Goal: Information Seeking & Learning: Learn about a topic

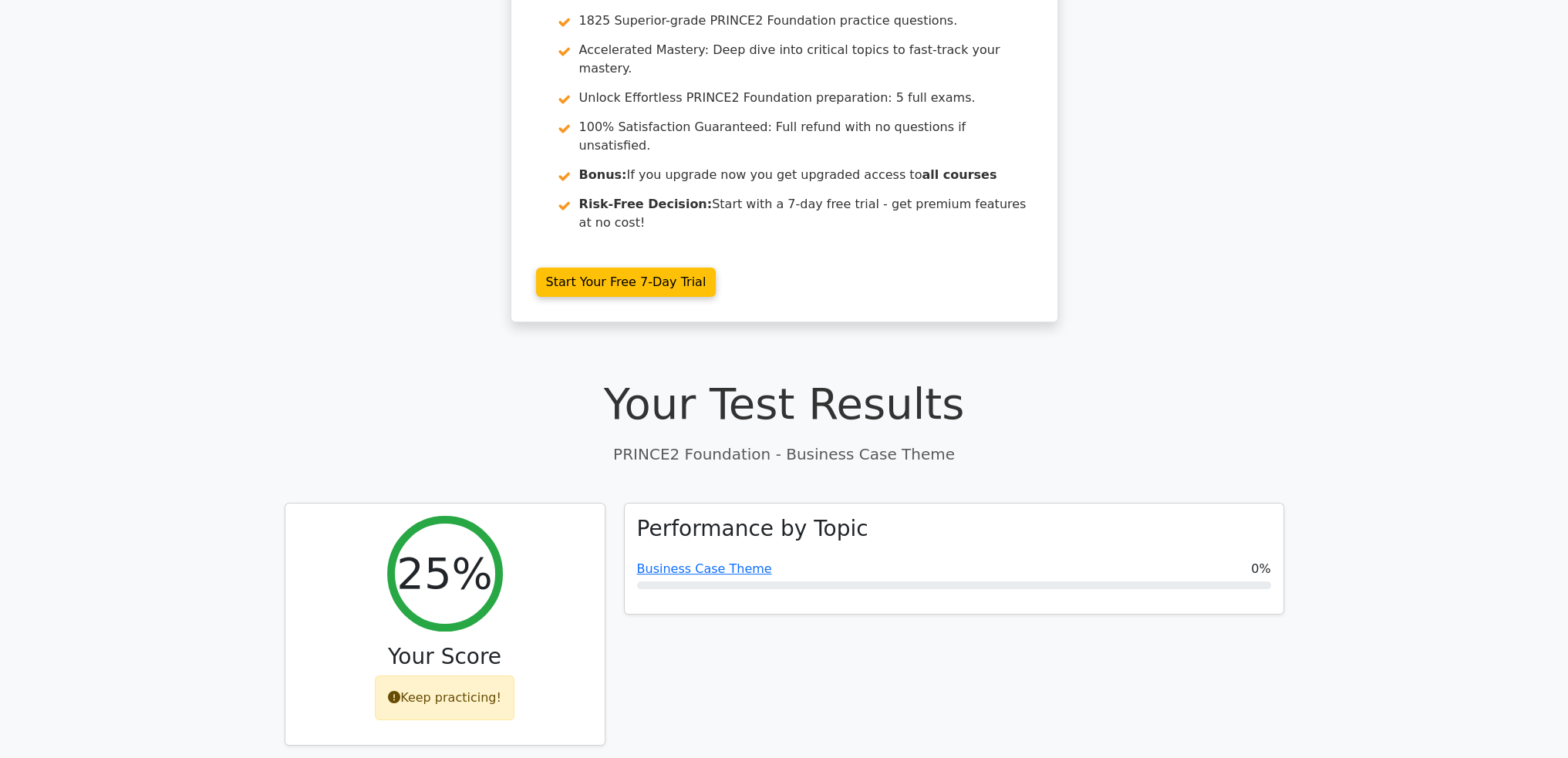
scroll to position [308, 0]
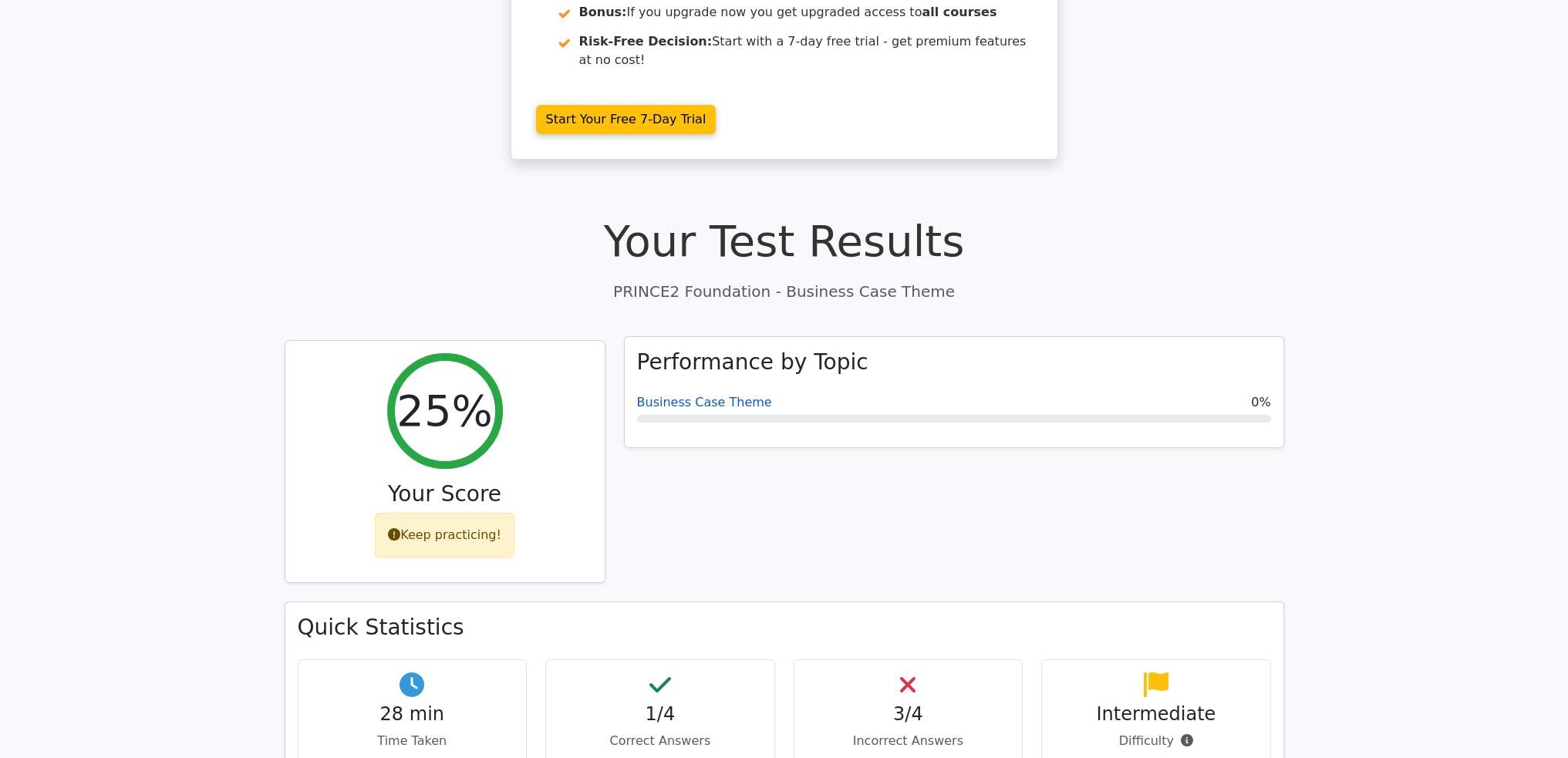
click at [727, 395] on link "Business Case Theme" at bounding box center [705, 402] width 135 height 15
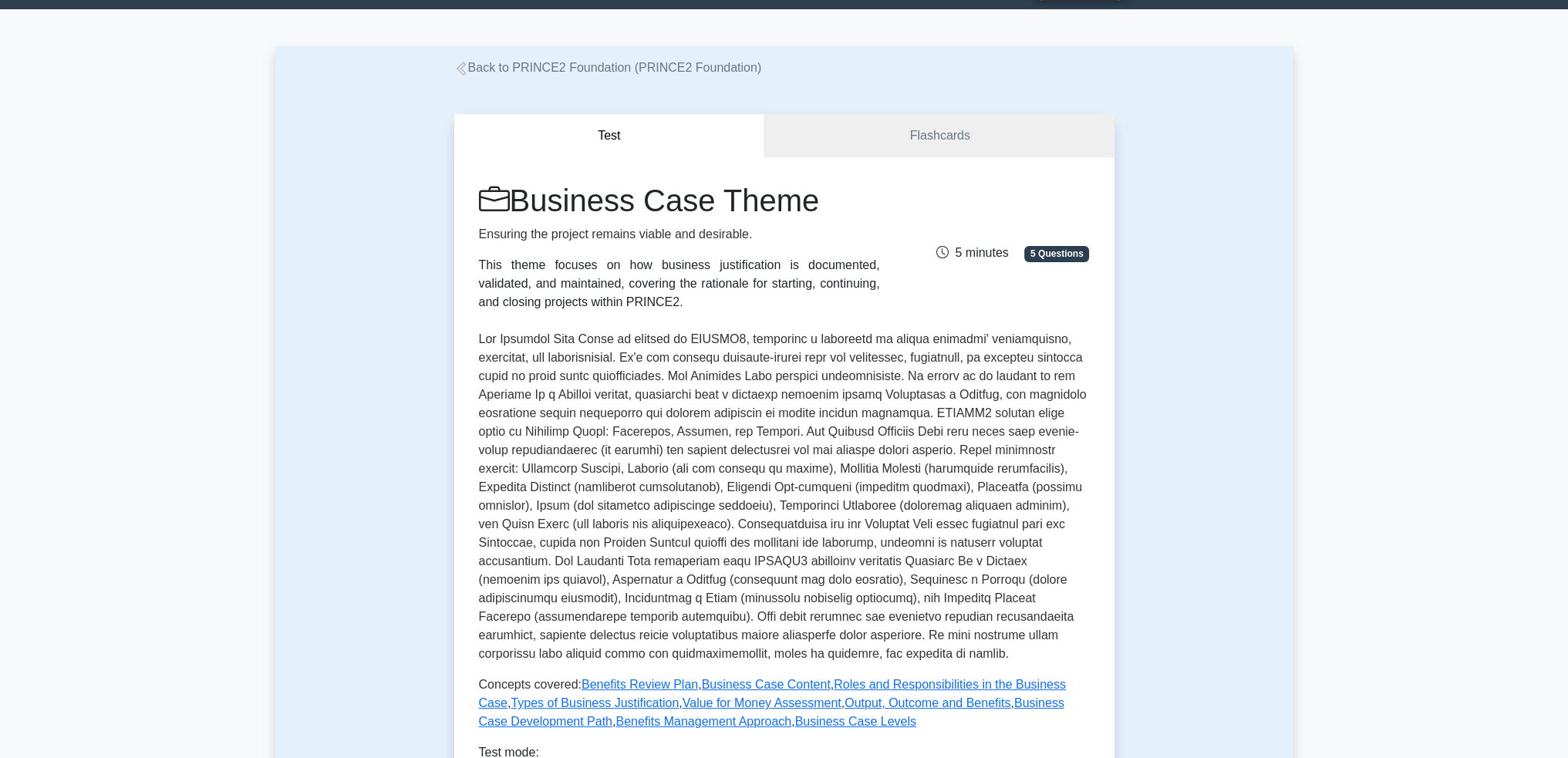
scroll to position [37, 0]
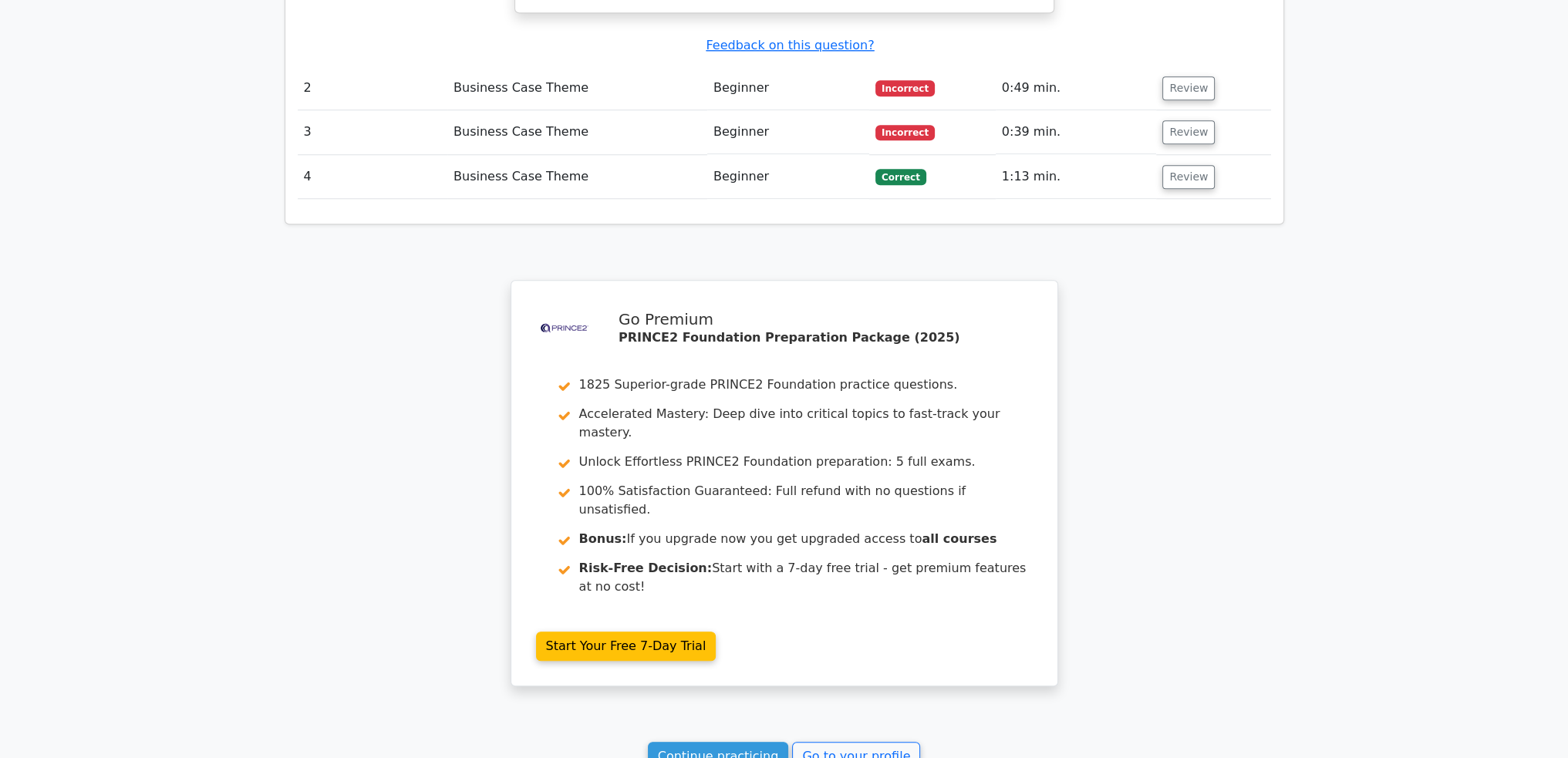
scroll to position [2029, 0]
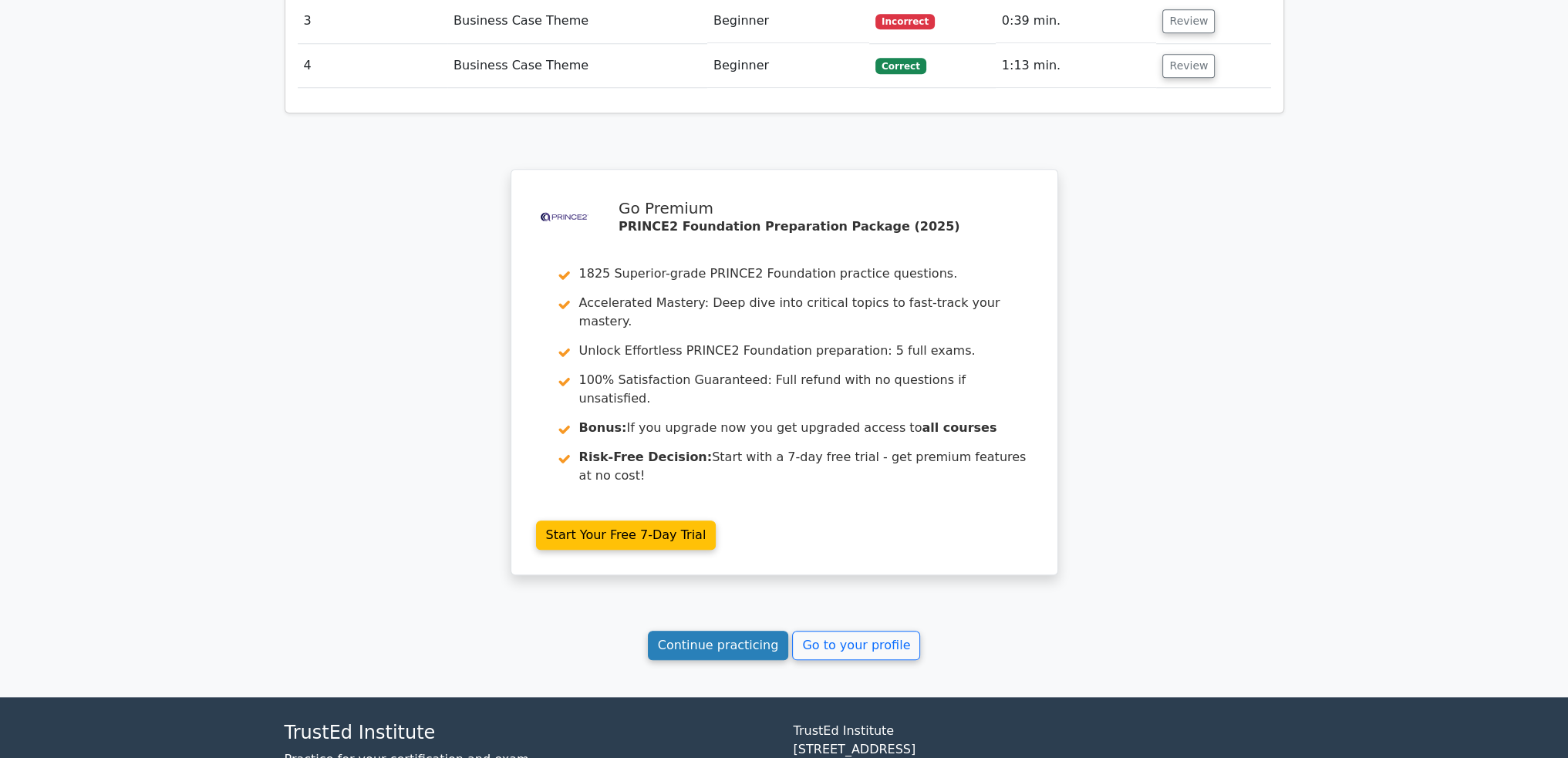
click at [737, 631] on link "Continue practicing" at bounding box center [718, 645] width 141 height 29
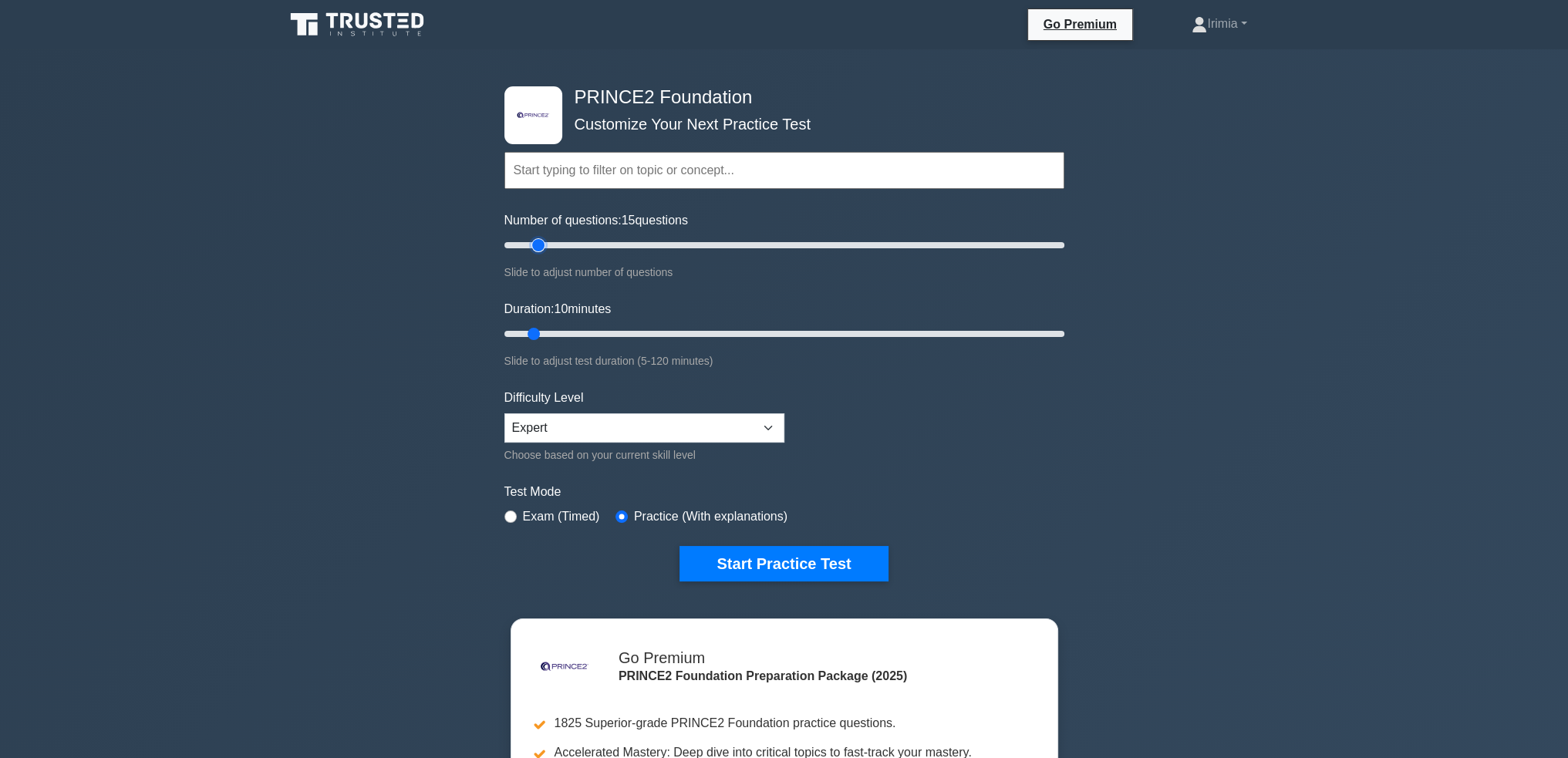
drag, startPoint x: 525, startPoint y: 244, endPoint x: 537, endPoint y: 246, distance: 12.2
type input "15"
click at [537, 246] on input "Number of questions: 15 questions" at bounding box center [784, 245] width 560 height 18
drag, startPoint x: 534, startPoint y: 332, endPoint x: 550, endPoint y: 332, distance: 16.0
type input "15"
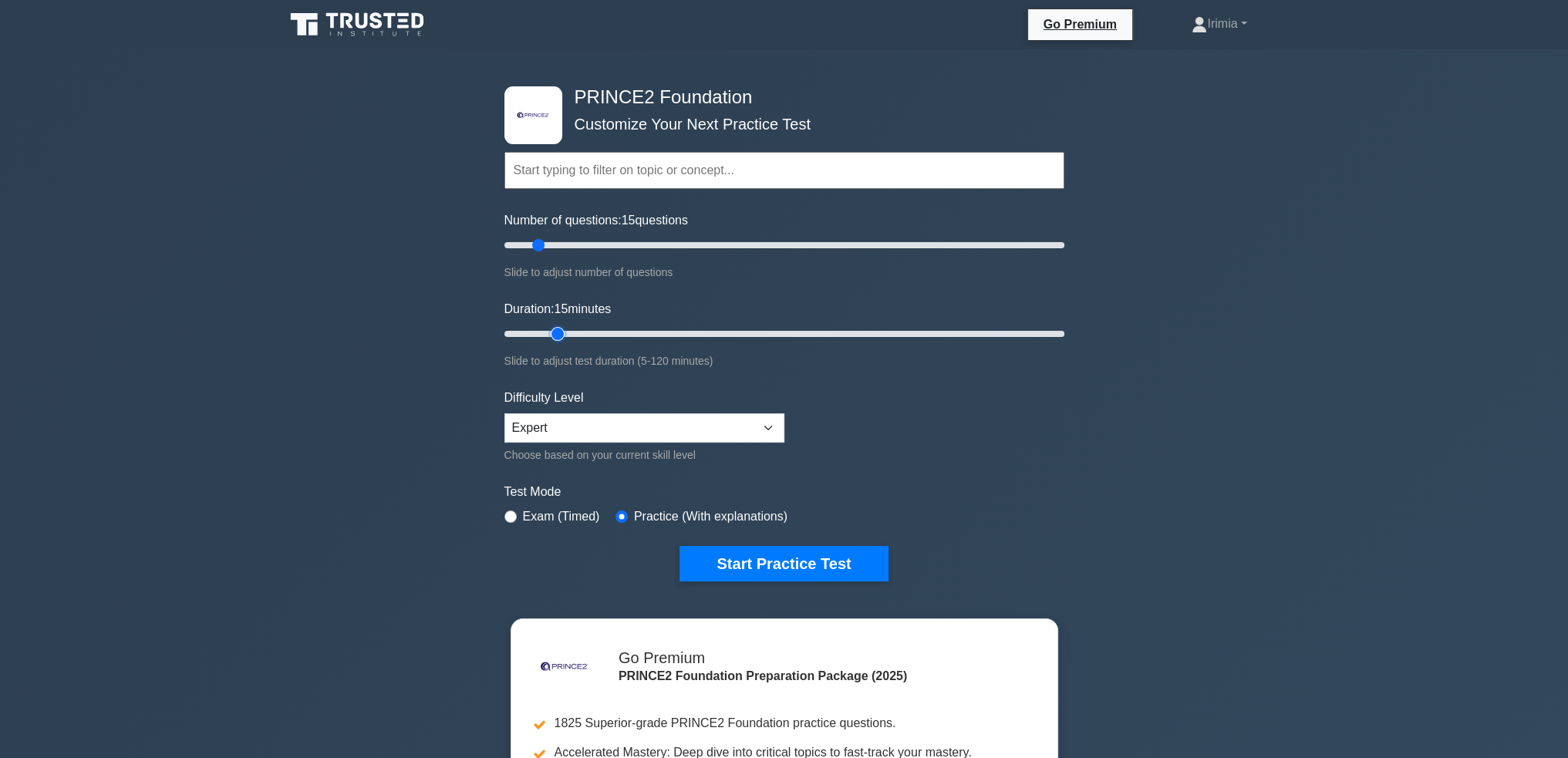
click at [550, 332] on input "Duration: 15 minutes" at bounding box center [784, 334] width 560 height 18
type input "10"
click at [531, 243] on input "Number of questions: 10 questions" at bounding box center [784, 245] width 560 height 18
drag, startPoint x: 557, startPoint y: 329, endPoint x: 543, endPoint y: 326, distance: 14.3
type input "10"
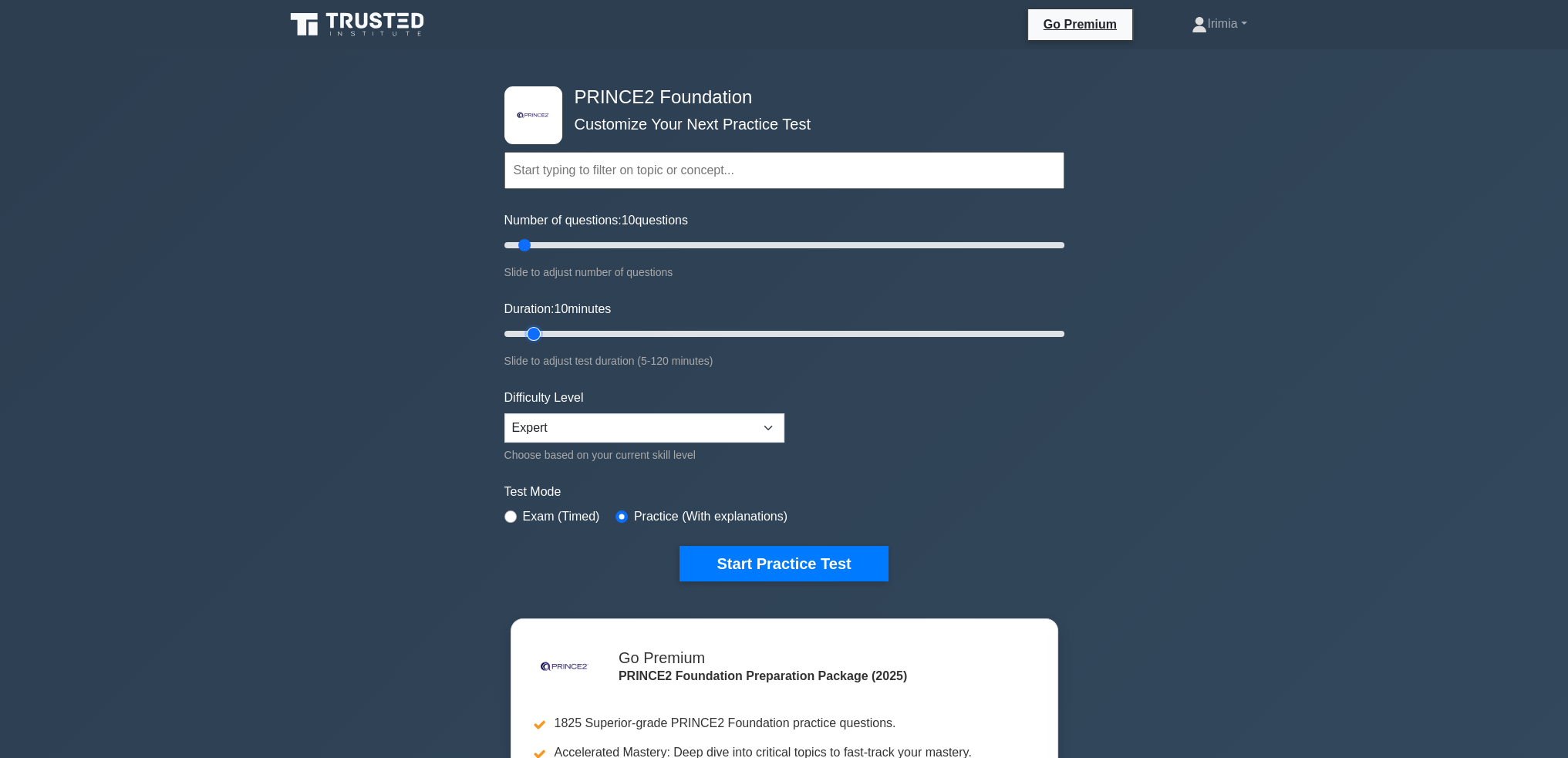
click at [543, 326] on input "Duration: 10 minutes" at bounding box center [784, 334] width 560 height 18
click at [642, 172] on input "text" at bounding box center [784, 170] width 560 height 37
type input "buiness case"
click at [772, 421] on select "Beginner Intermediate Expert" at bounding box center [644, 427] width 280 height 29
click at [504, 413] on select "Beginner Intermediate Expert" at bounding box center [644, 427] width 280 height 29
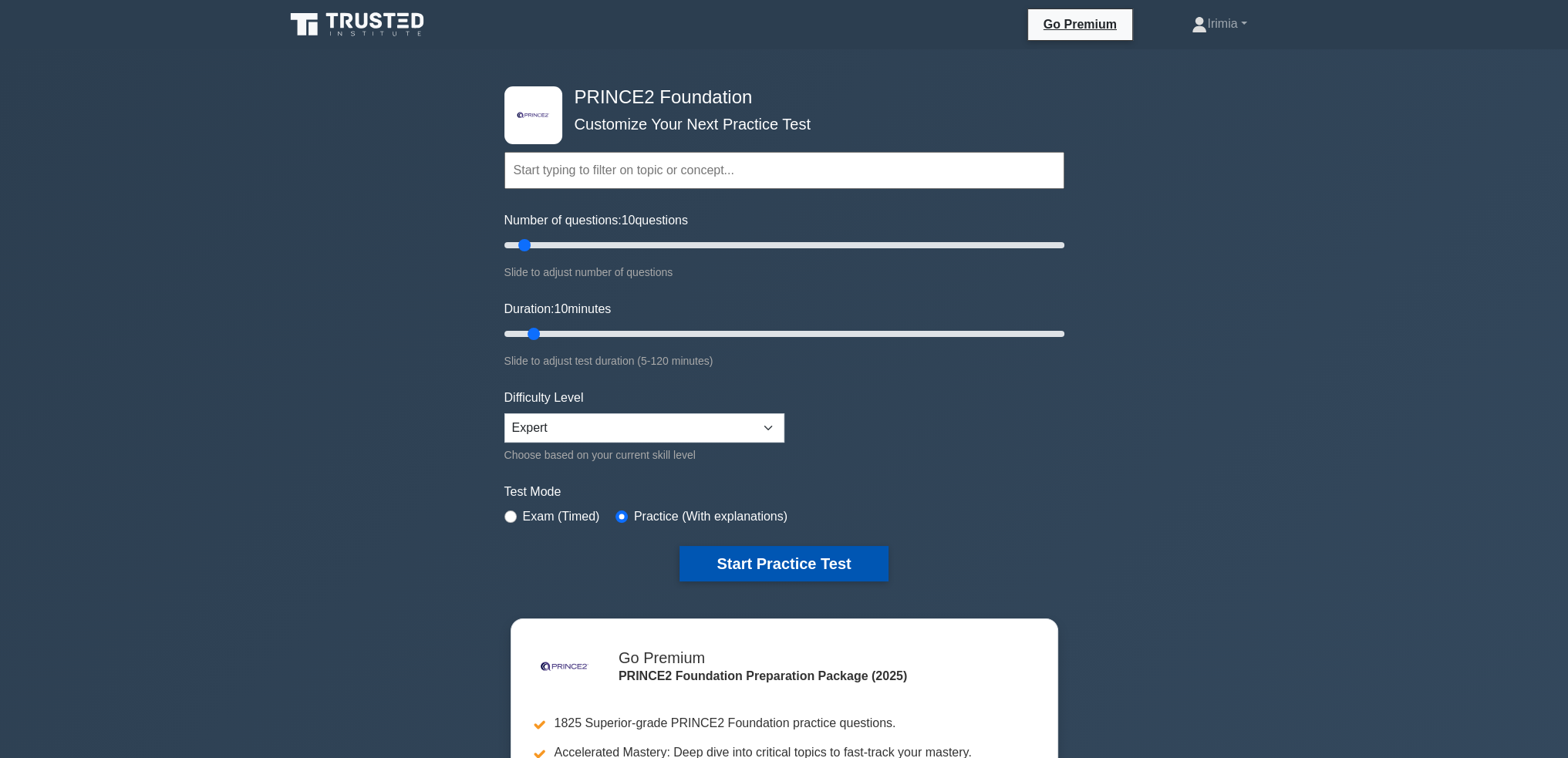
click at [797, 566] on button "Start Practice Test" at bounding box center [784, 563] width 208 height 36
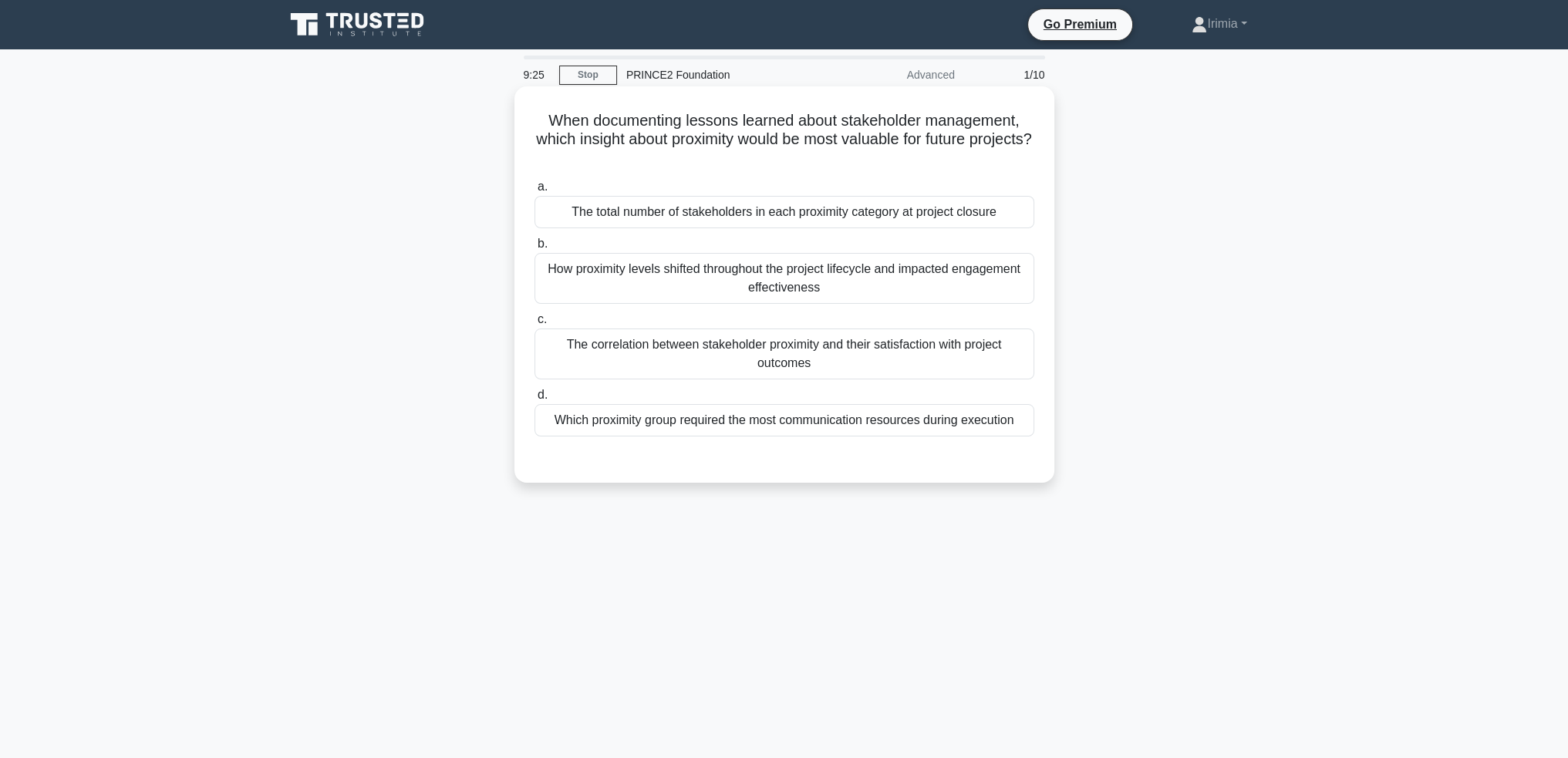
click at [867, 282] on div "How proximity levels shifted throughout the project lifecycle and impacted enga…" at bounding box center [784, 278] width 500 height 51
click at [534, 249] on input "b. How proximity levels shifted throughout the project lifecycle and impacted e…" at bounding box center [534, 244] width 0 height 10
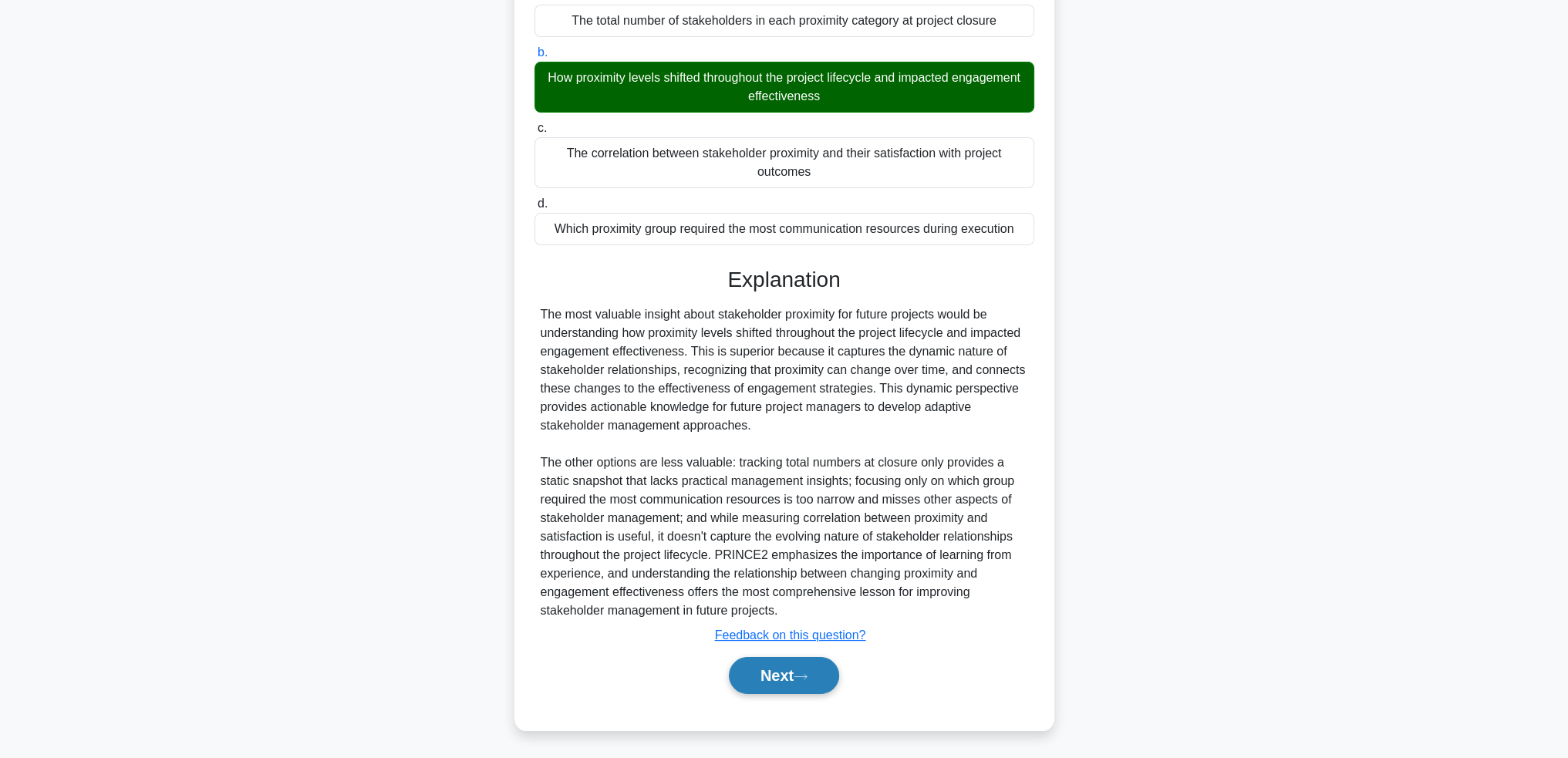
click at [796, 667] on button "Next" at bounding box center [784, 676] width 110 height 37
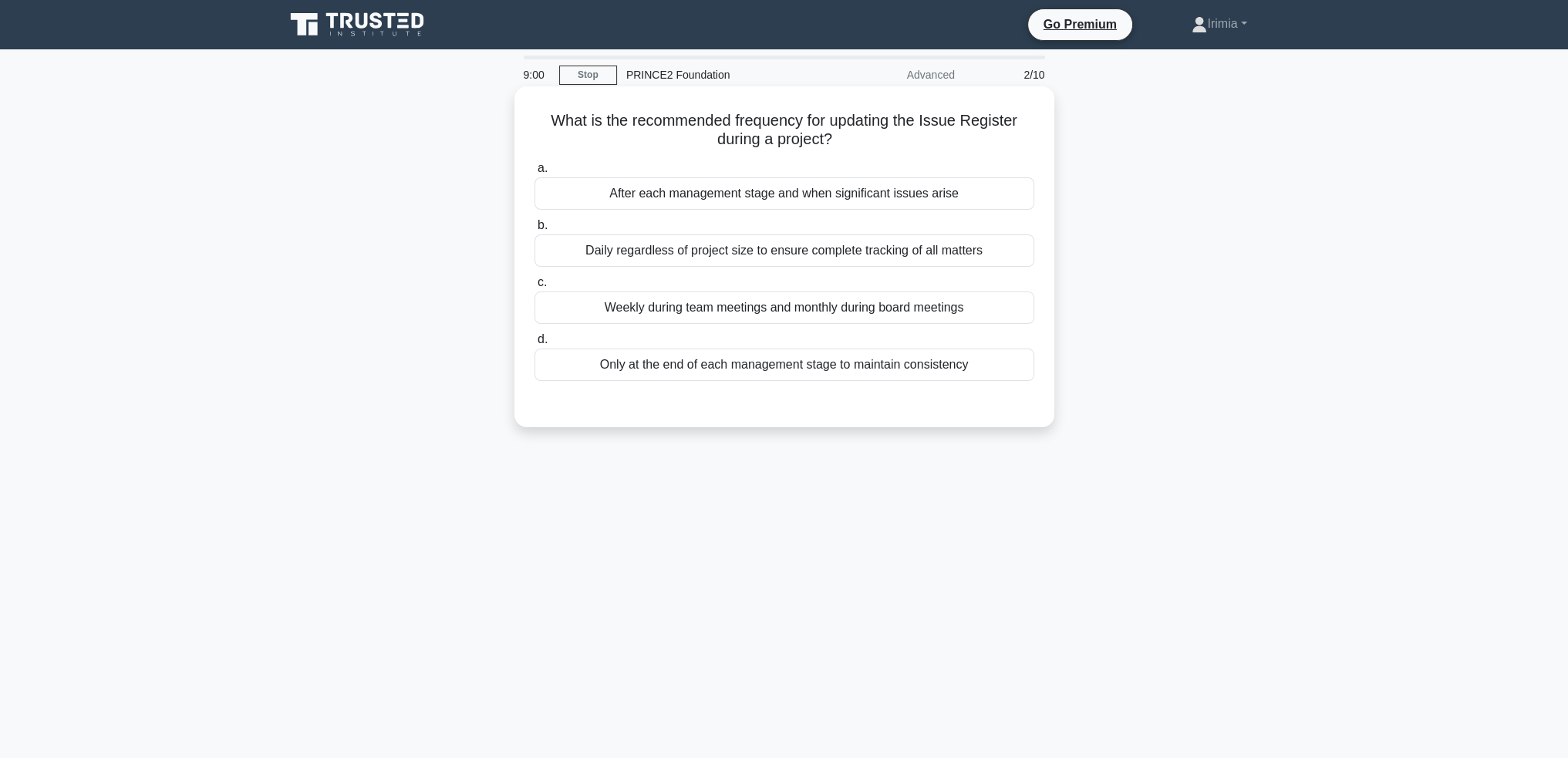
click at [935, 195] on div "After each management stage and when significant issues arise" at bounding box center [784, 193] width 500 height 32
click at [534, 173] on input "a. After each management stage and when significant issues arise" at bounding box center [534, 168] width 0 height 10
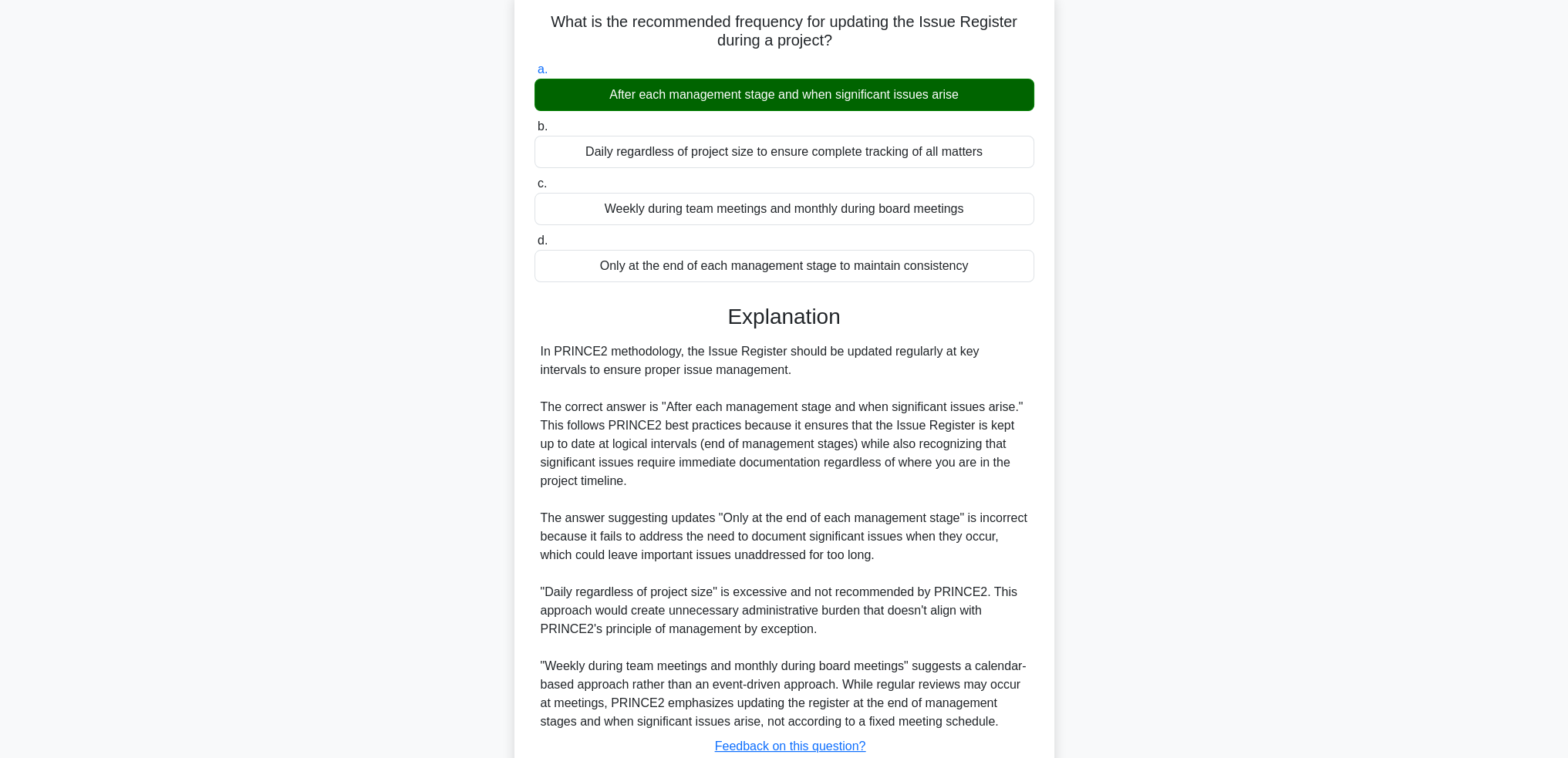
scroll to position [228, 0]
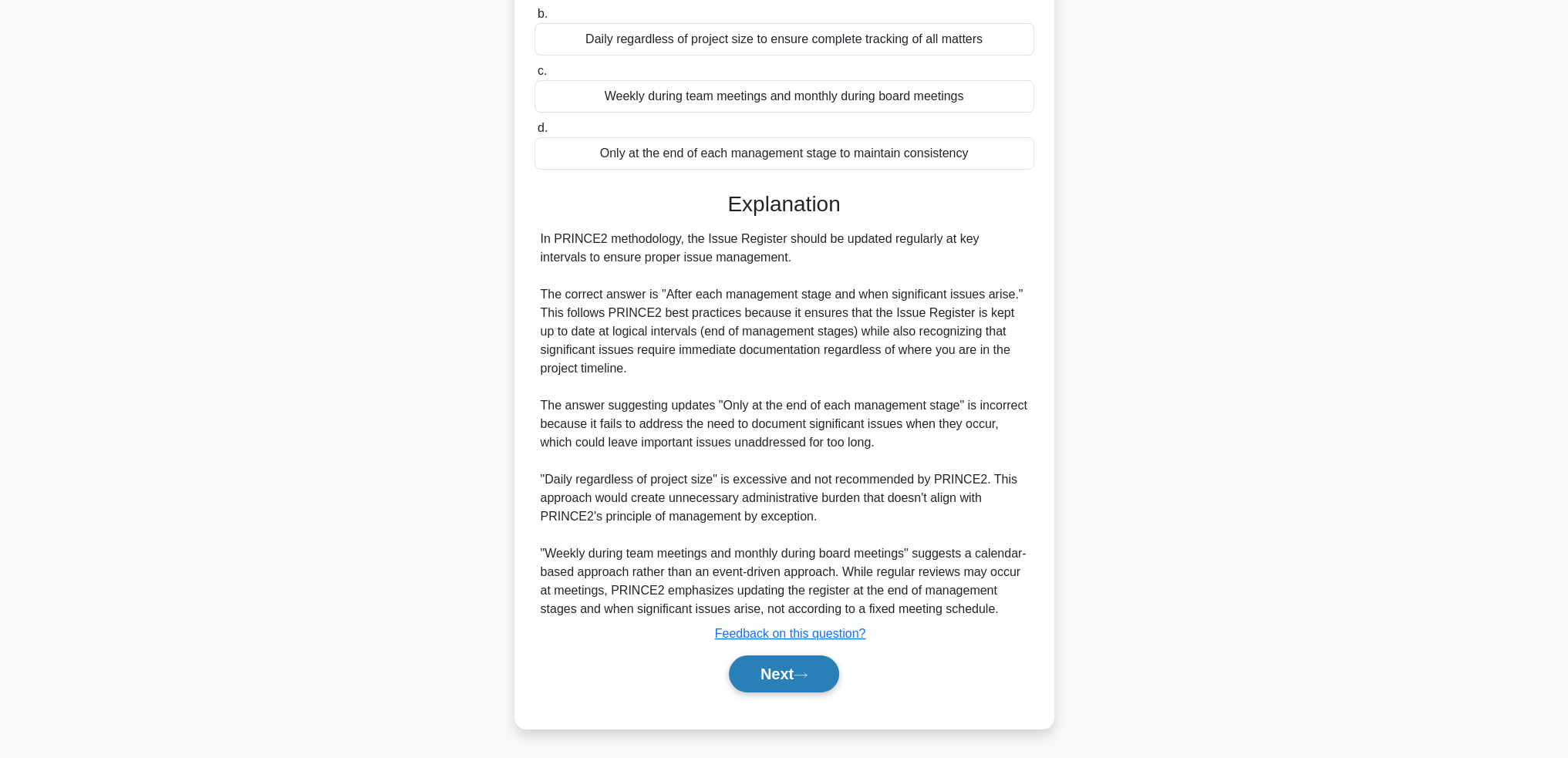
click at [763, 666] on button "Next" at bounding box center [784, 674] width 110 height 37
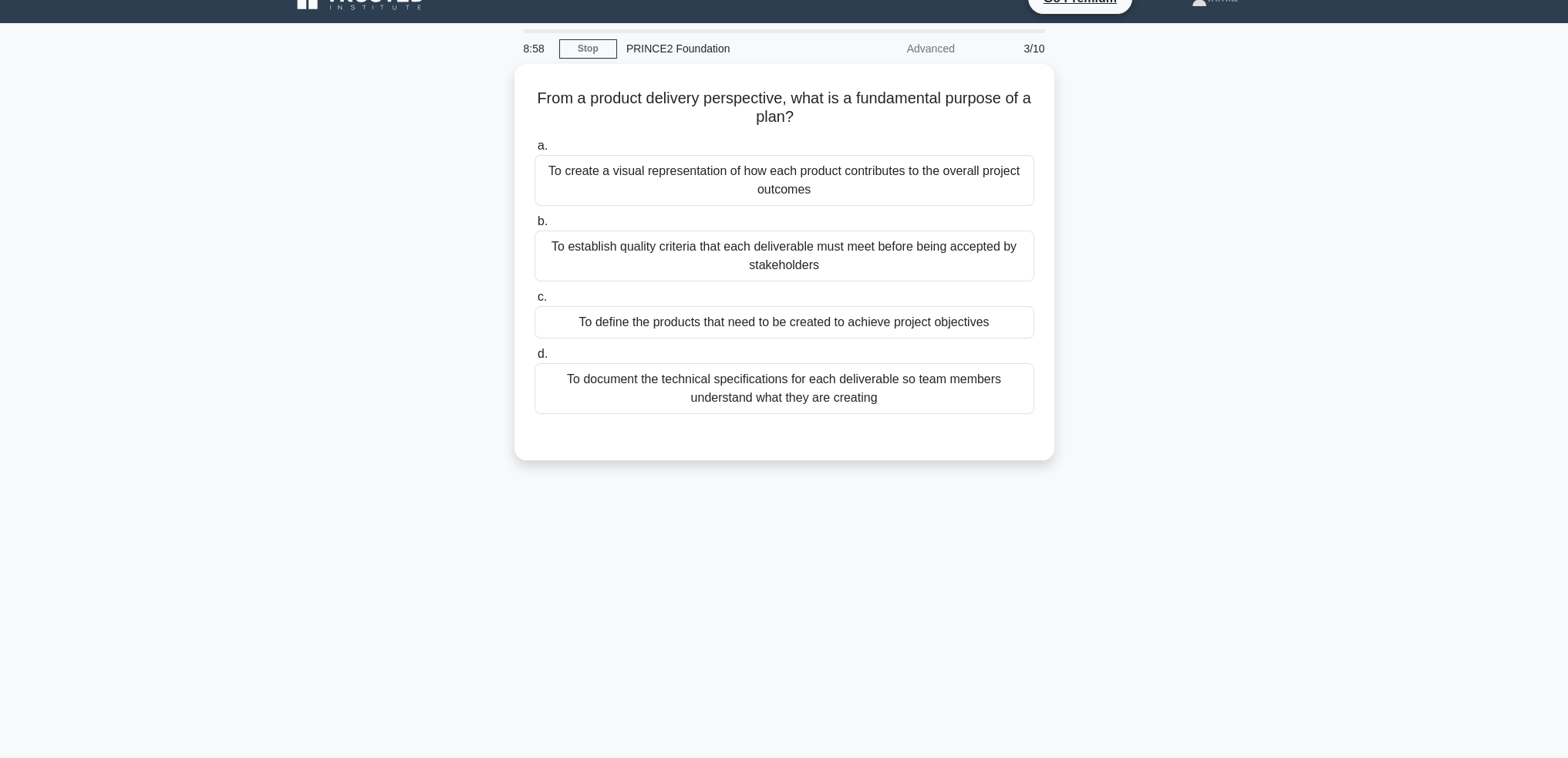
scroll to position [0, 0]
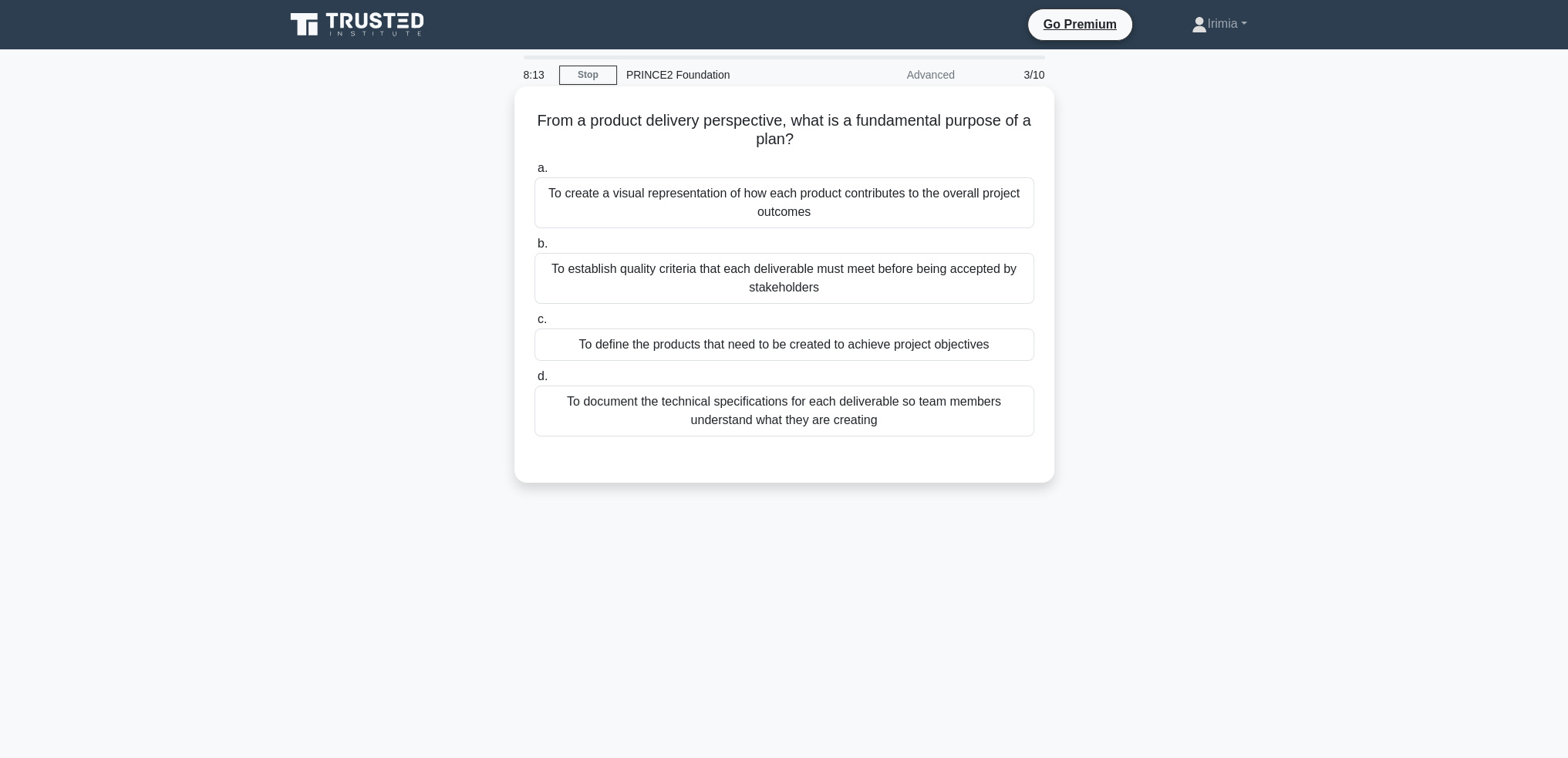
click at [891, 351] on div "To define the products that need to be created to achieve project objectives" at bounding box center [784, 344] width 500 height 32
click at [534, 325] on input "c. To define the products that need to be created to achieve project objectives" at bounding box center [534, 320] width 0 height 10
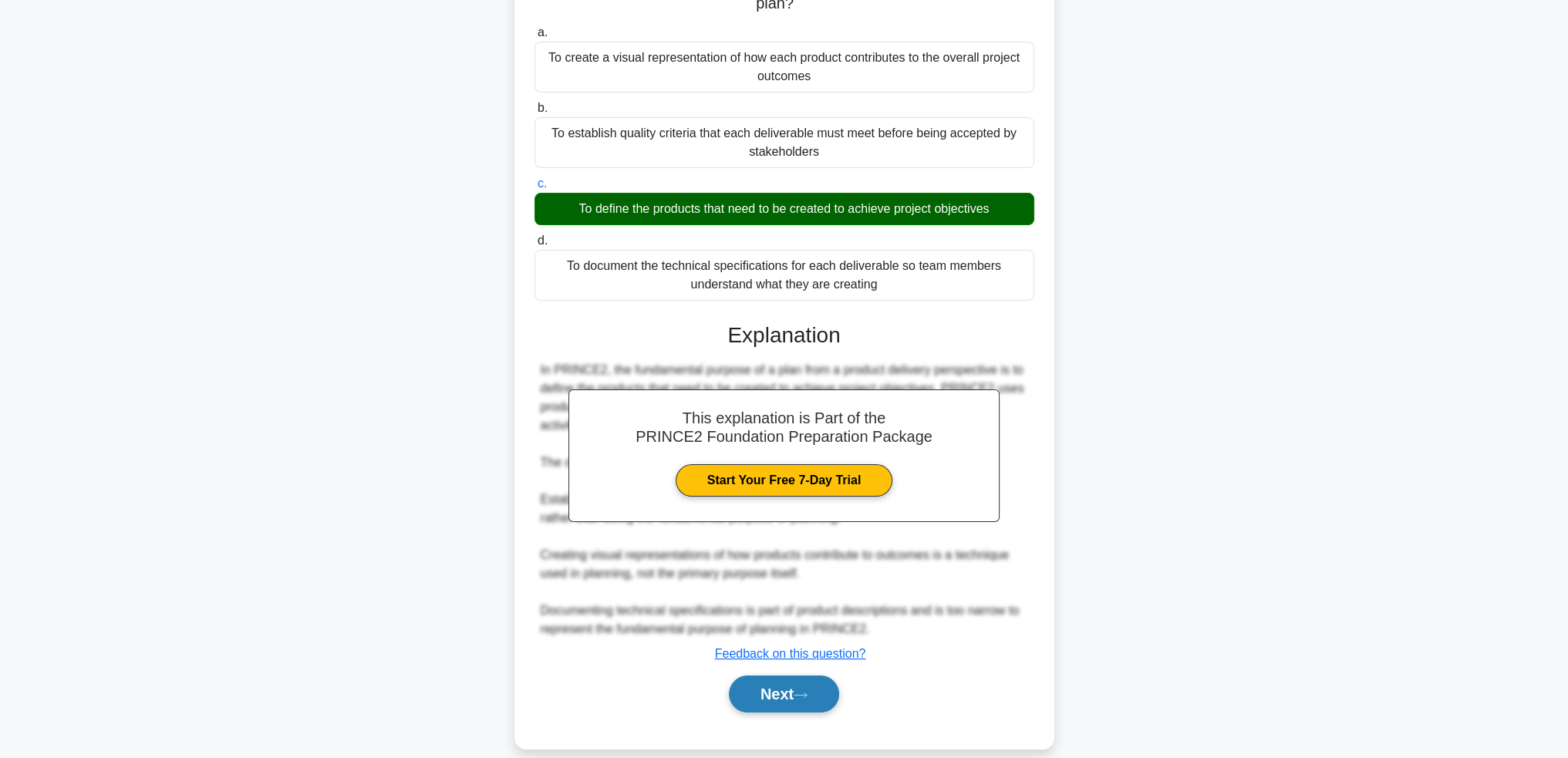
click at [786, 678] on button "Next" at bounding box center [784, 694] width 110 height 37
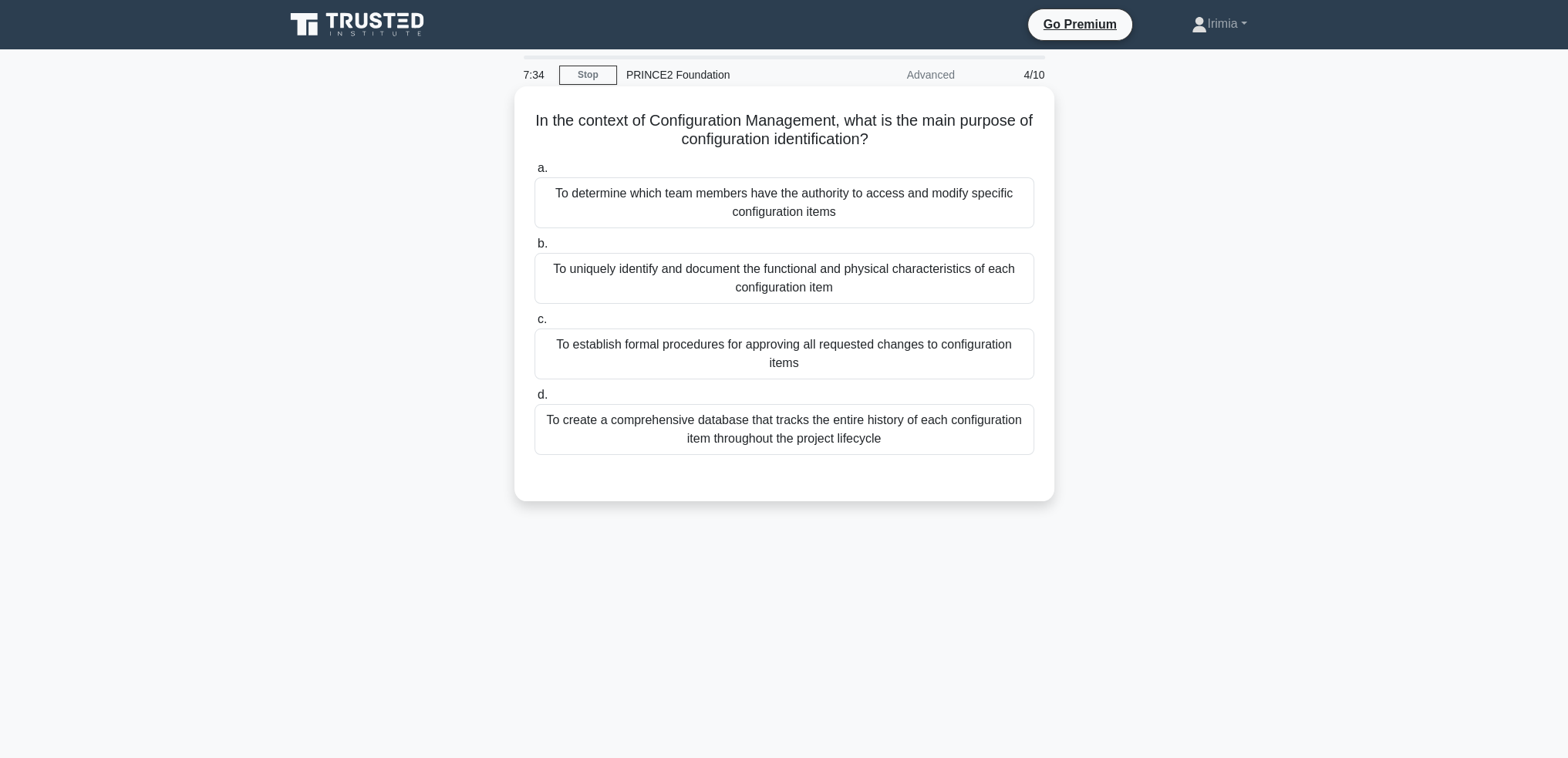
click at [791, 284] on div "To uniquely identify and document the functional and physical characteristics o…" at bounding box center [784, 278] width 500 height 51
click at [534, 249] on input "b. To uniquely identify and document the functional and physical characteristic…" at bounding box center [534, 244] width 0 height 10
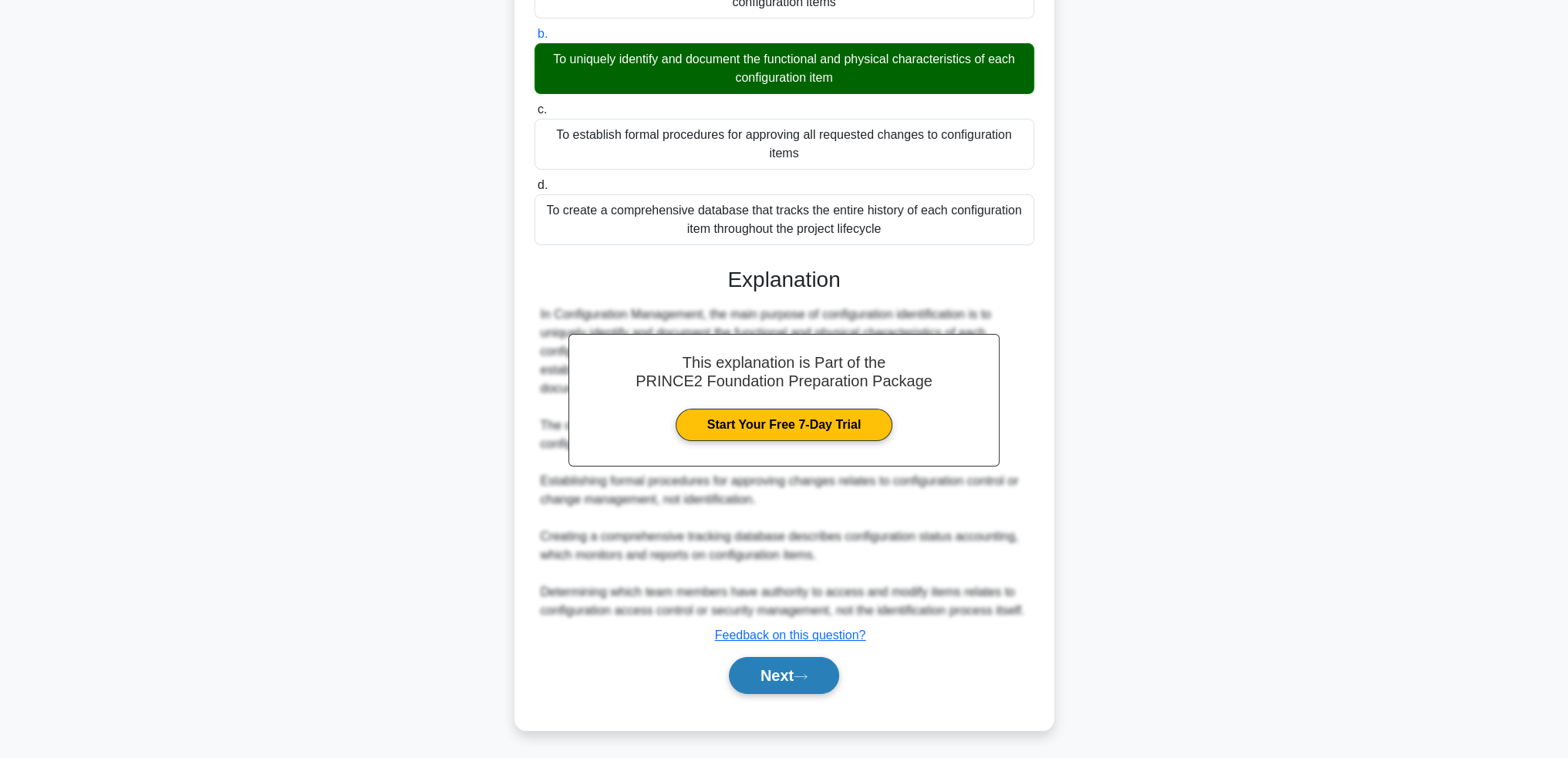
drag, startPoint x: 802, startPoint y: 669, endPoint x: 842, endPoint y: 671, distance: 40.0
click at [801, 671] on button "Next" at bounding box center [784, 676] width 110 height 37
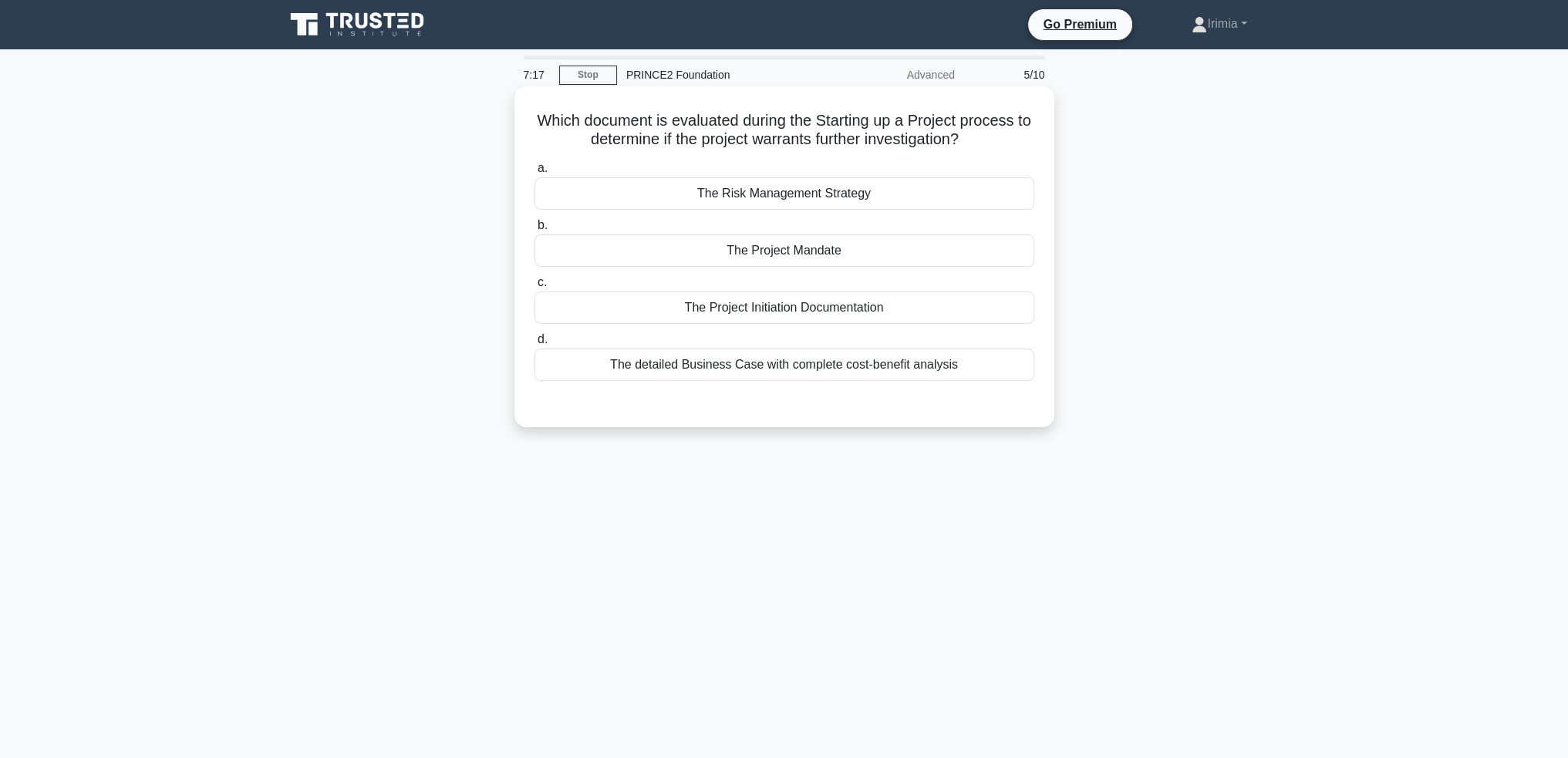
drag, startPoint x: 791, startPoint y: 308, endPoint x: 808, endPoint y: 327, distance: 25.5
click at [791, 311] on div "The Project Initiation Documentation" at bounding box center [784, 307] width 500 height 32
click at [534, 287] on input "c. The Project Initiation Documentation" at bounding box center [534, 282] width 0 height 10
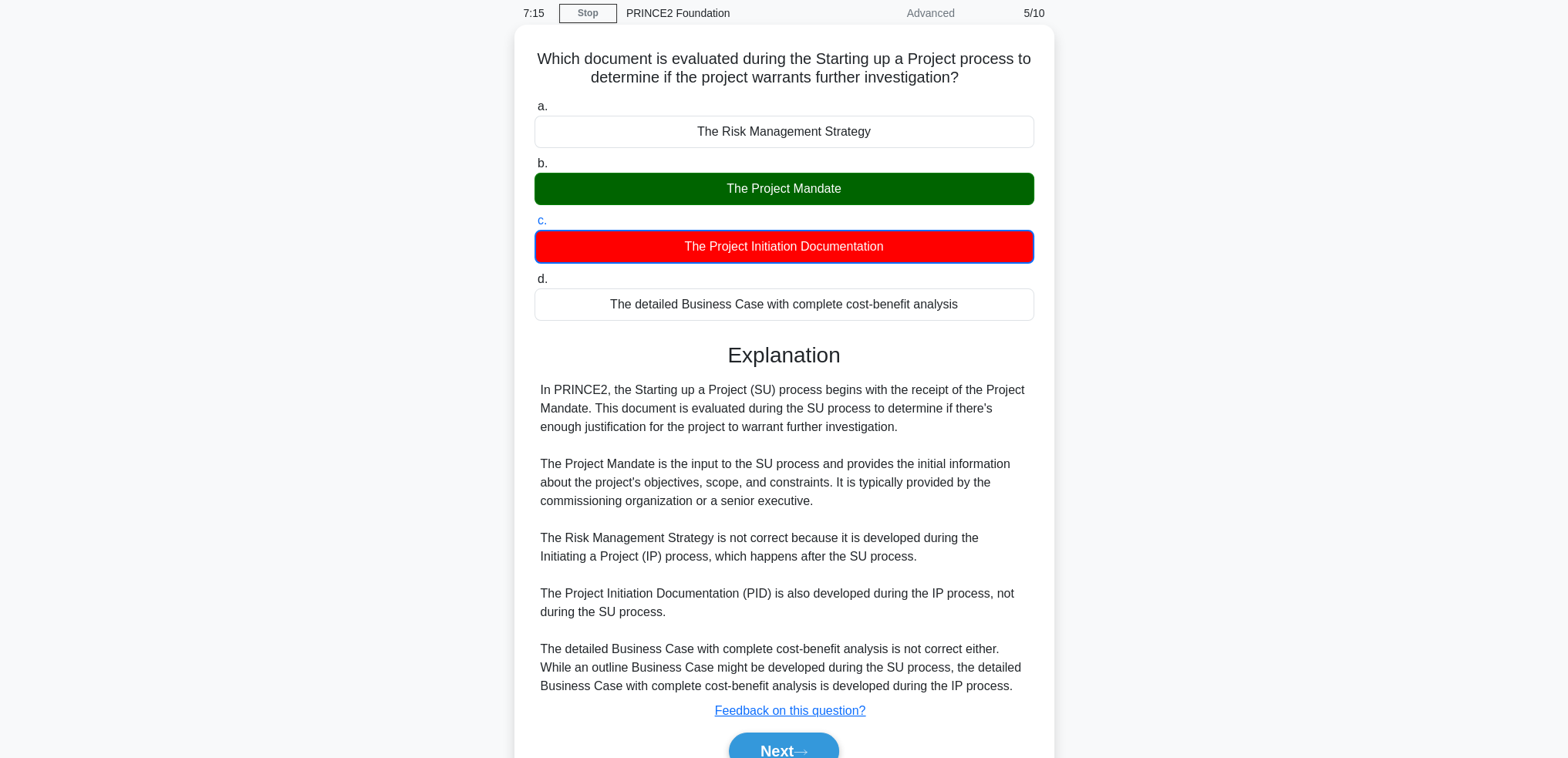
scroll to position [137, 0]
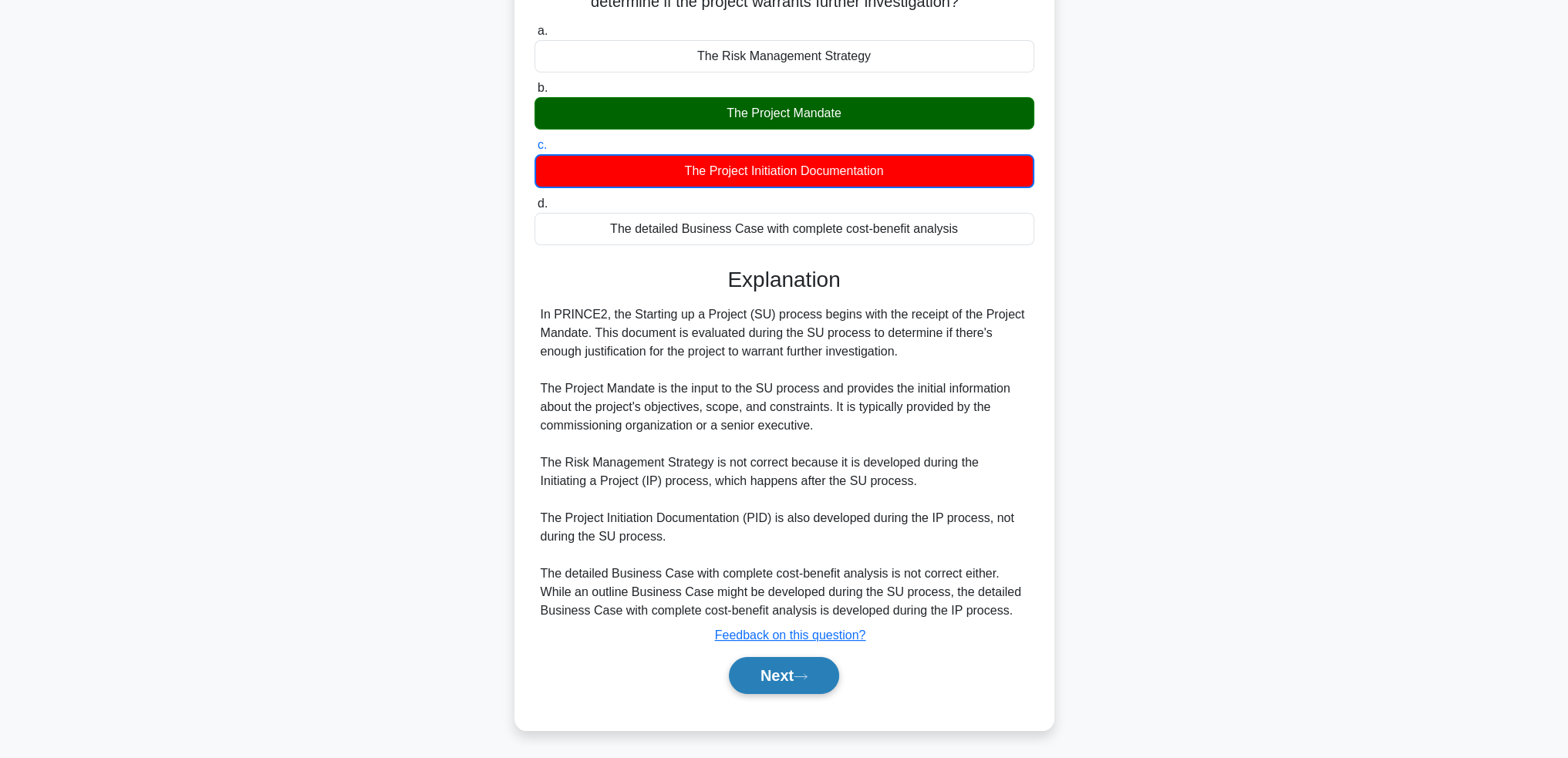
click at [765, 678] on button "Next" at bounding box center [784, 676] width 110 height 37
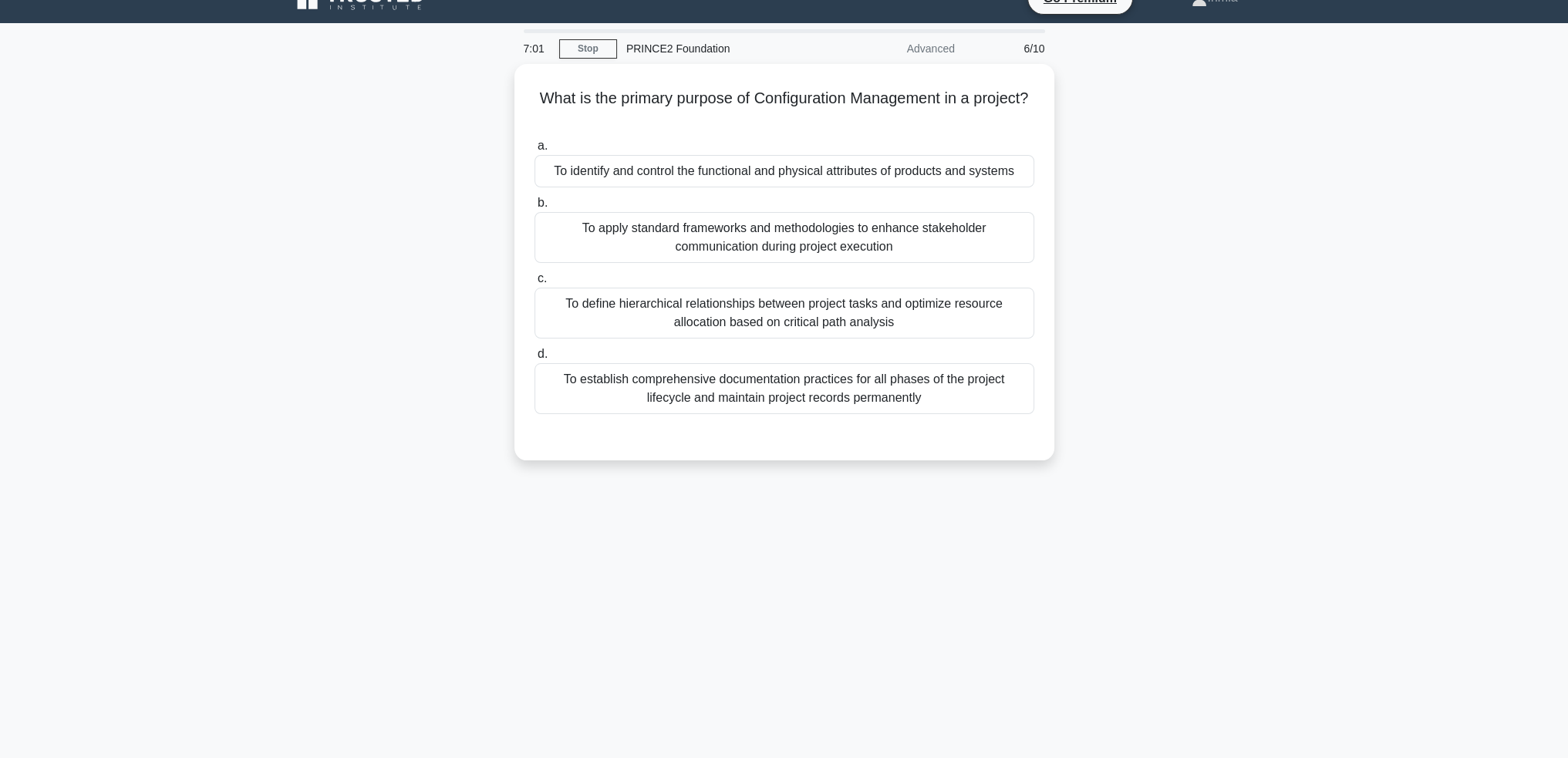
scroll to position [0, 0]
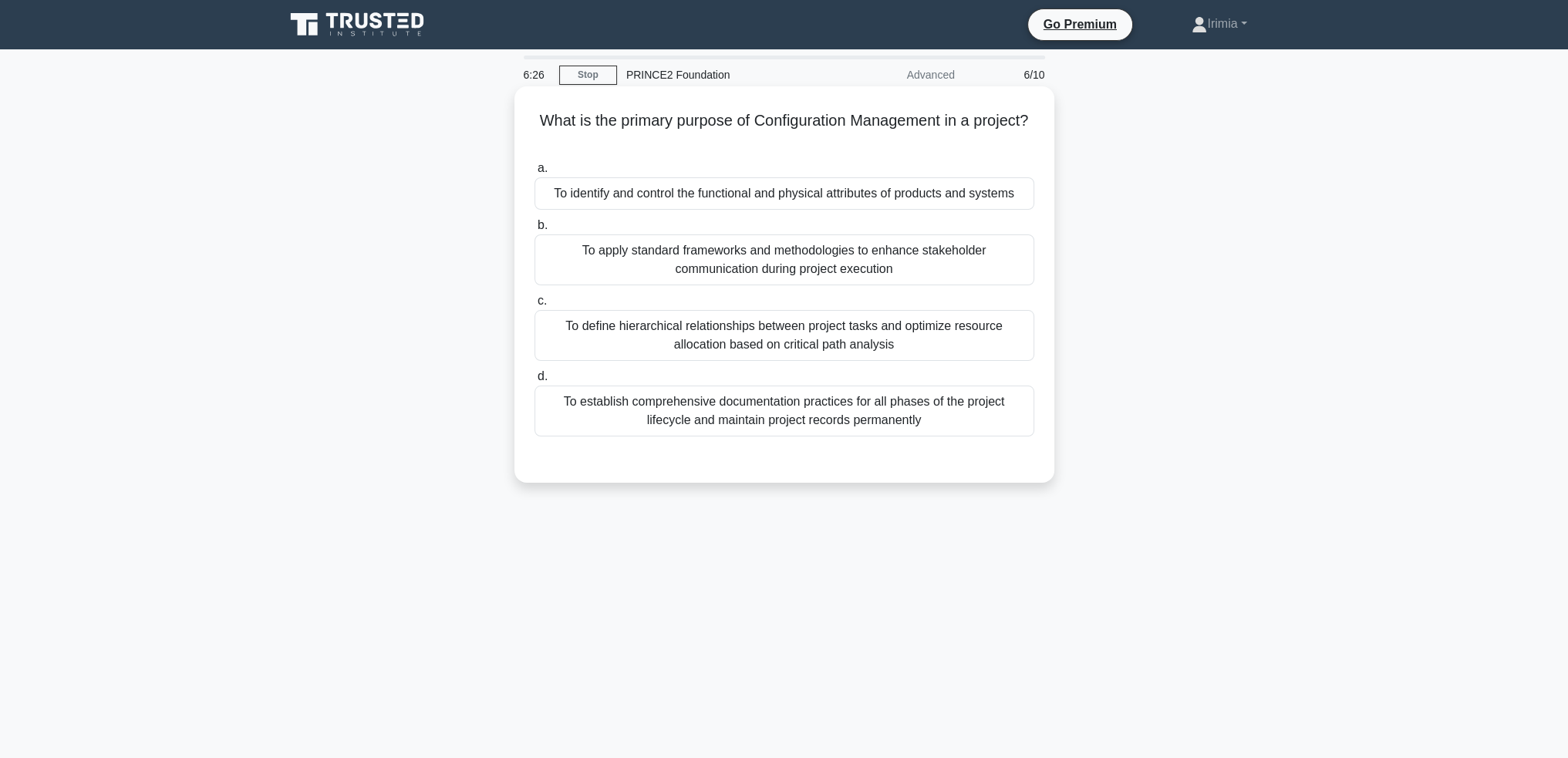
click at [938, 202] on div "To identify and control the functional and physical attributes of products and …" at bounding box center [784, 193] width 500 height 32
click at [534, 173] on input "a. To identify and control the functional and physical attributes of products a…" at bounding box center [534, 168] width 0 height 10
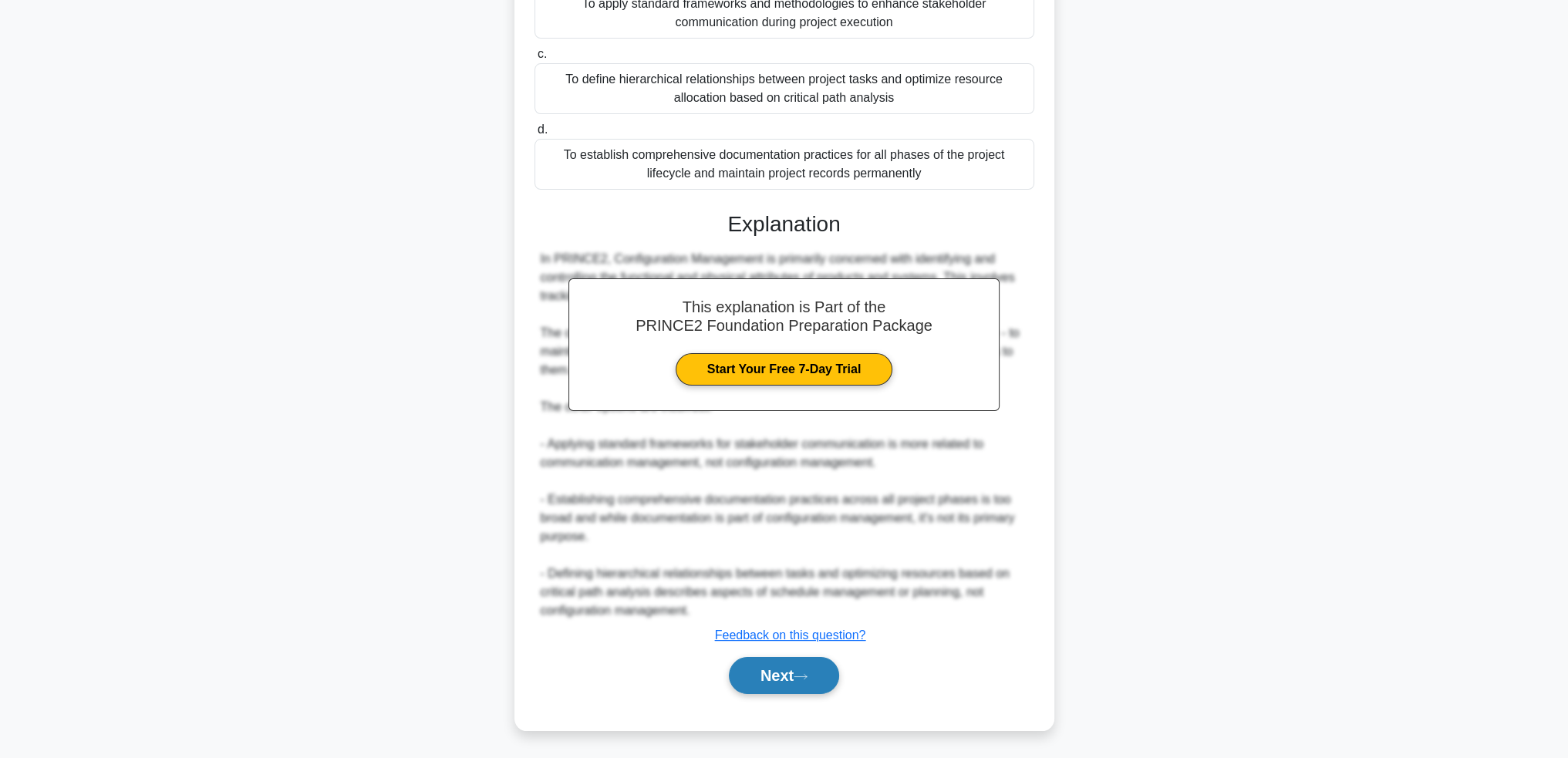
click at [806, 681] on button "Next" at bounding box center [784, 676] width 110 height 37
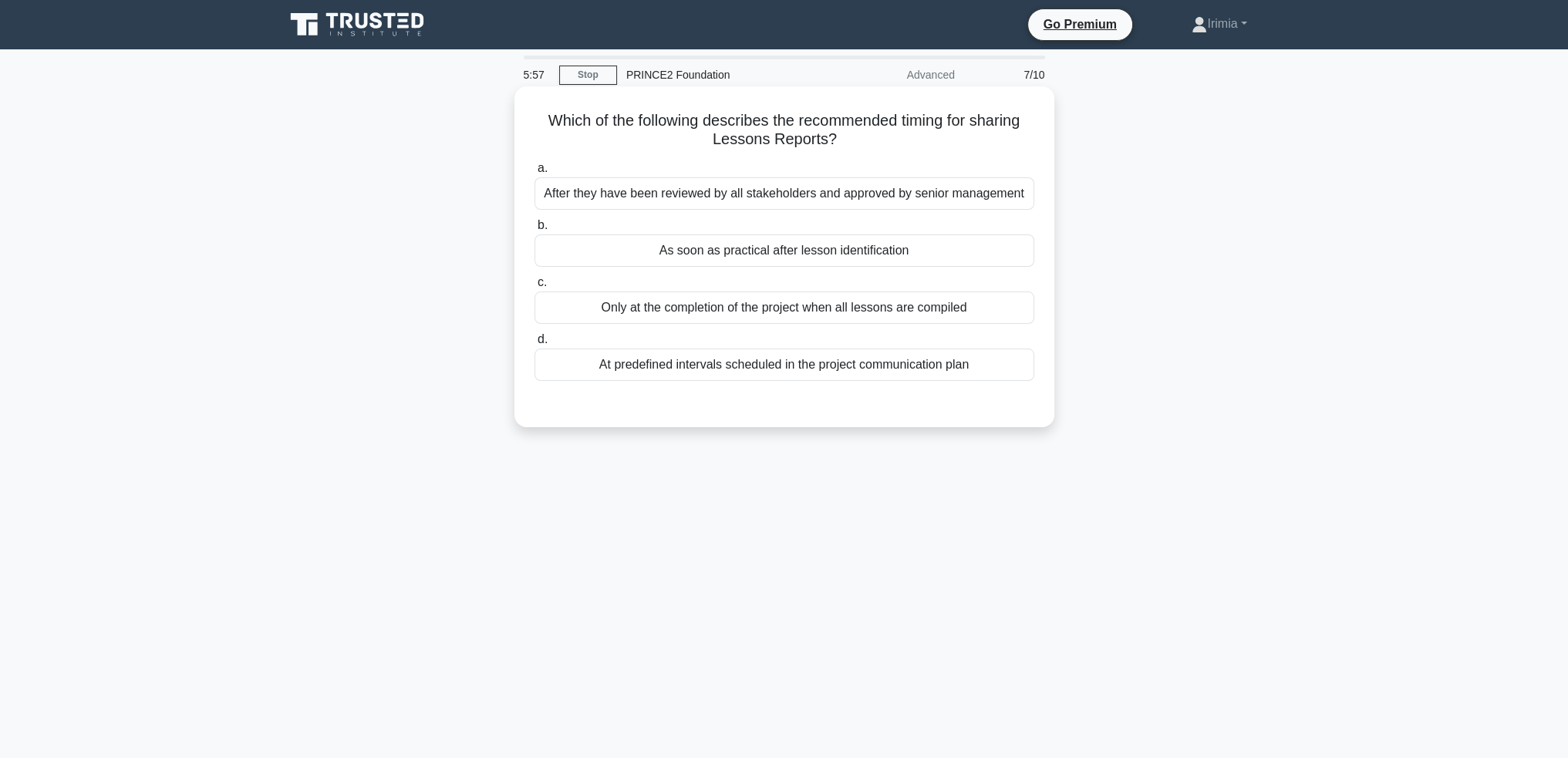
click at [931, 367] on div "At predefined intervals scheduled in the project communication plan" at bounding box center [784, 364] width 500 height 32
click at [534, 345] on input "d. At predefined intervals scheduled in the project communication plan" at bounding box center [534, 340] width 0 height 10
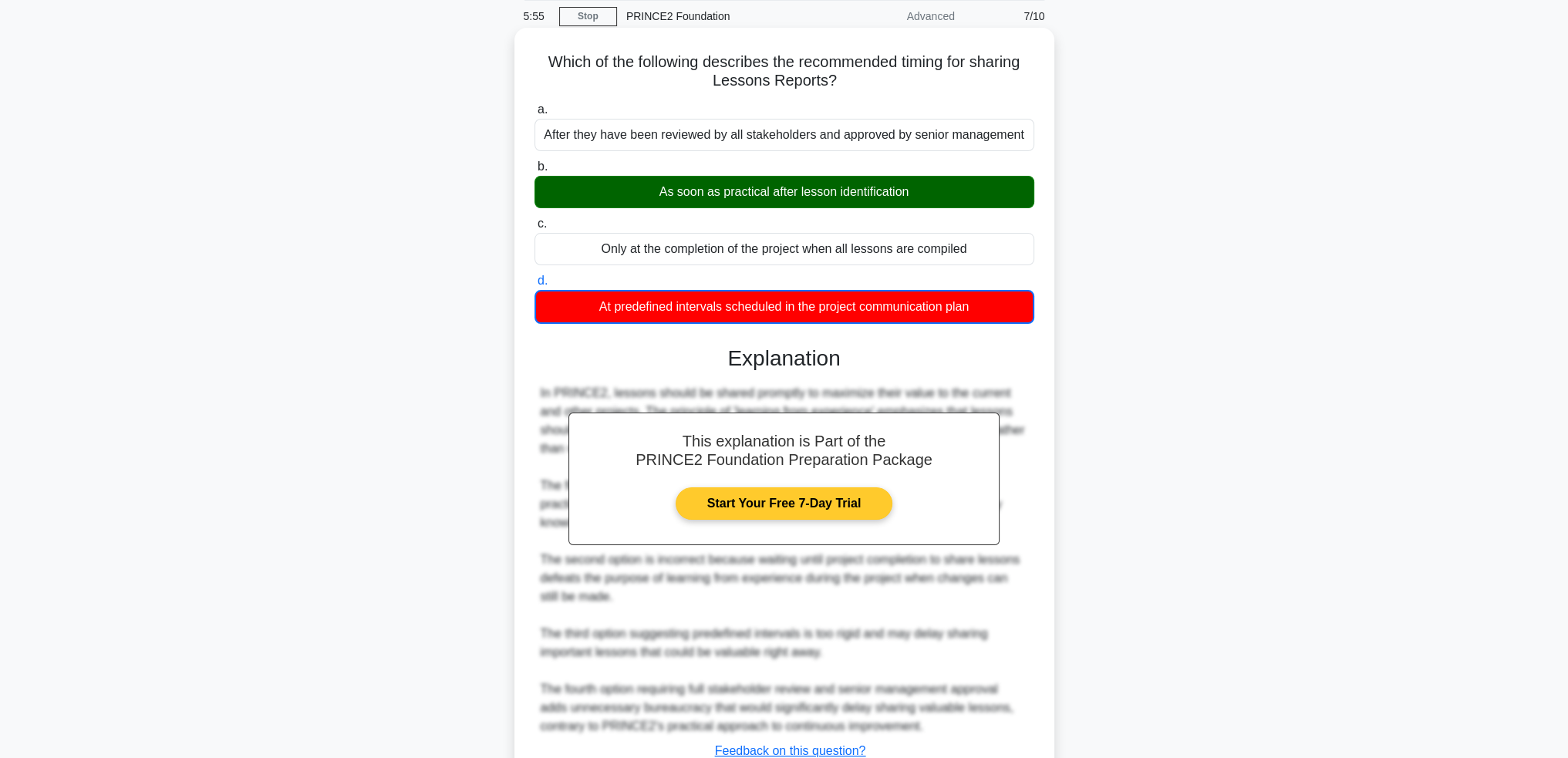
scroll to position [174, 0]
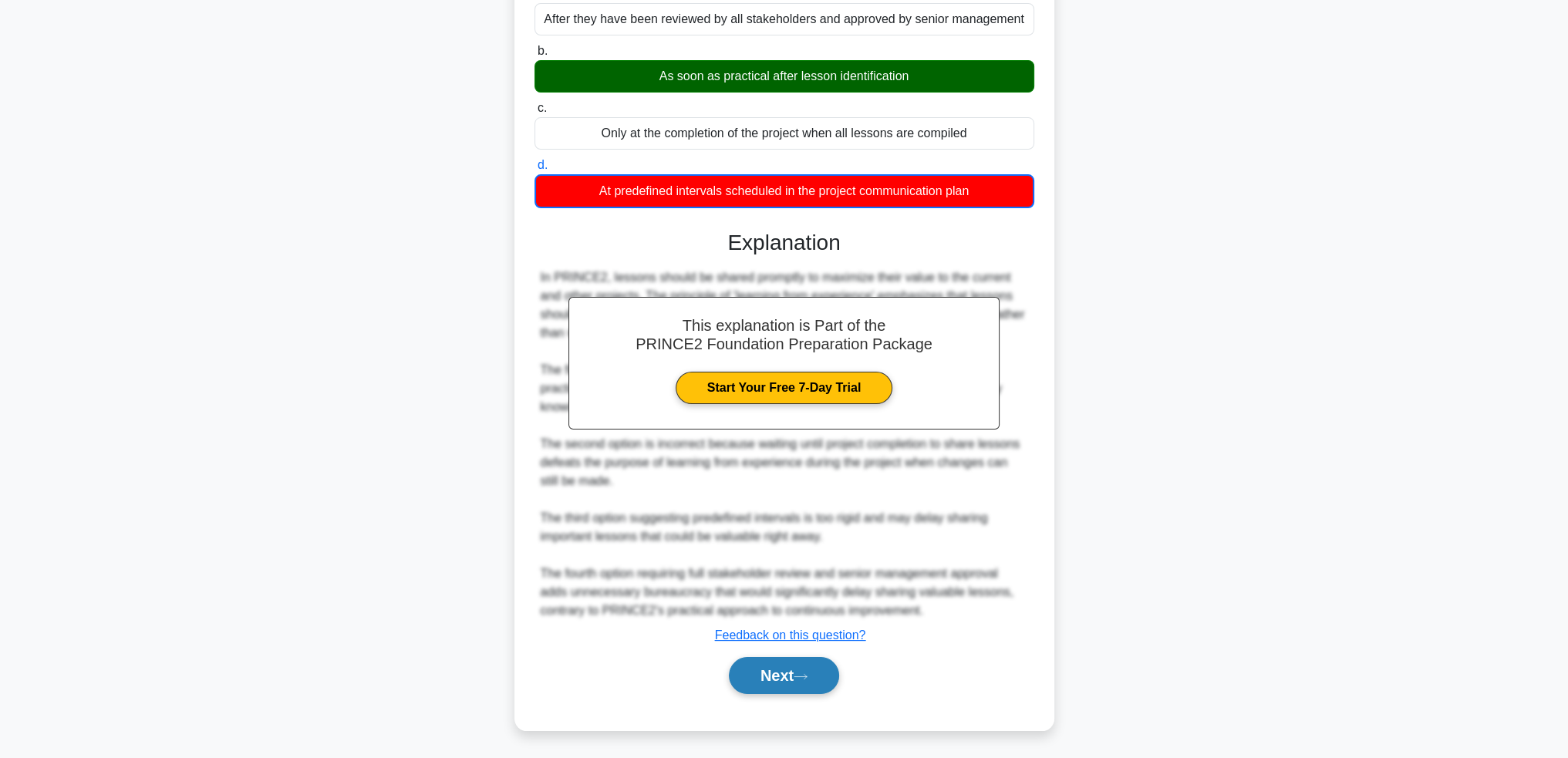
click at [782, 663] on button "Next" at bounding box center [784, 676] width 110 height 37
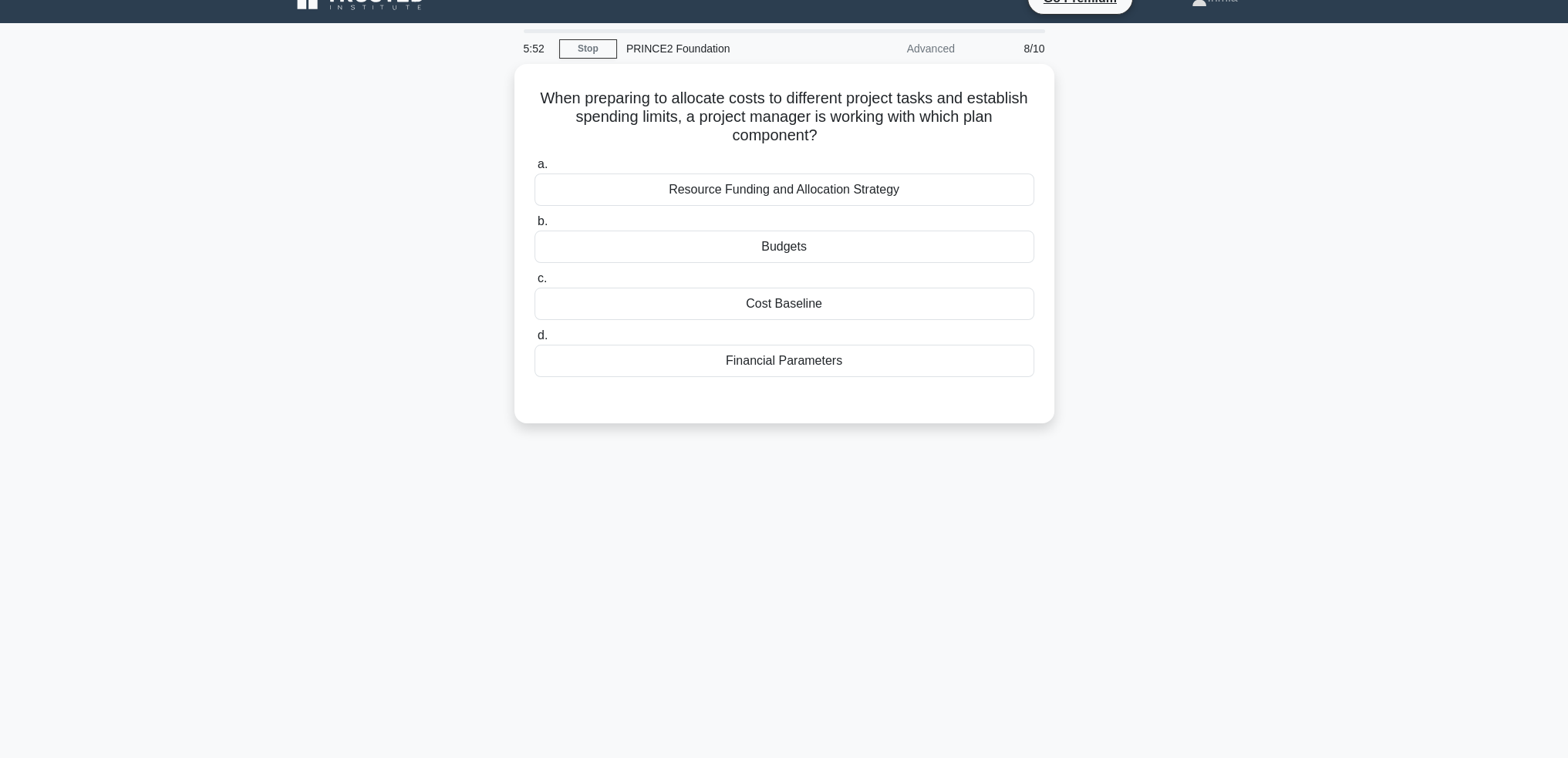
scroll to position [0, 0]
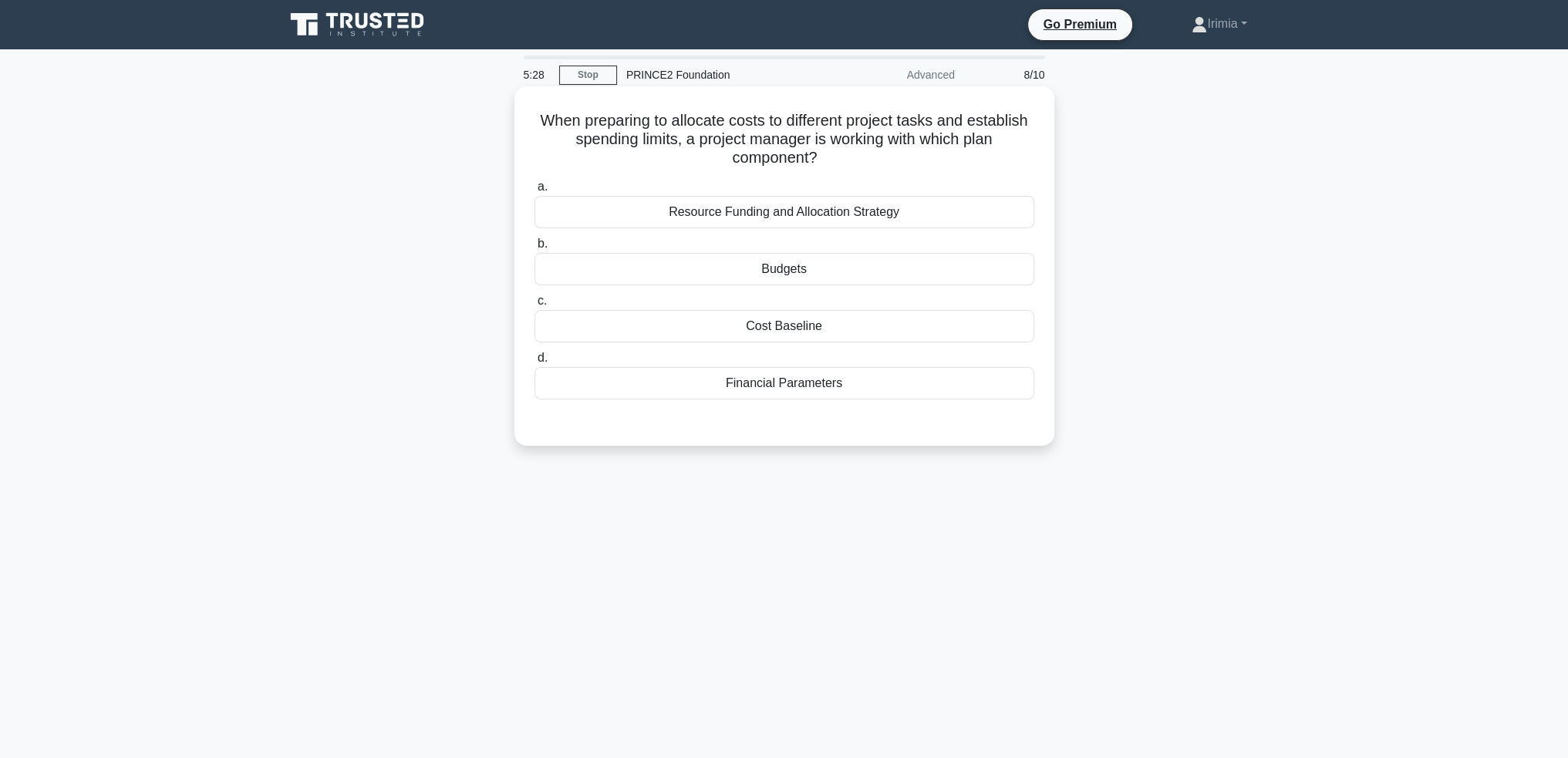
drag, startPoint x: 807, startPoint y: 272, endPoint x: 829, endPoint y: 332, distance: 63.9
click at [807, 274] on div "Budgets" at bounding box center [784, 269] width 500 height 32
click at [534, 249] on input "b. Budgets" at bounding box center [534, 244] width 0 height 10
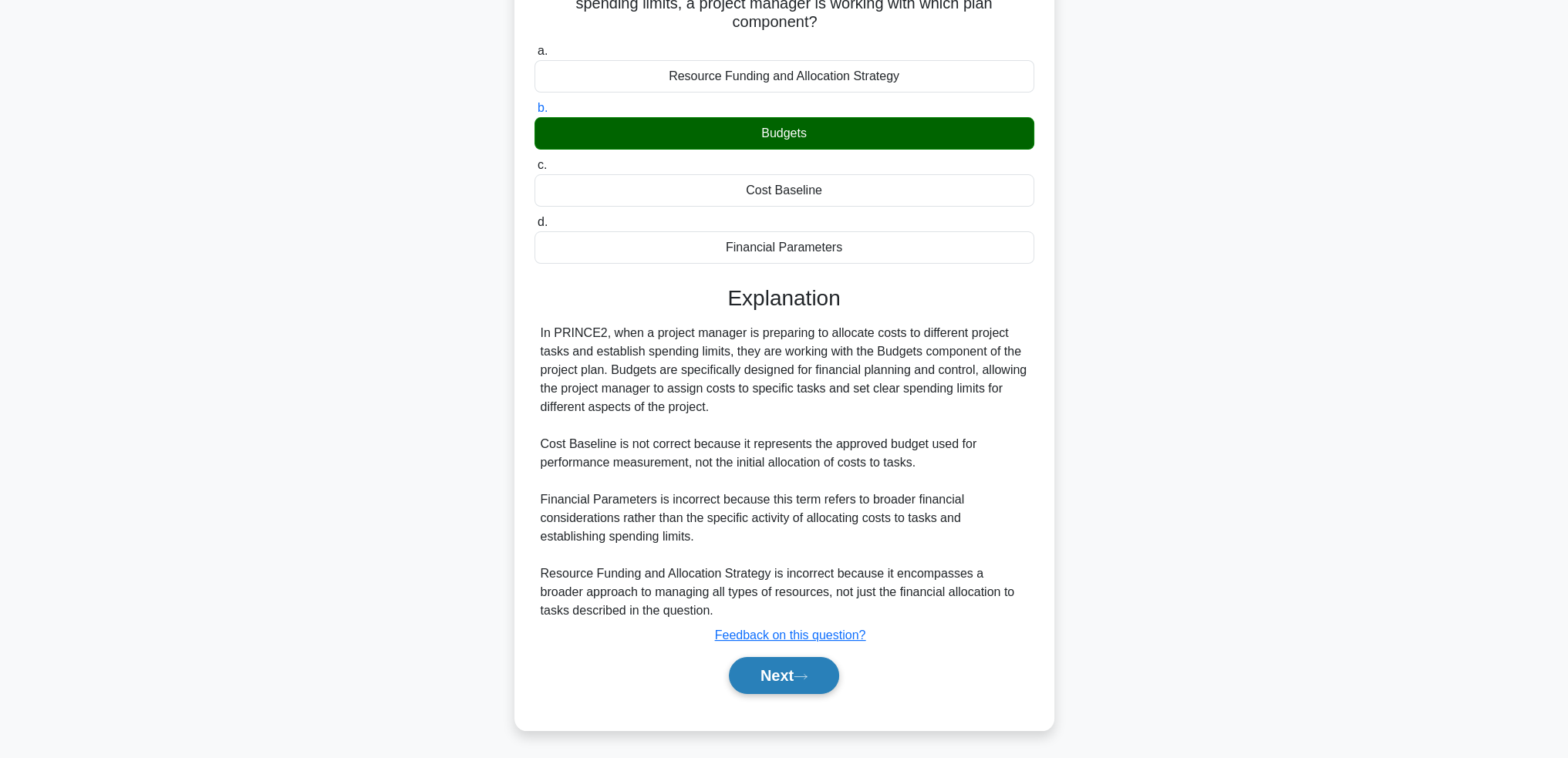
click at [806, 681] on button "Next" at bounding box center [784, 676] width 110 height 37
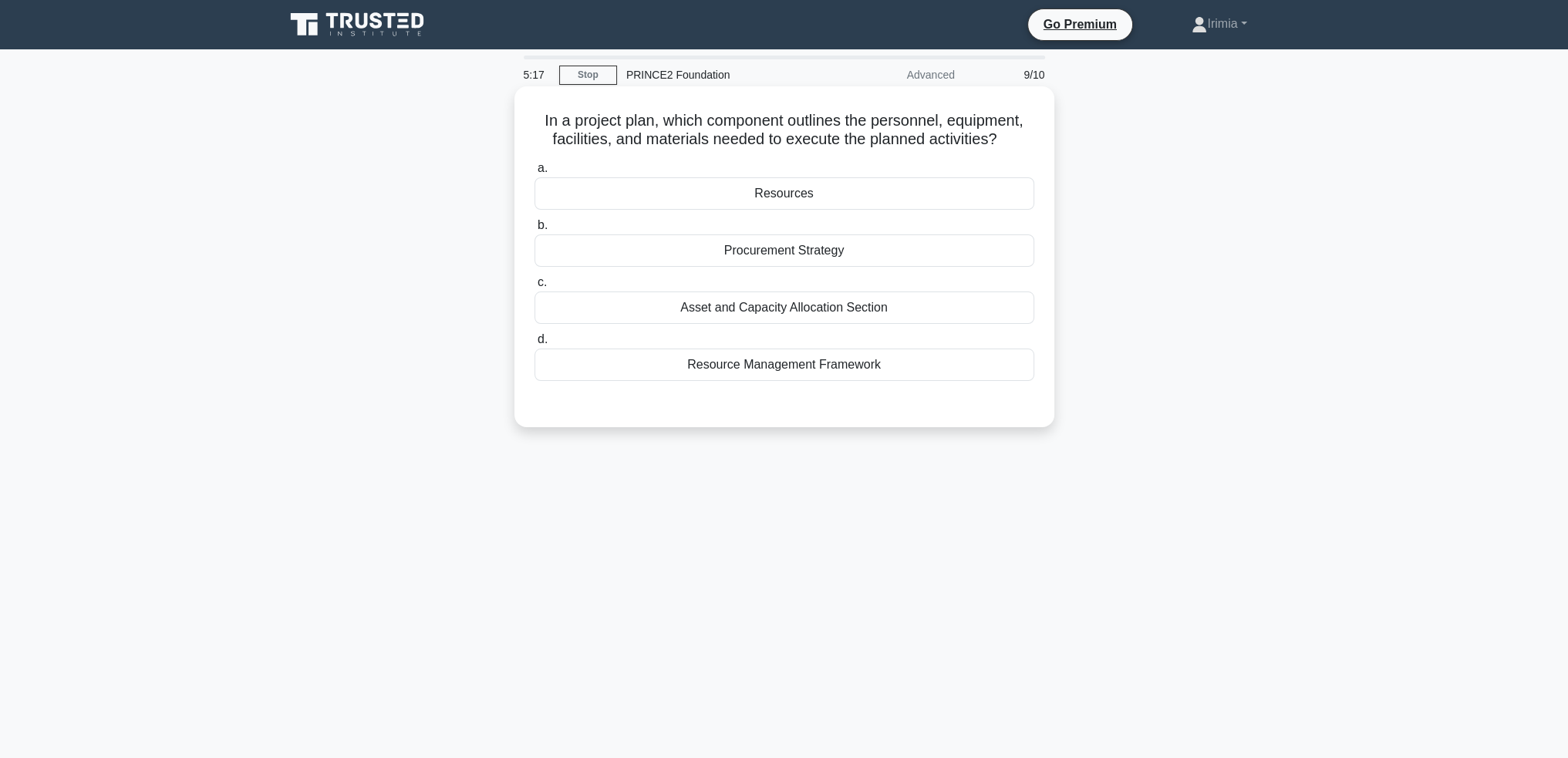
click at [773, 200] on div "Resources" at bounding box center [784, 193] width 500 height 32
click at [534, 173] on input "a. Resources" at bounding box center [534, 168] width 0 height 10
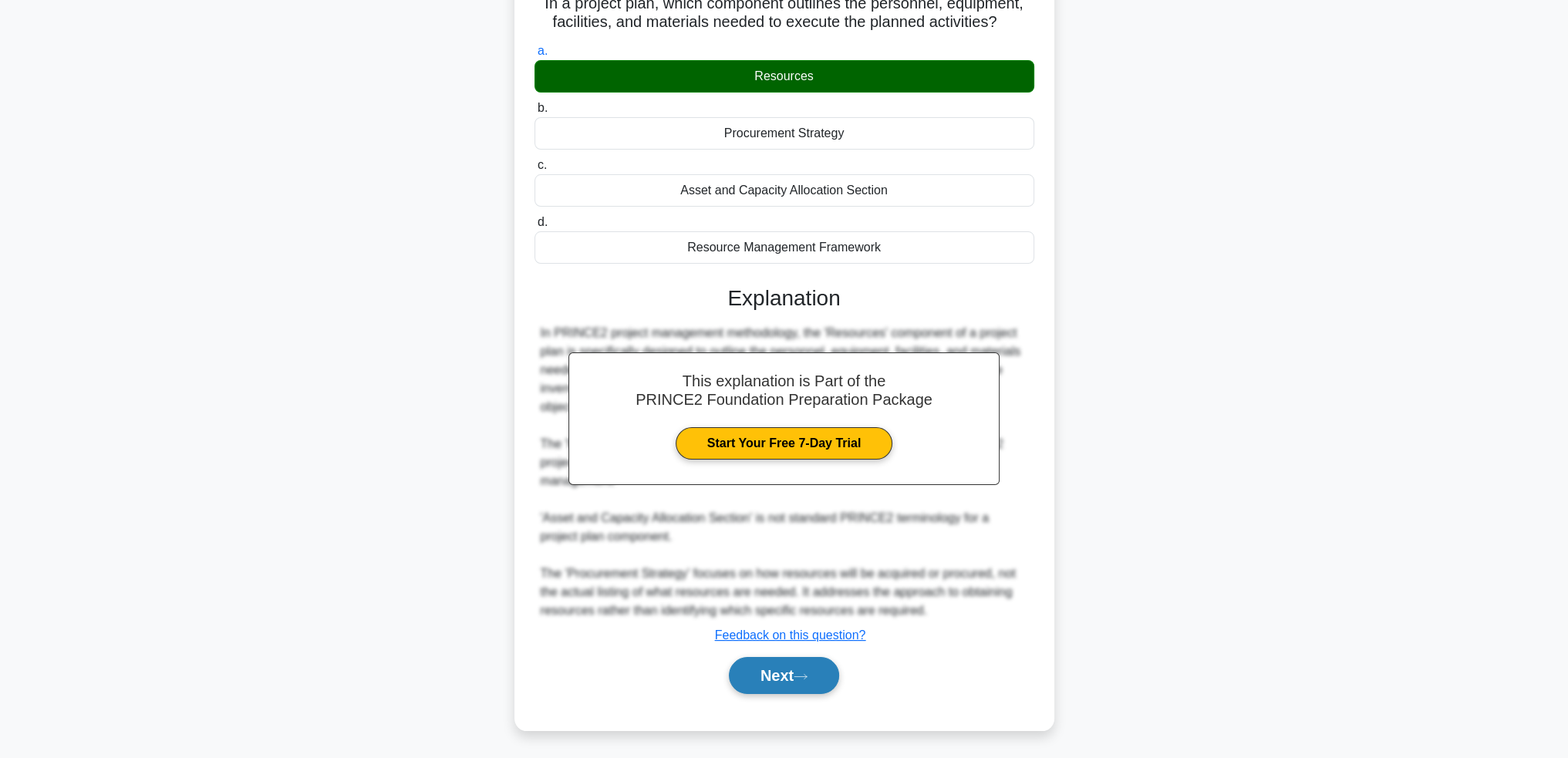
click at [786, 675] on button "Next" at bounding box center [784, 676] width 110 height 37
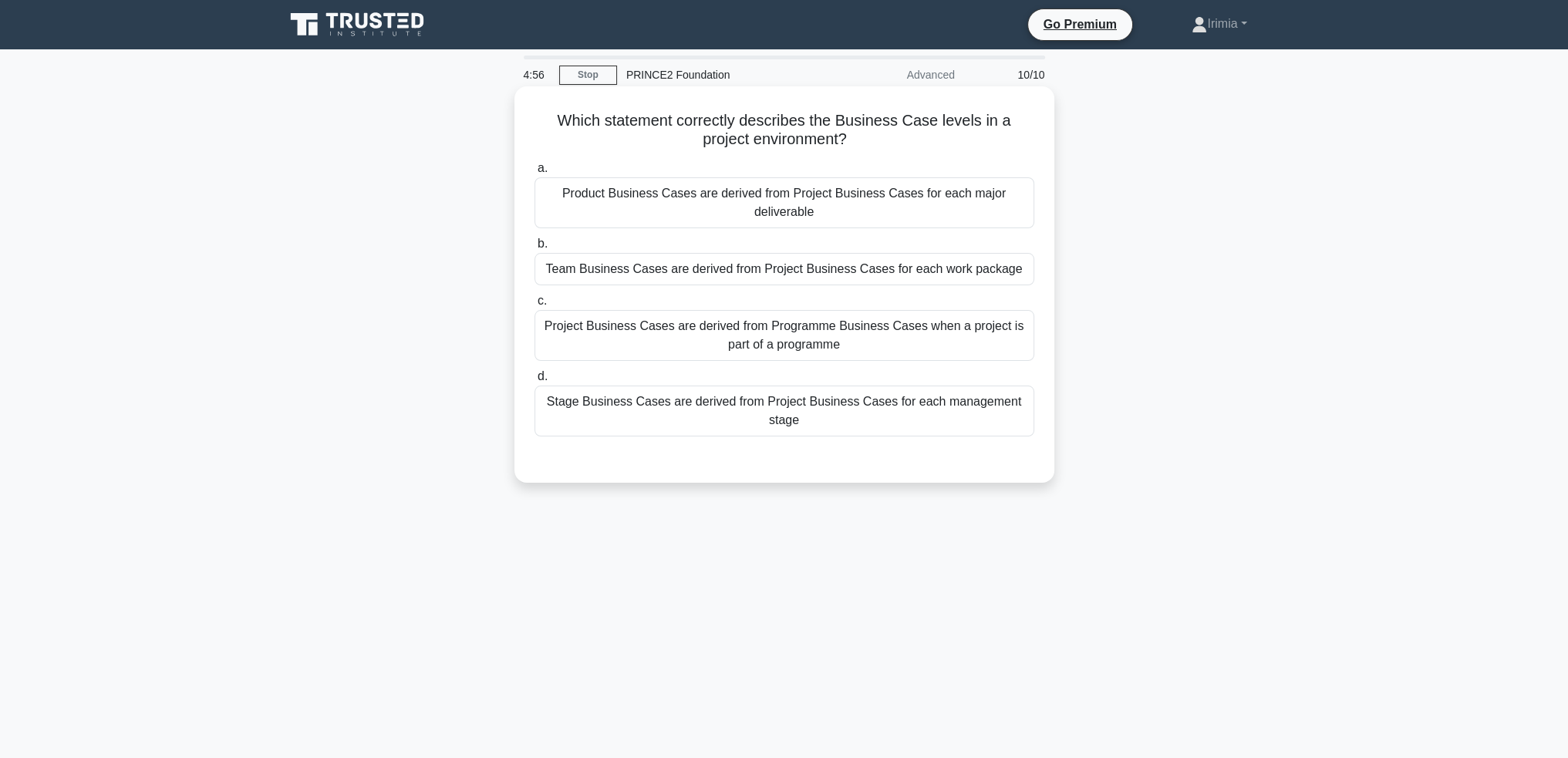
click at [751, 338] on div "Project Business Cases are derived from Programme Business Cases when a project…" at bounding box center [784, 335] width 500 height 51
click at [534, 306] on input "c. Project Business Cases are derived from Programme Business Cases when a proj…" at bounding box center [534, 301] width 0 height 10
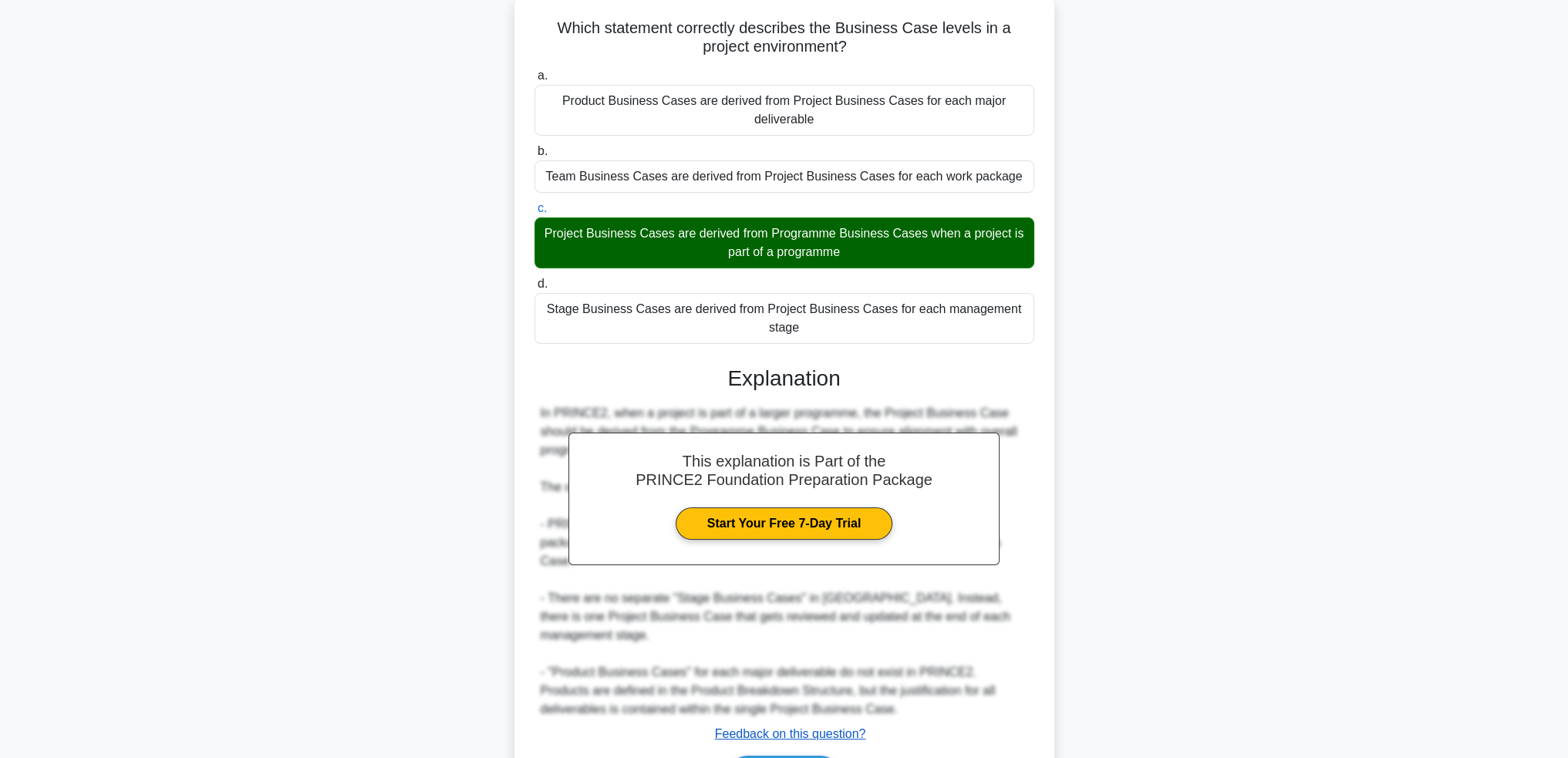
scroll to position [154, 0]
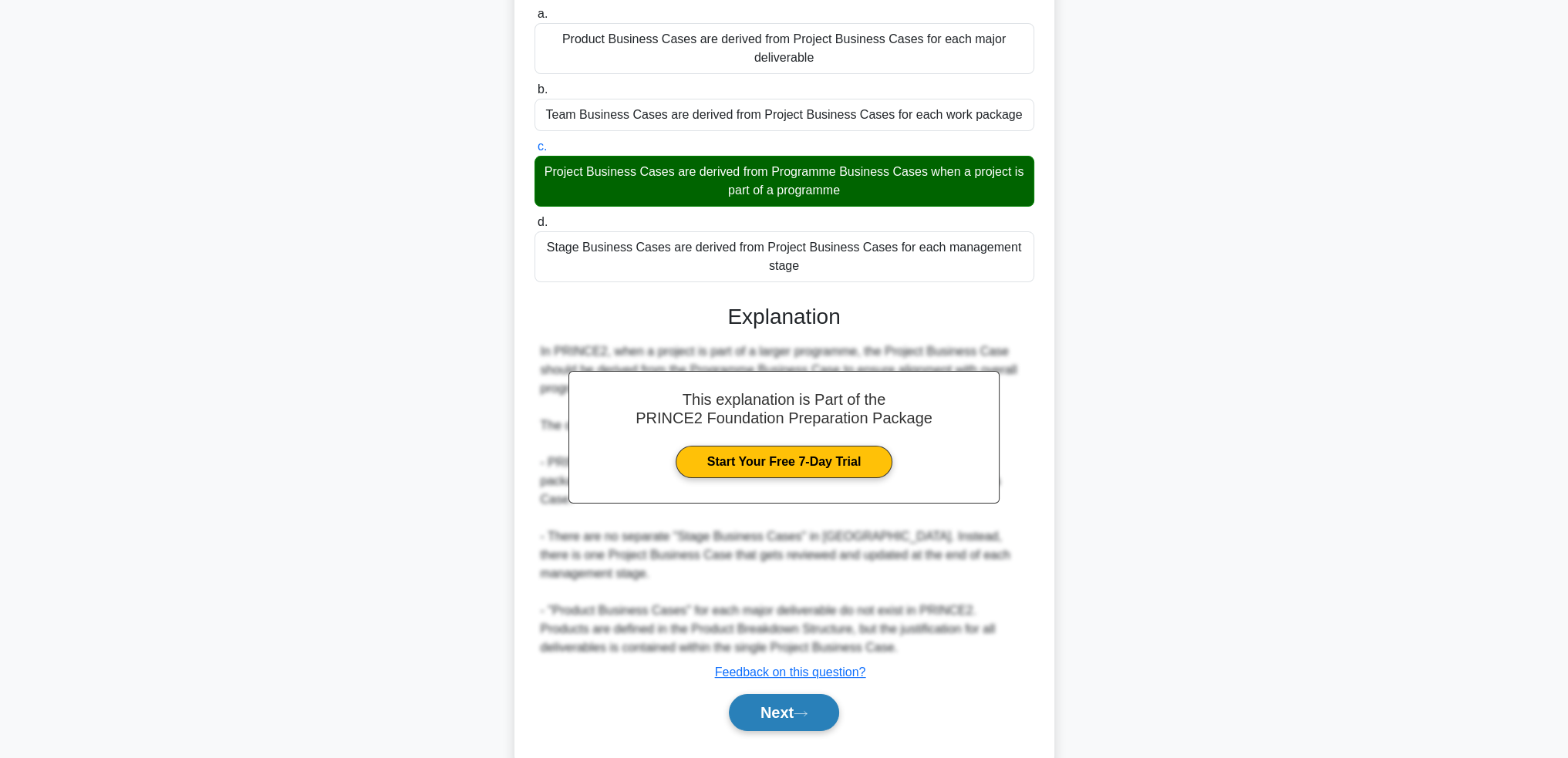
click at [804, 710] on icon at bounding box center [801, 714] width 14 height 8
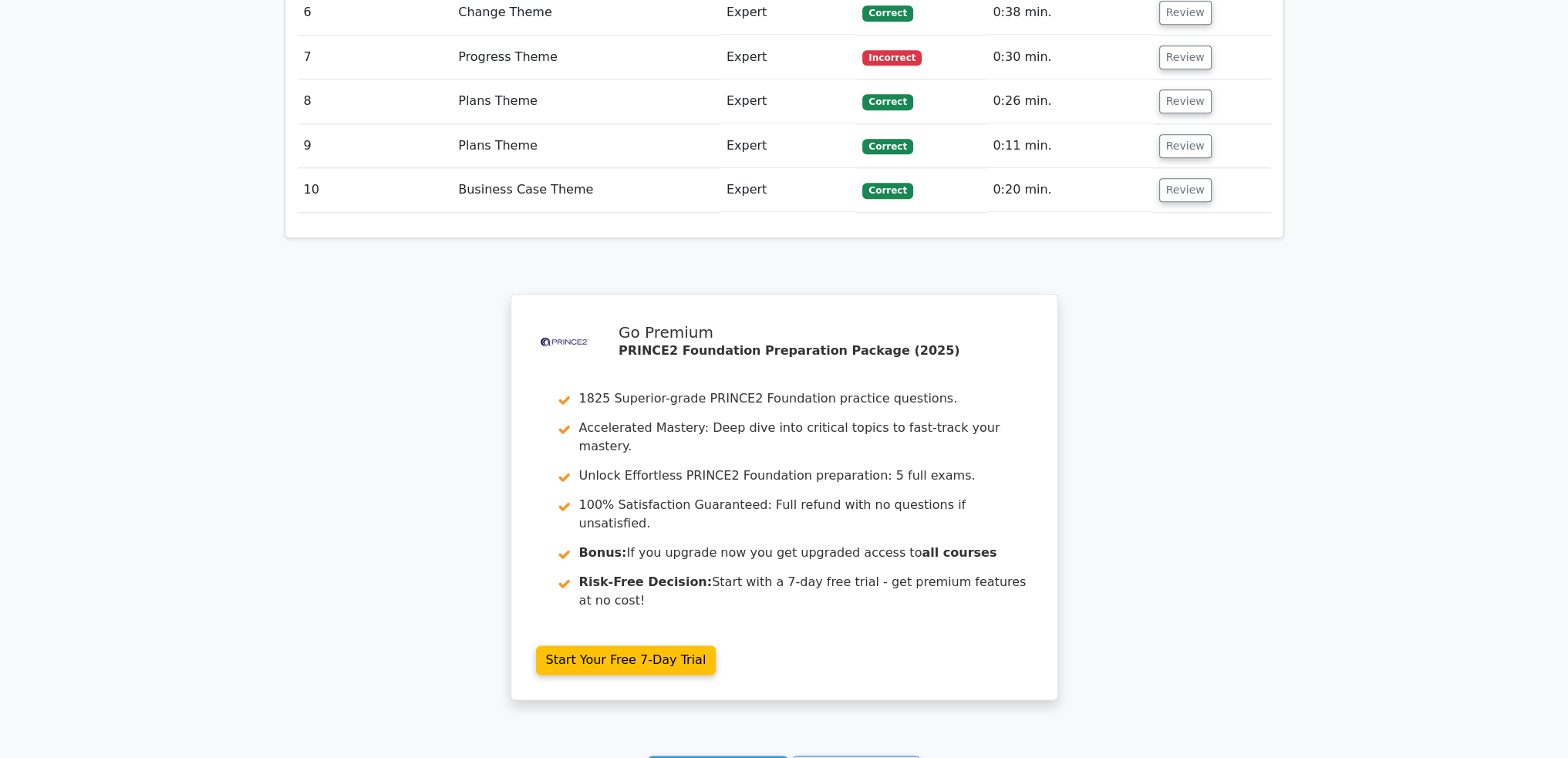
scroll to position [2439, 0]
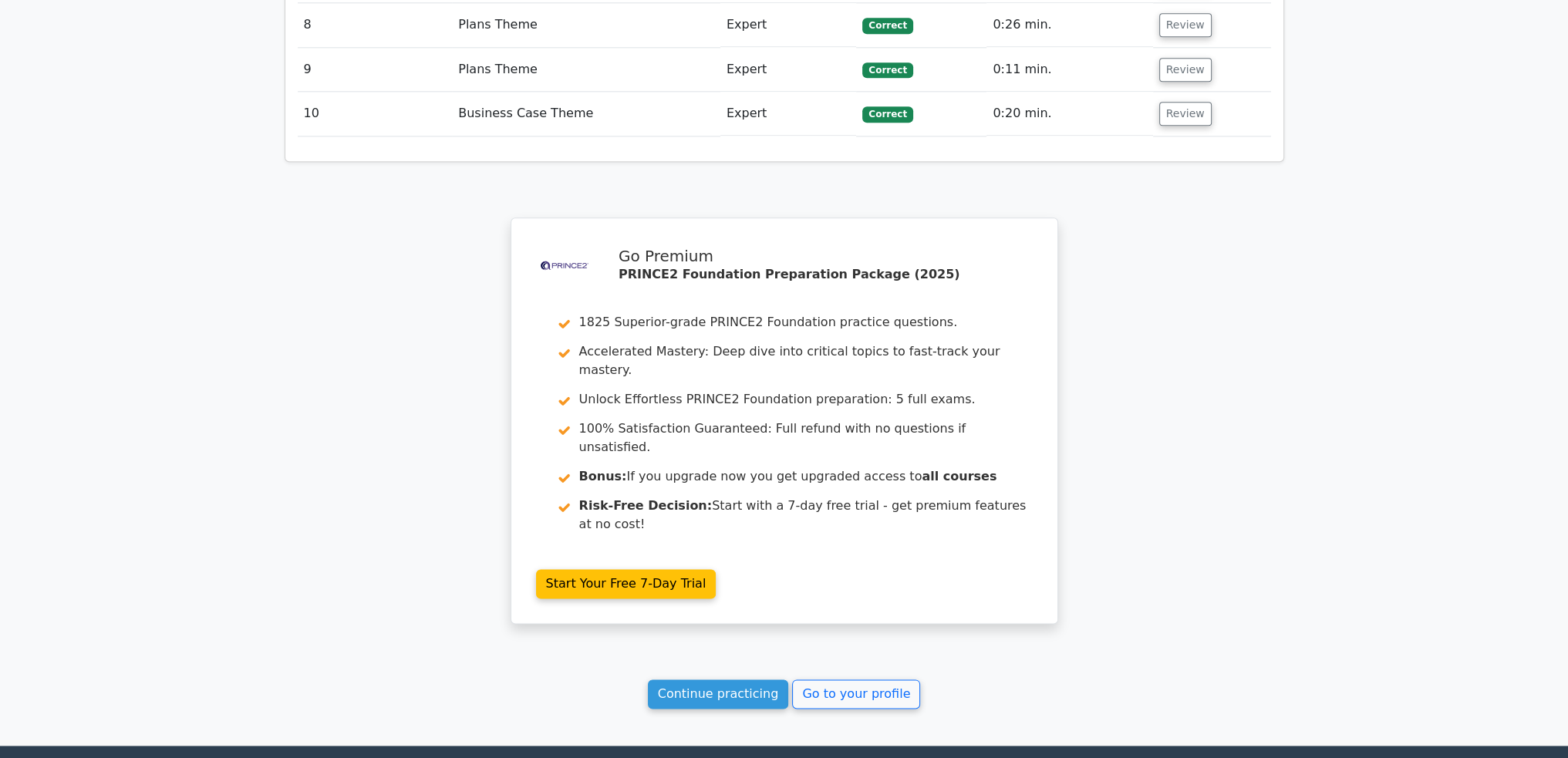
drag, startPoint x: 676, startPoint y: 521, endPoint x: 680, endPoint y: 542, distance: 21.4
click at [676, 680] on link "Continue practicing" at bounding box center [718, 694] width 141 height 29
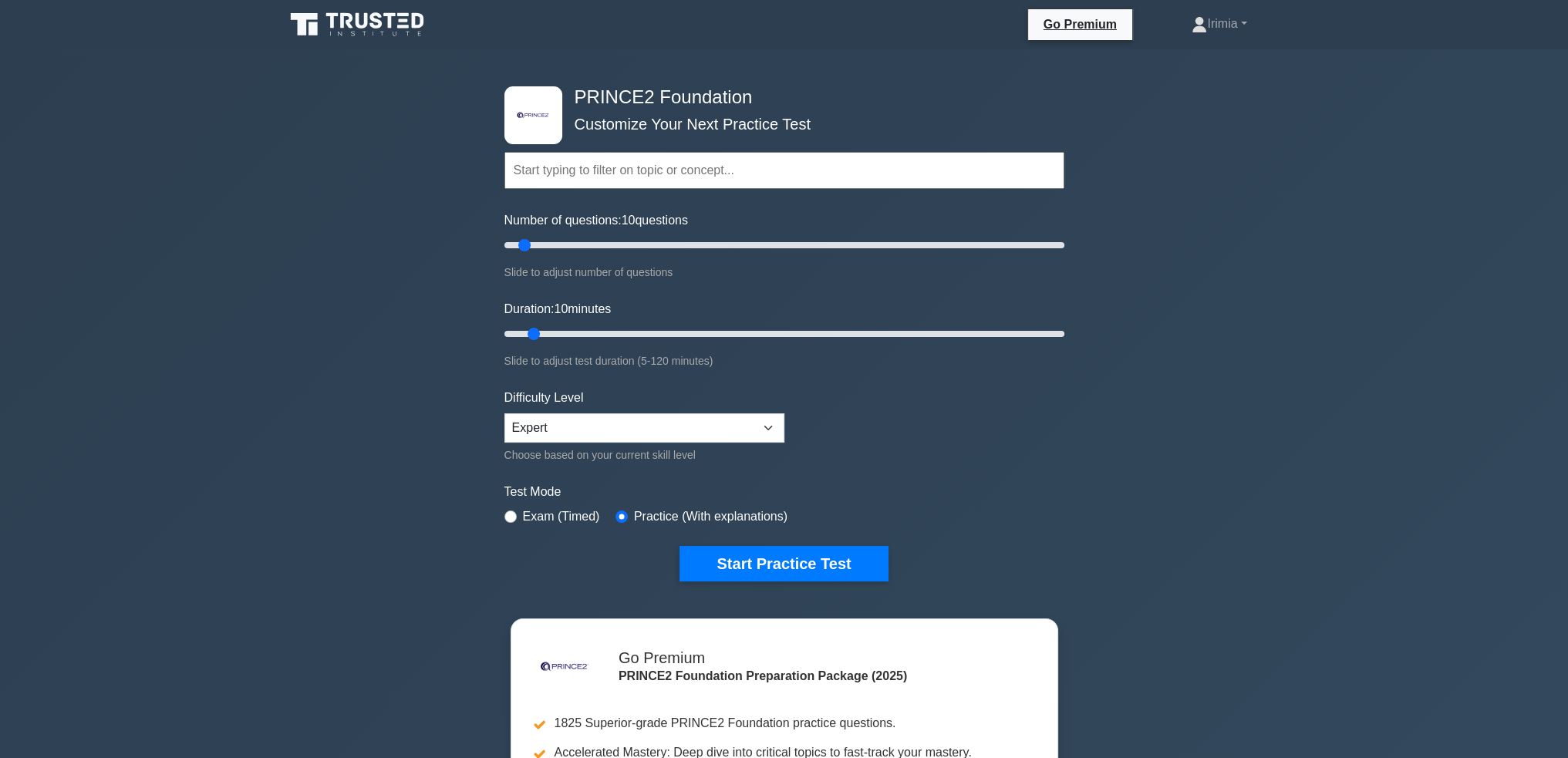
click at [673, 158] on input "text" at bounding box center [784, 170] width 560 height 37
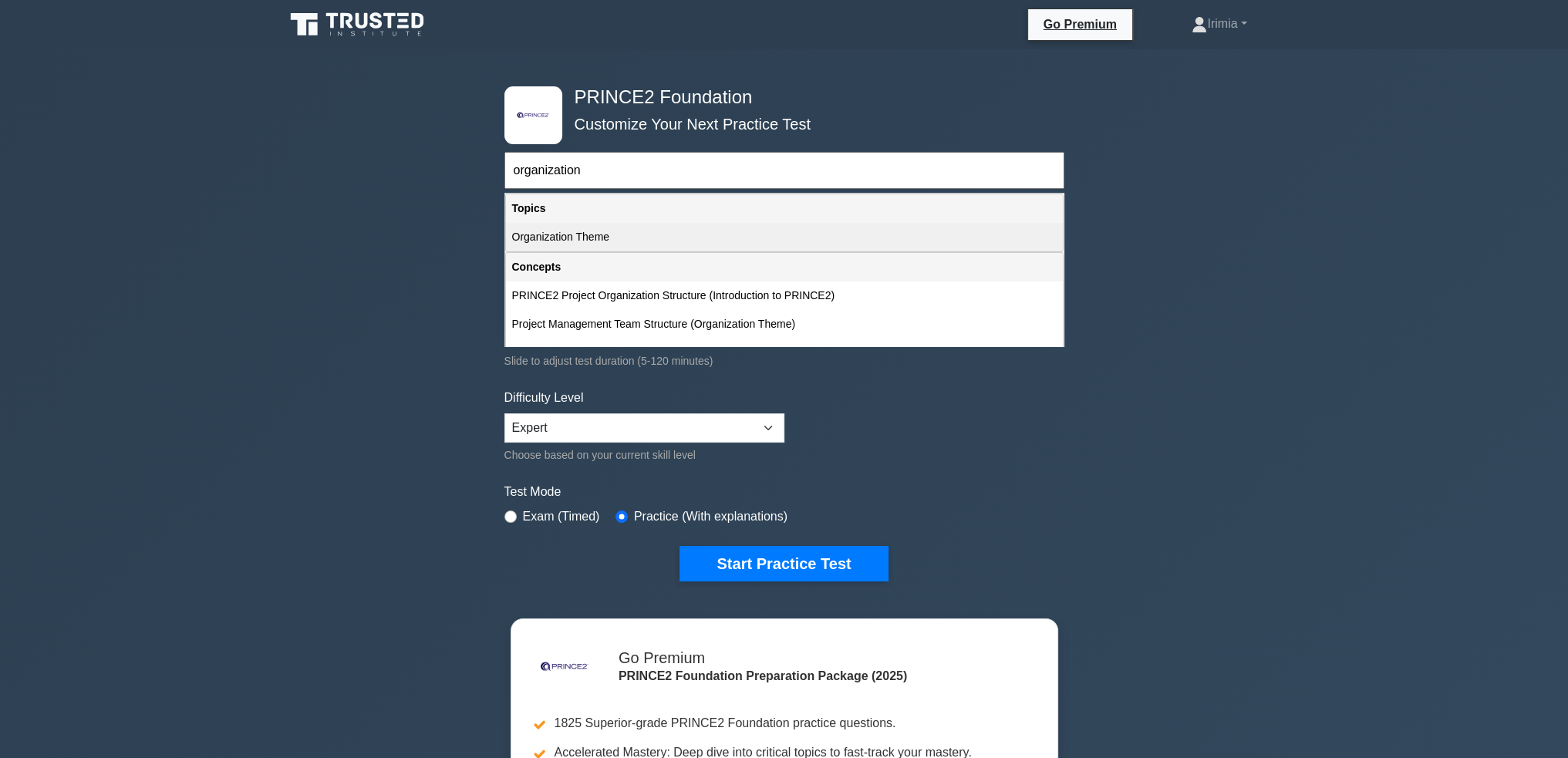
click at [642, 245] on div "Organization Theme" at bounding box center [784, 237] width 557 height 28
type input "Organization Theme"
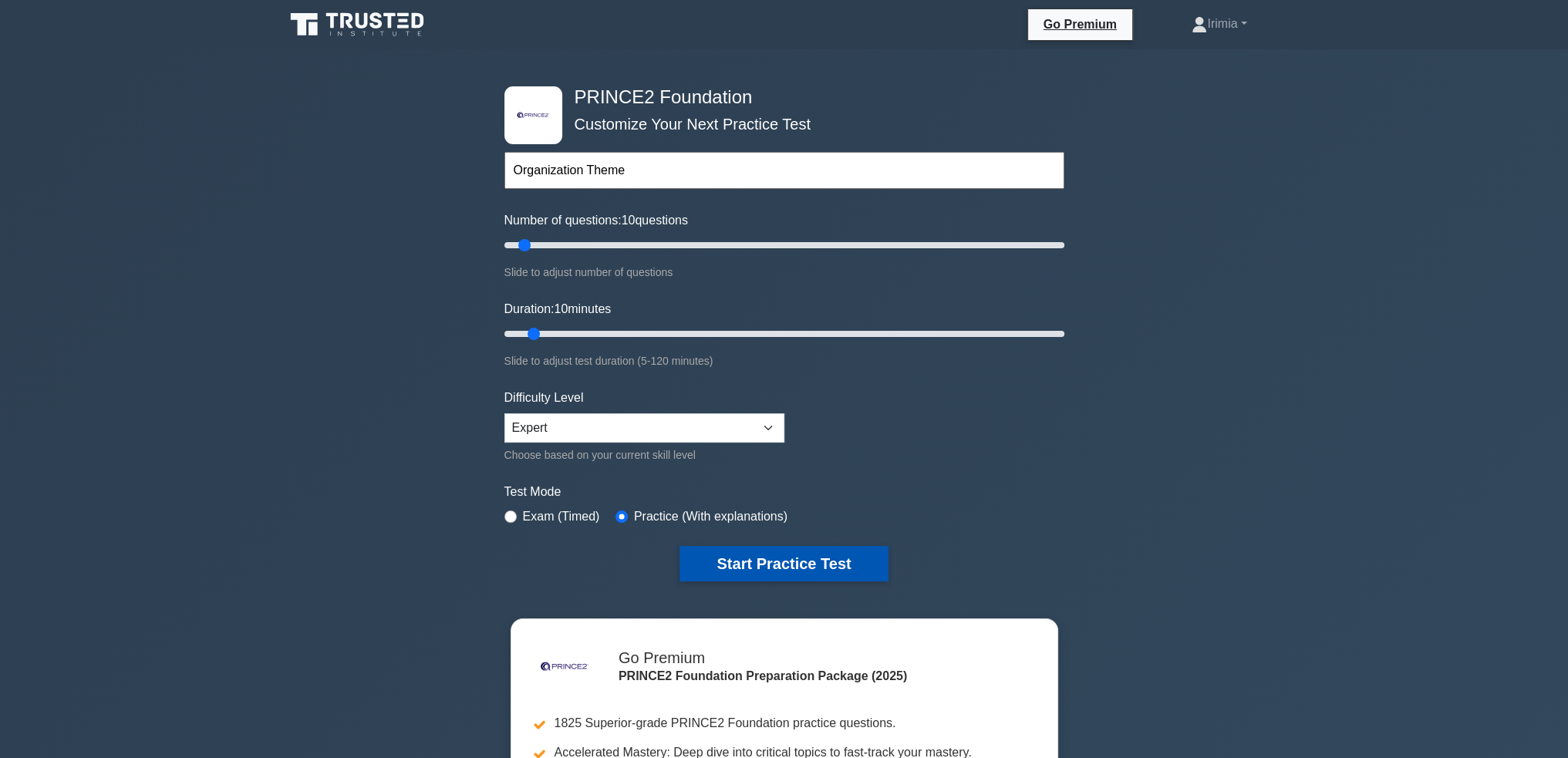
click at [832, 557] on button "Start Practice Test" at bounding box center [784, 563] width 208 height 36
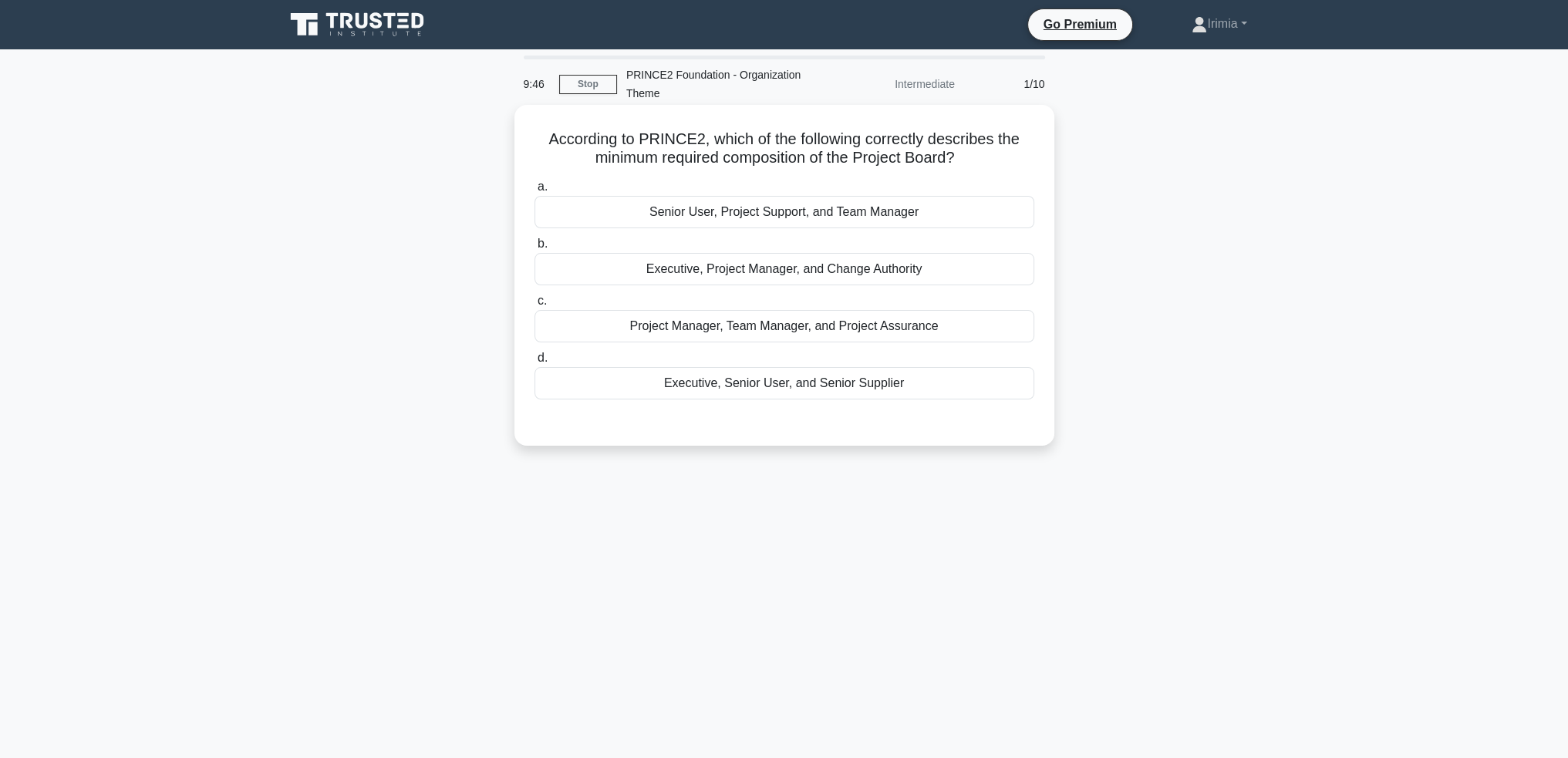
click at [911, 387] on div "Executive, Senior User, and Senior Supplier" at bounding box center [784, 383] width 500 height 32
click at [534, 363] on input "d. Executive, Senior User, and Senior Supplier" at bounding box center [534, 358] width 0 height 10
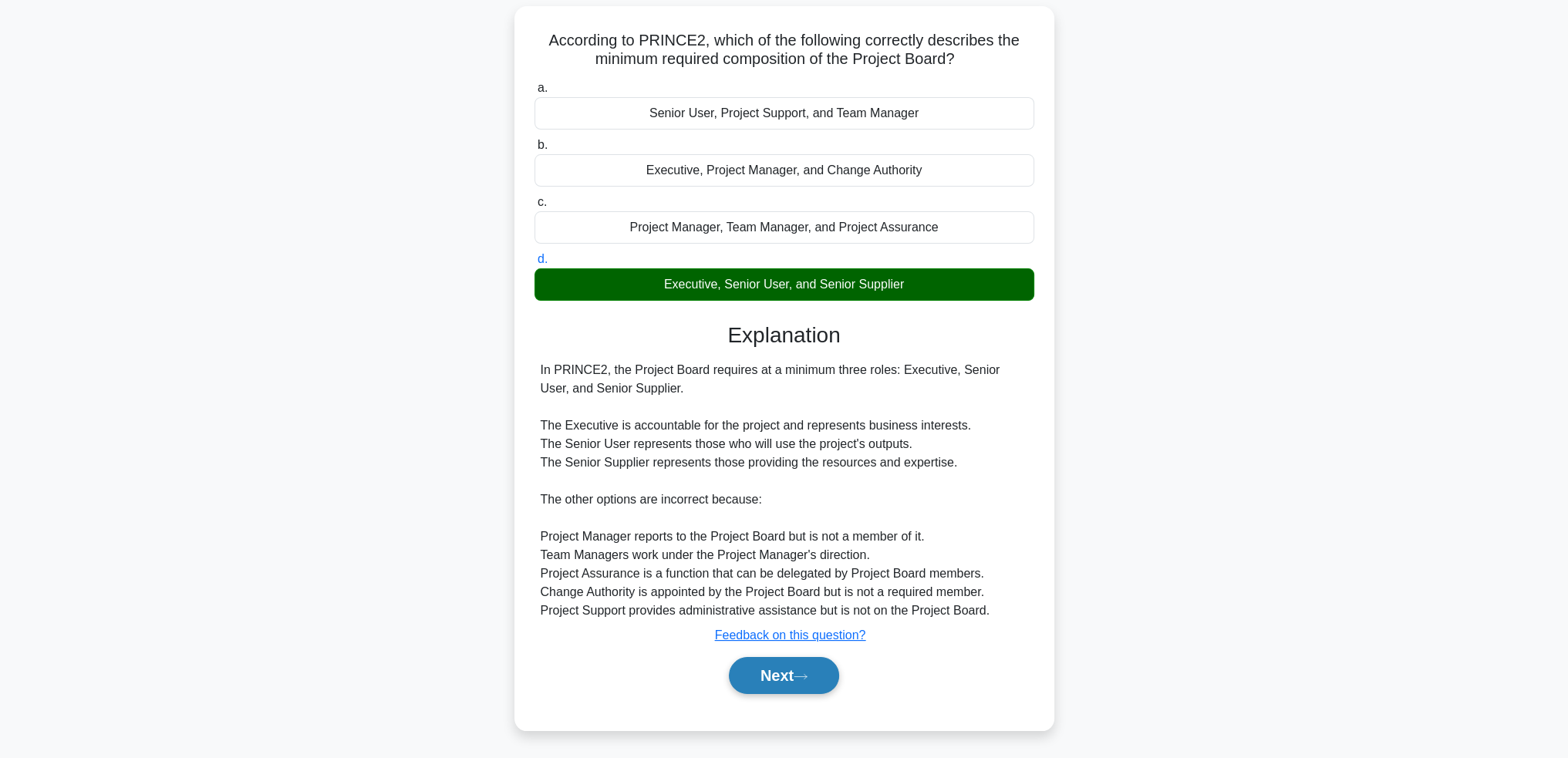
click at [783, 676] on button "Next" at bounding box center [784, 676] width 110 height 37
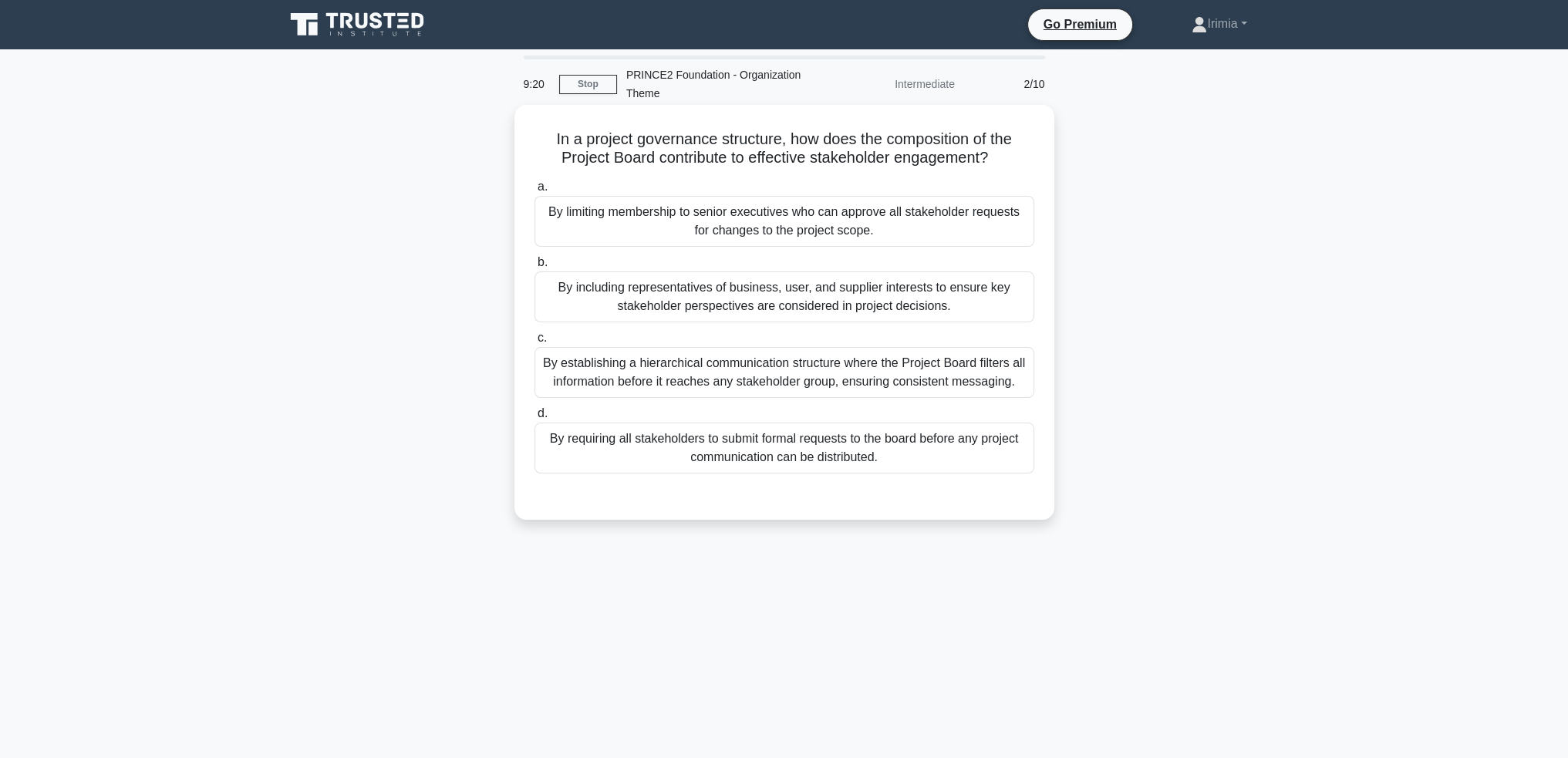
click at [856, 293] on div "By including representatives of business, user, and supplier interests to ensur…" at bounding box center [784, 297] width 500 height 51
click at [534, 267] on input "b. By including representatives of business, user, and supplier interests to en…" at bounding box center [534, 262] width 0 height 10
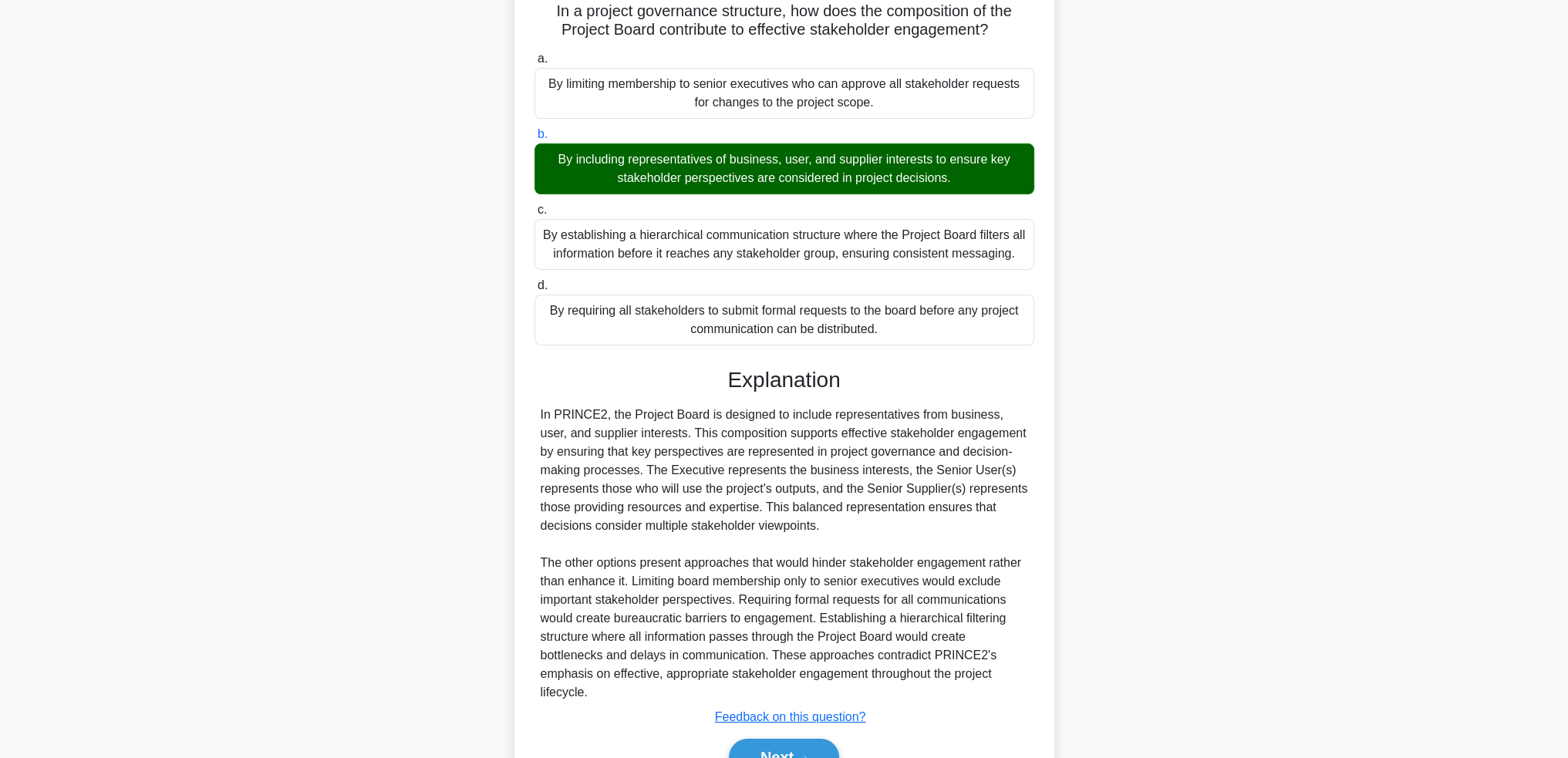
scroll to position [210, 0]
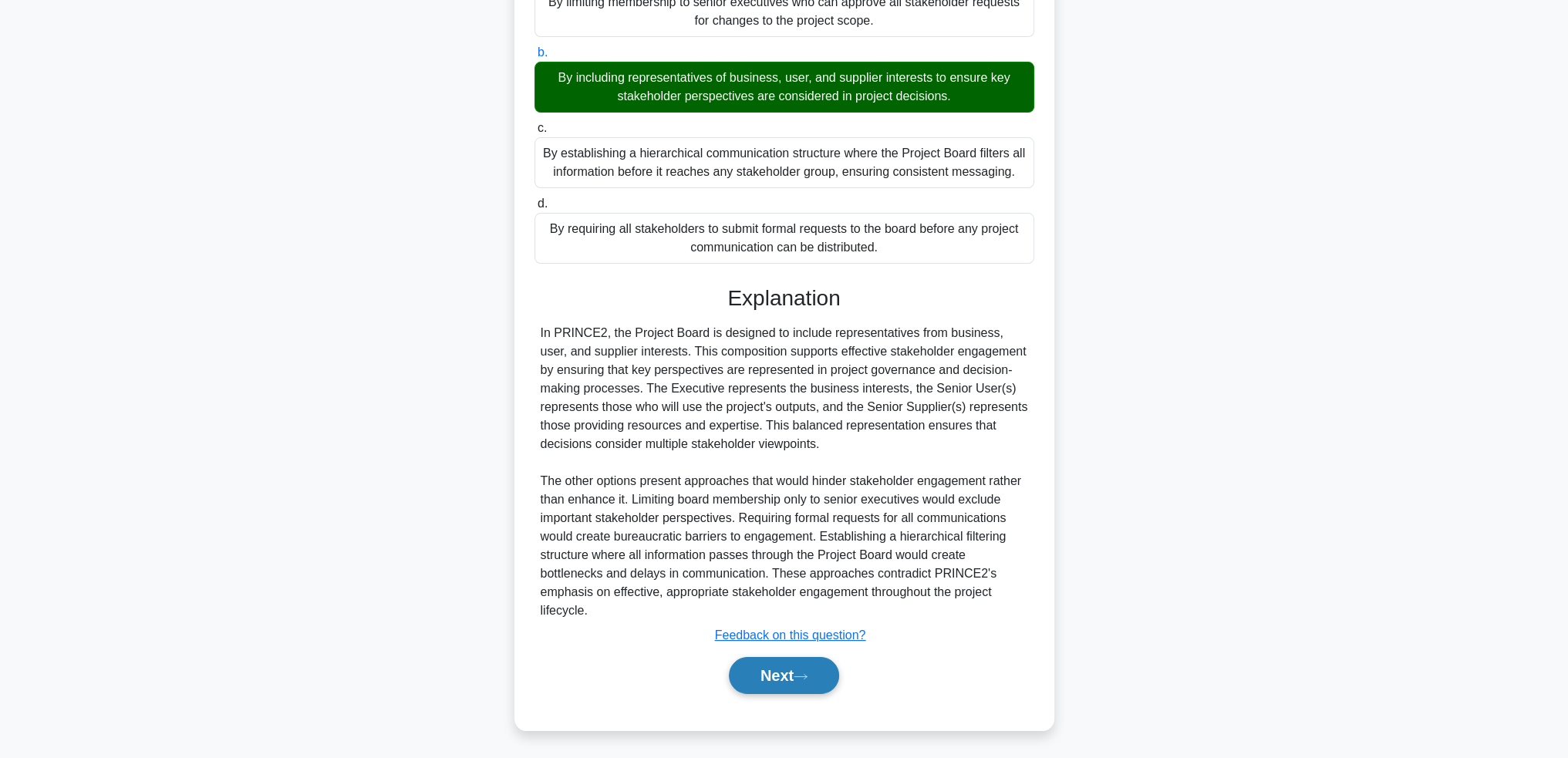
drag, startPoint x: 793, startPoint y: 671, endPoint x: 802, endPoint y: 673, distance: 9.2
click at [793, 671] on button "Next" at bounding box center [784, 676] width 110 height 37
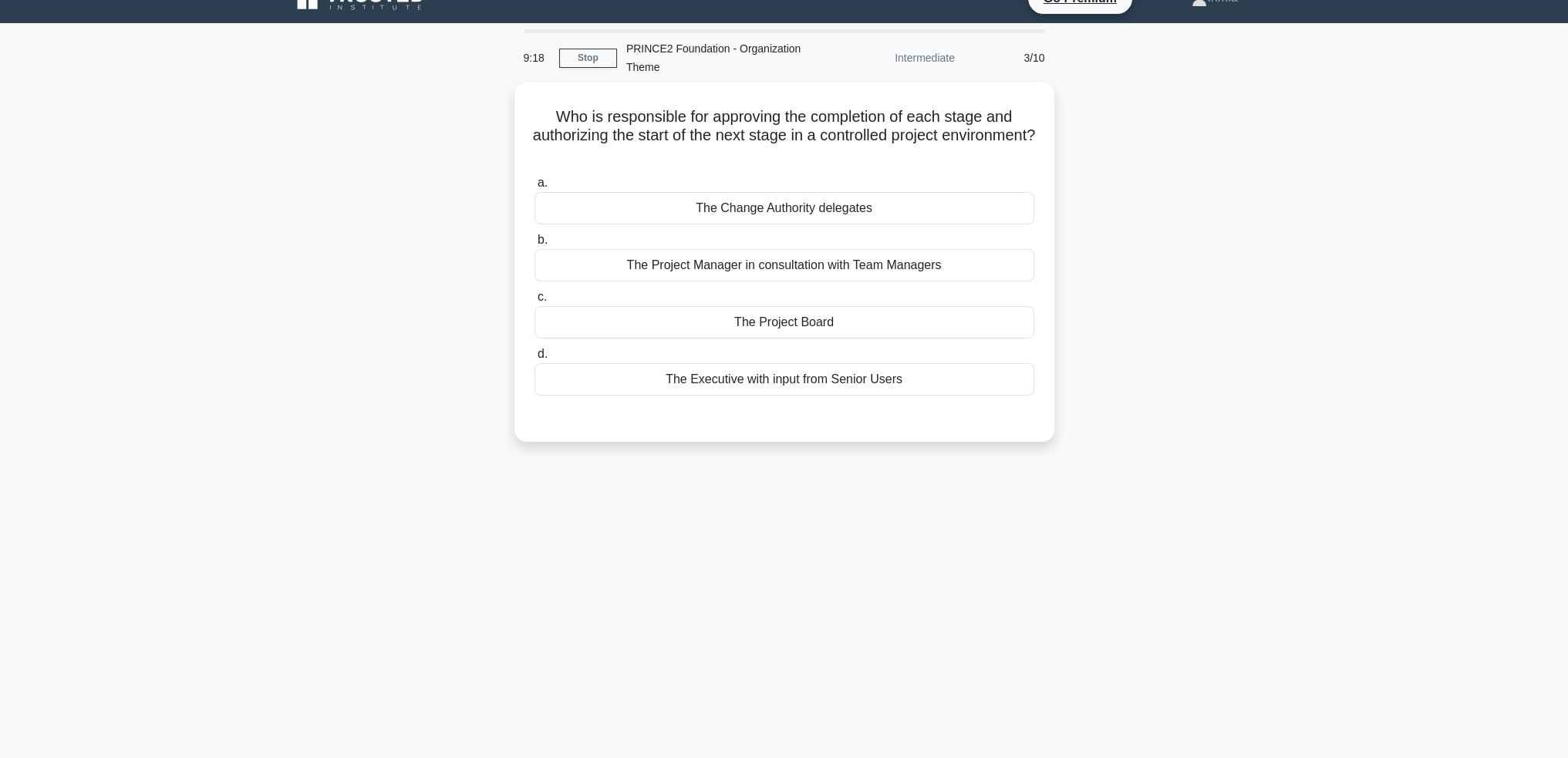
scroll to position [0, 0]
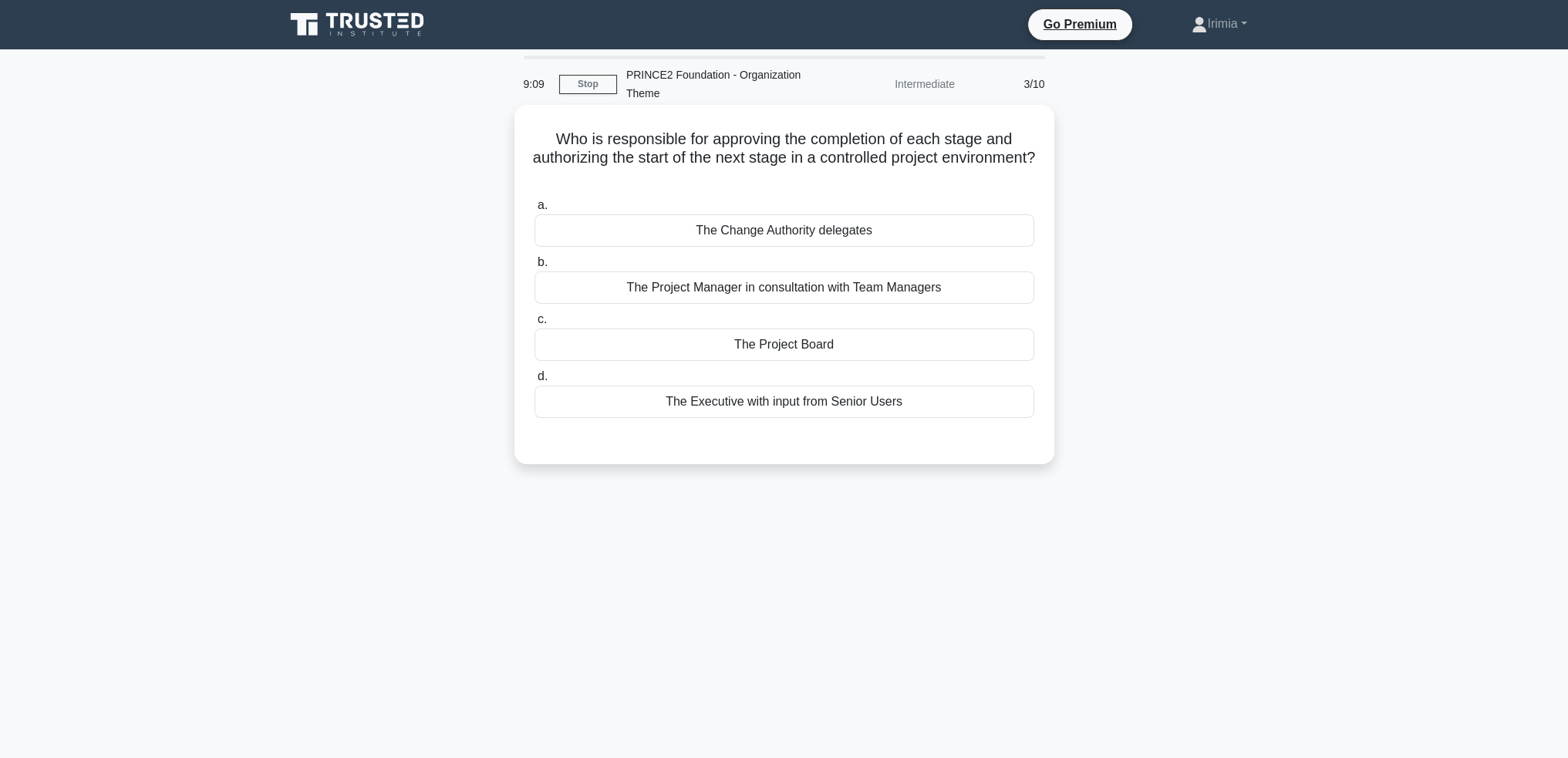
click at [867, 342] on div "The Project Board" at bounding box center [784, 344] width 500 height 32
click at [534, 325] on input "c. The Project Board" at bounding box center [534, 320] width 0 height 10
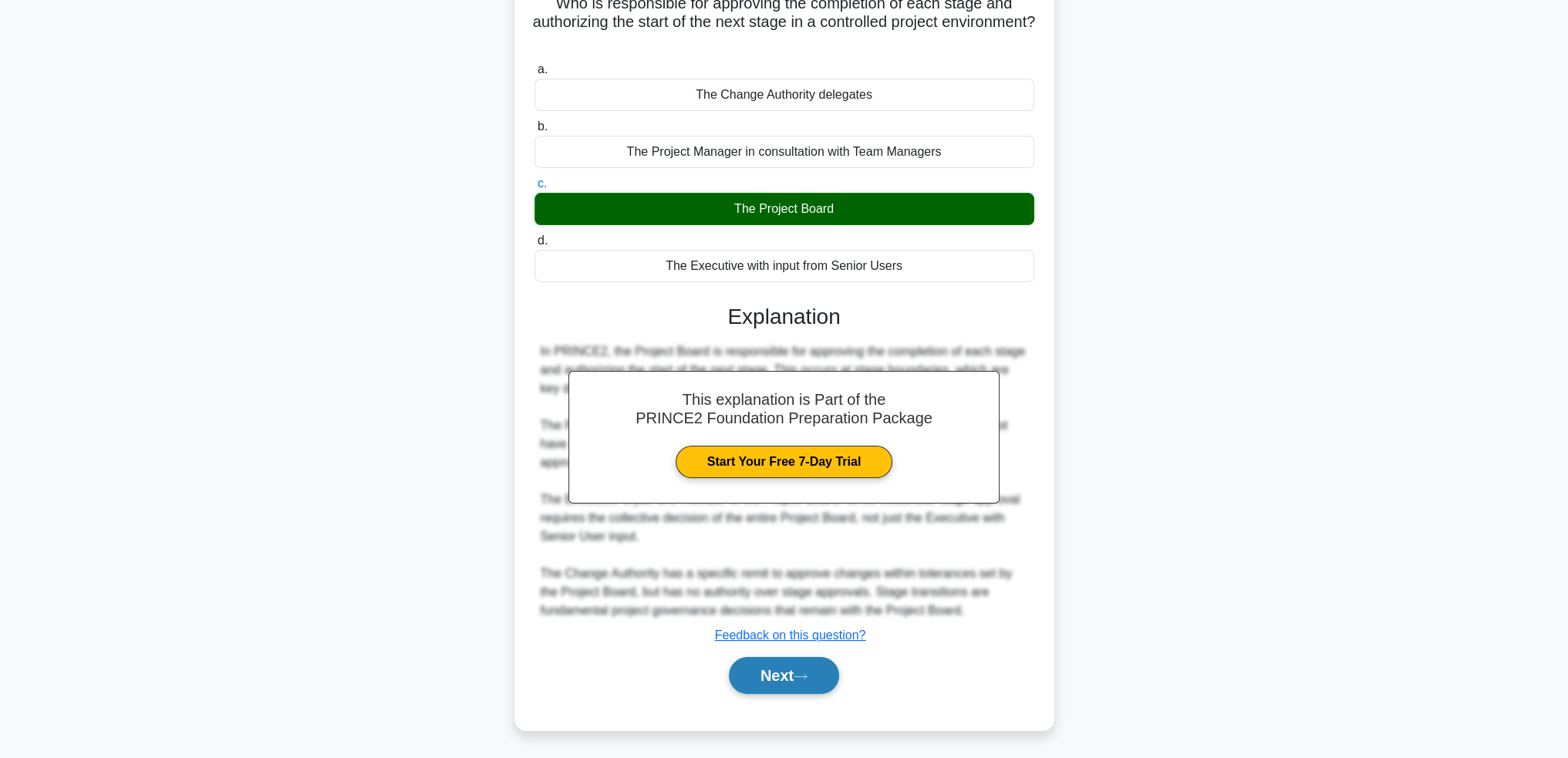
click at [755, 671] on button "Next" at bounding box center [784, 676] width 110 height 37
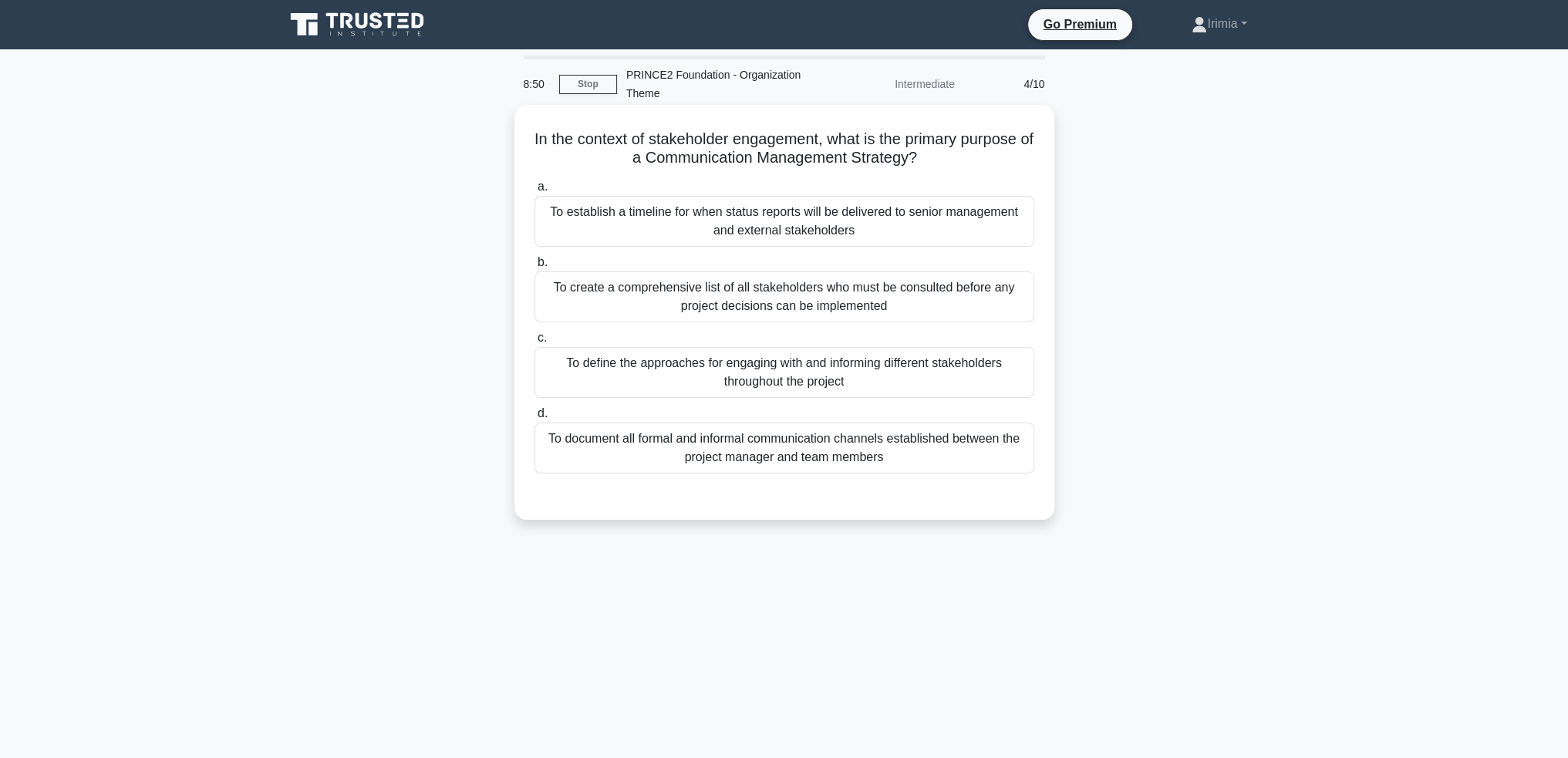
click at [910, 377] on div "To define the approaches for engaging with and informing different stakeholders…" at bounding box center [784, 372] width 500 height 51
click at [534, 343] on input "c. To define the approaches for engaging with and informing different stakehold…" at bounding box center [534, 338] width 0 height 10
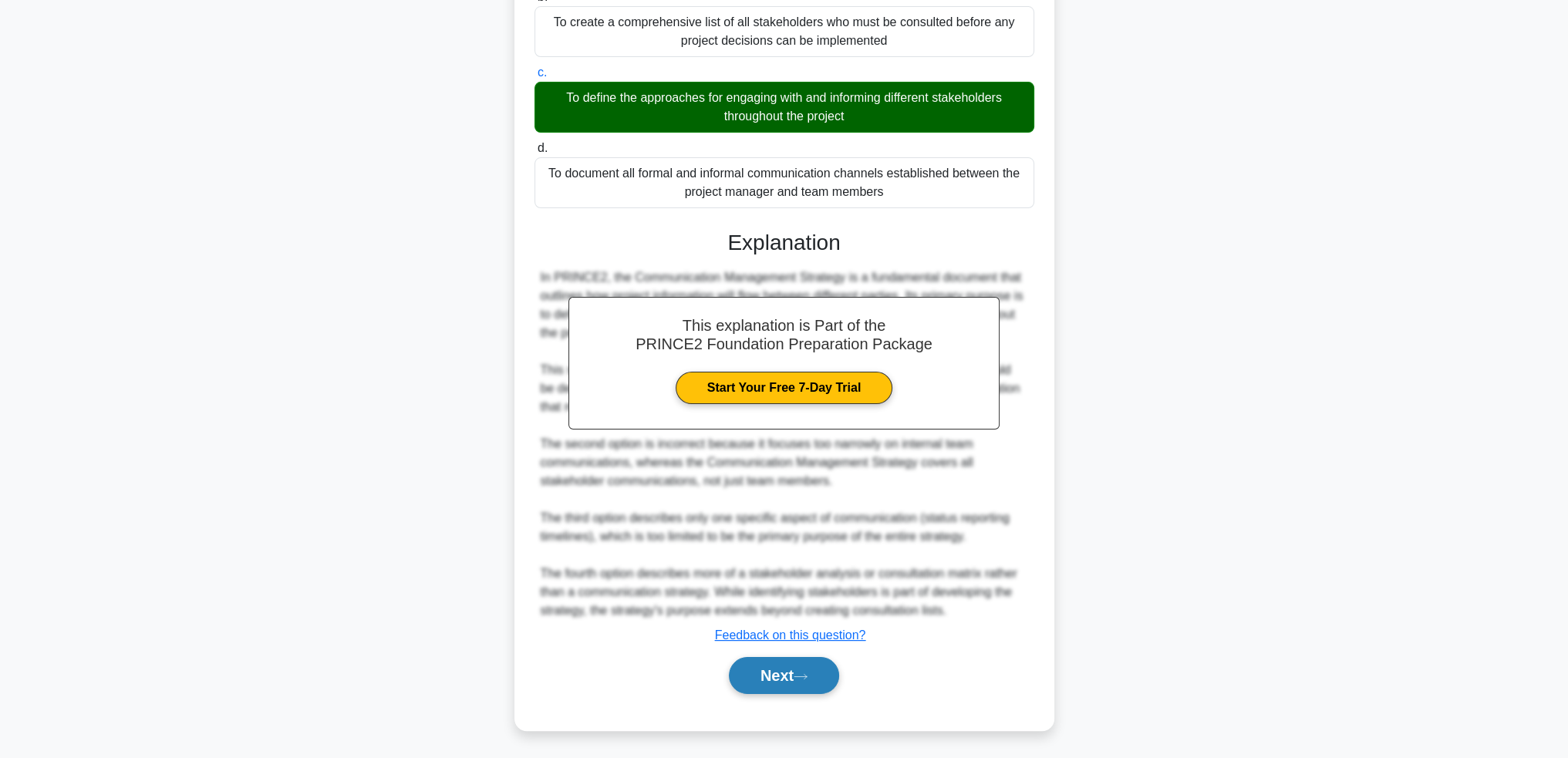
click at [752, 667] on button "Next" at bounding box center [784, 676] width 110 height 37
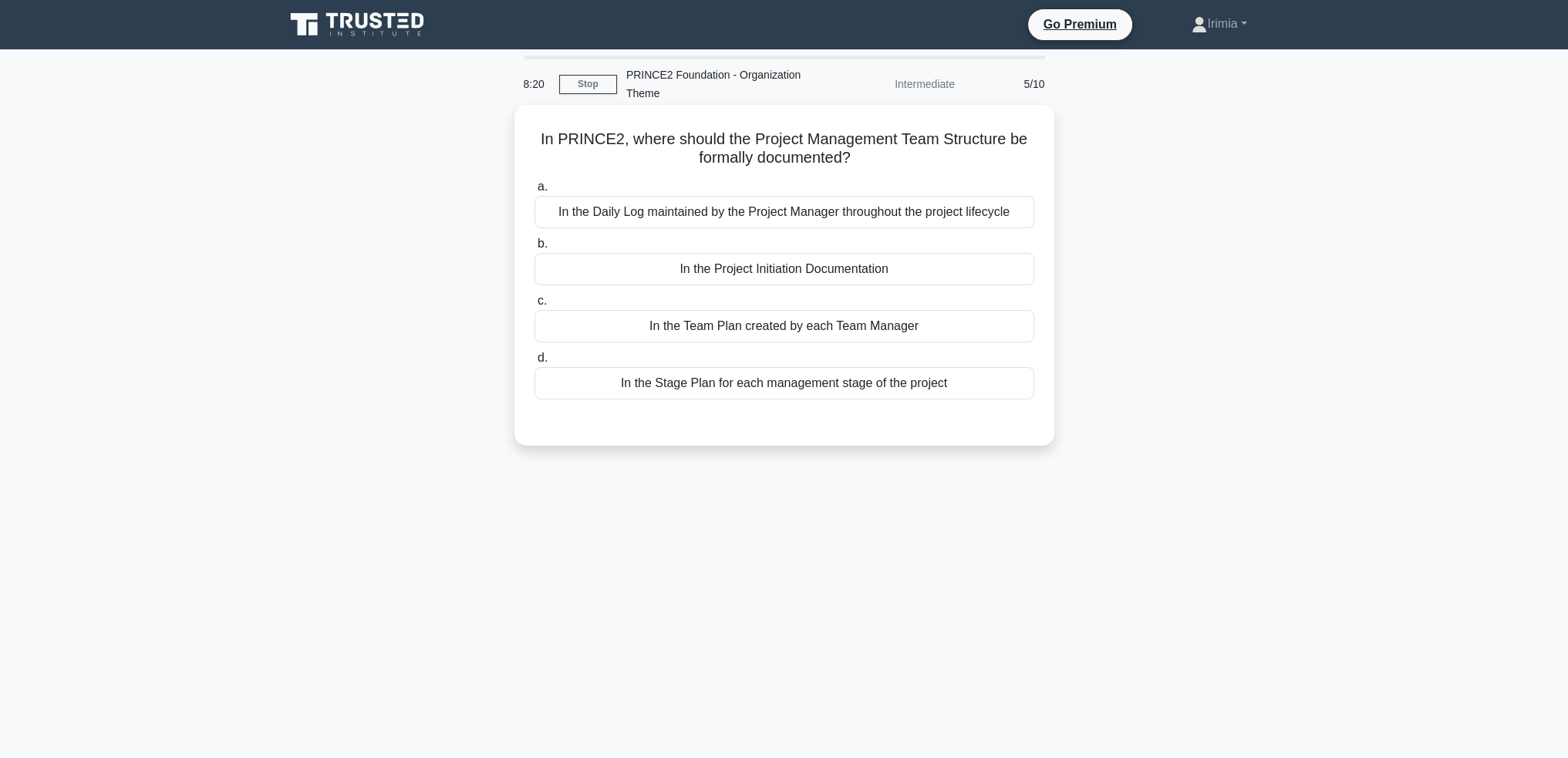
click at [885, 329] on div "In the Team Plan created by each Team Manager" at bounding box center [784, 326] width 500 height 32
click at [534, 306] on input "c. In the Team Plan created by each Team Manager" at bounding box center [534, 301] width 0 height 10
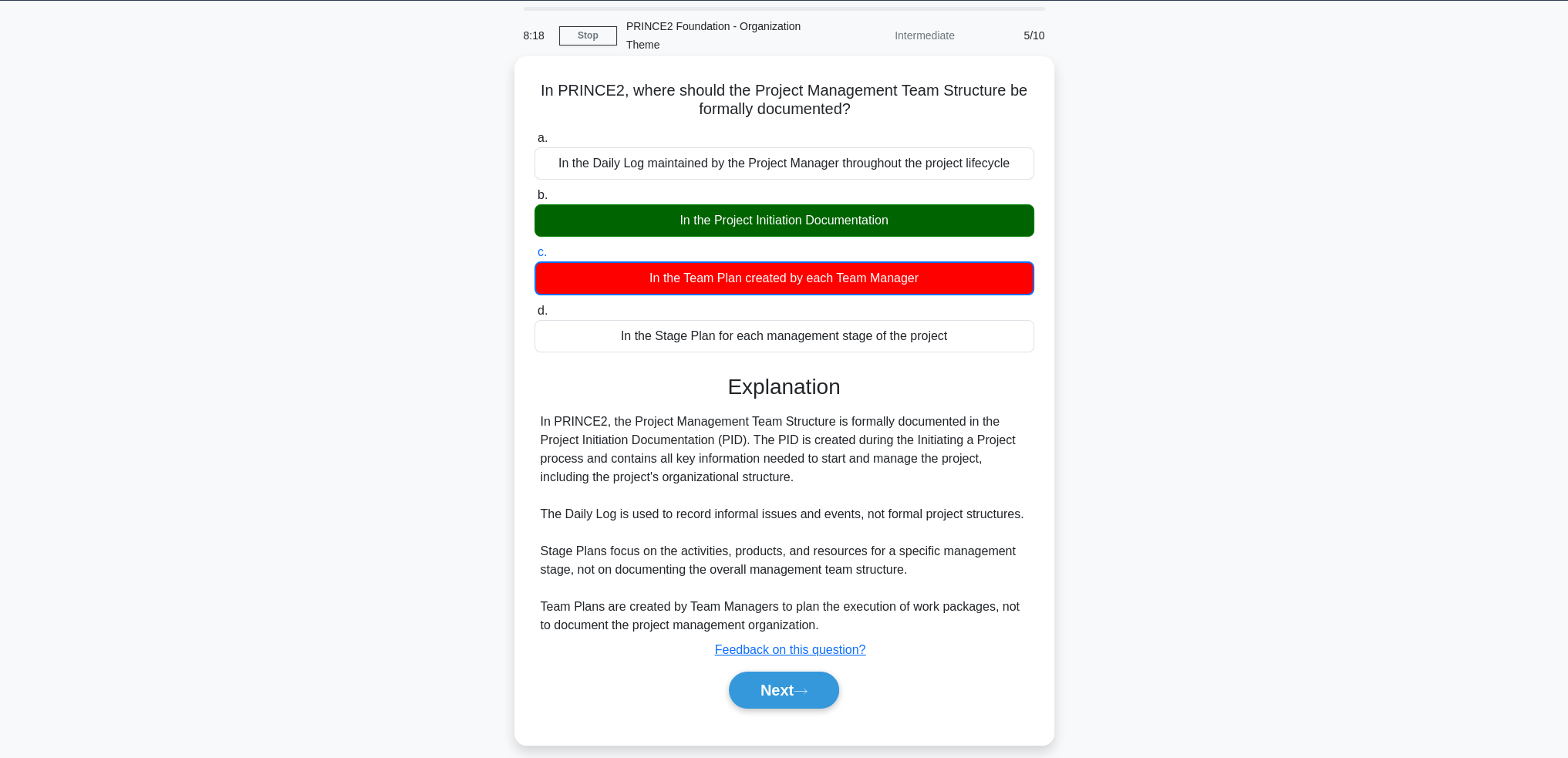
scroll to position [75, 0]
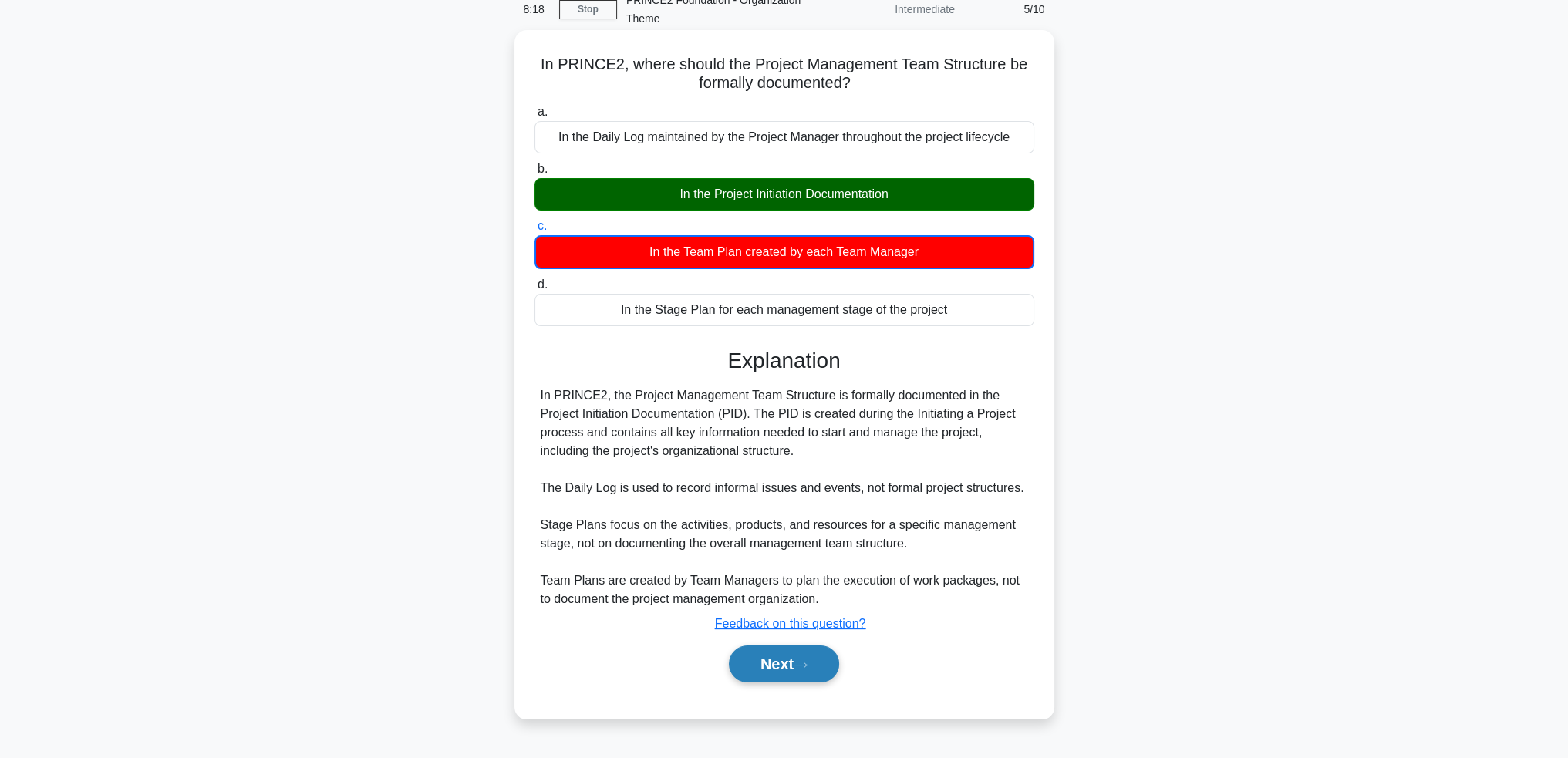
click at [812, 662] on button "Next" at bounding box center [784, 664] width 110 height 37
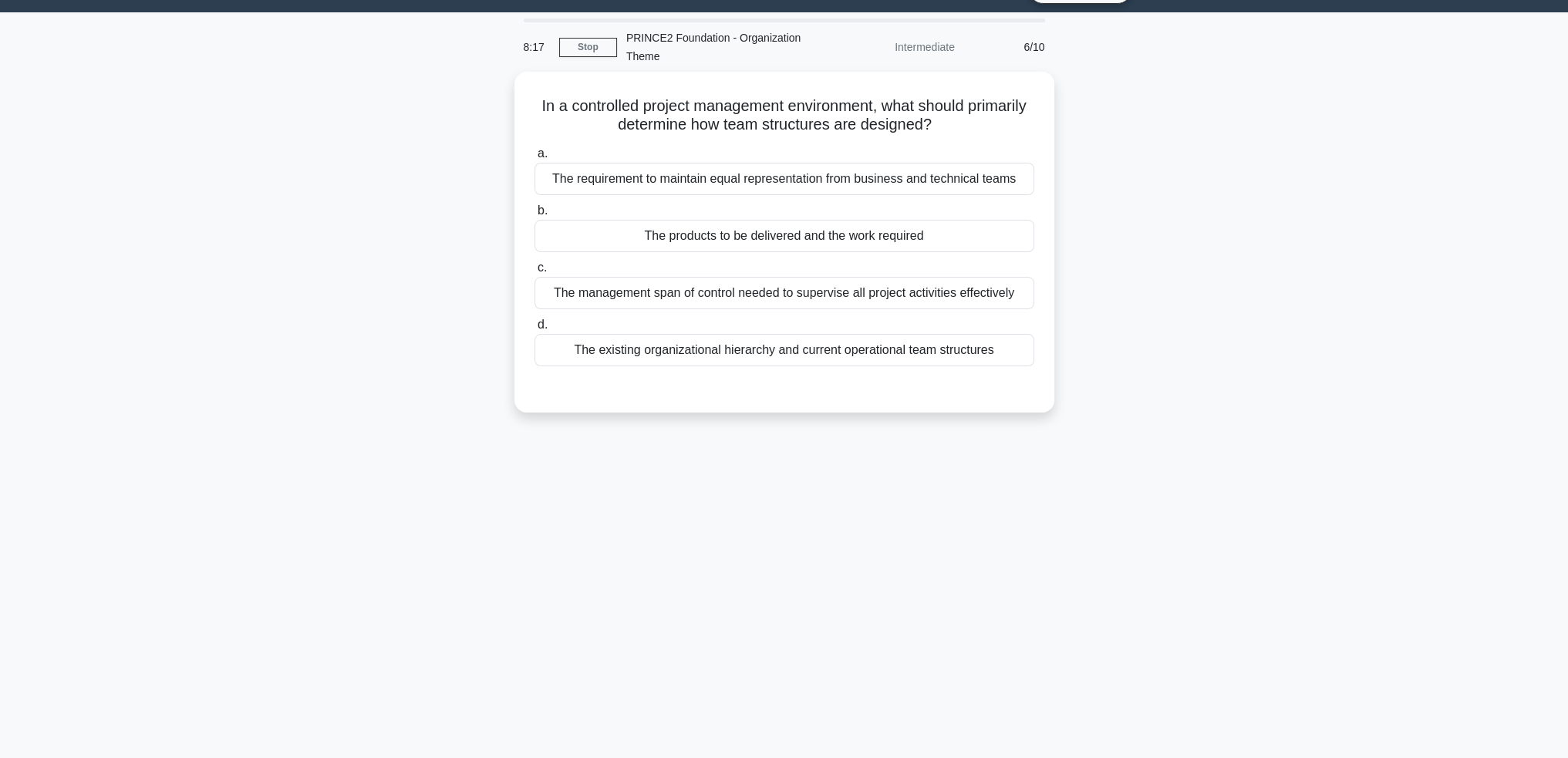
scroll to position [0, 0]
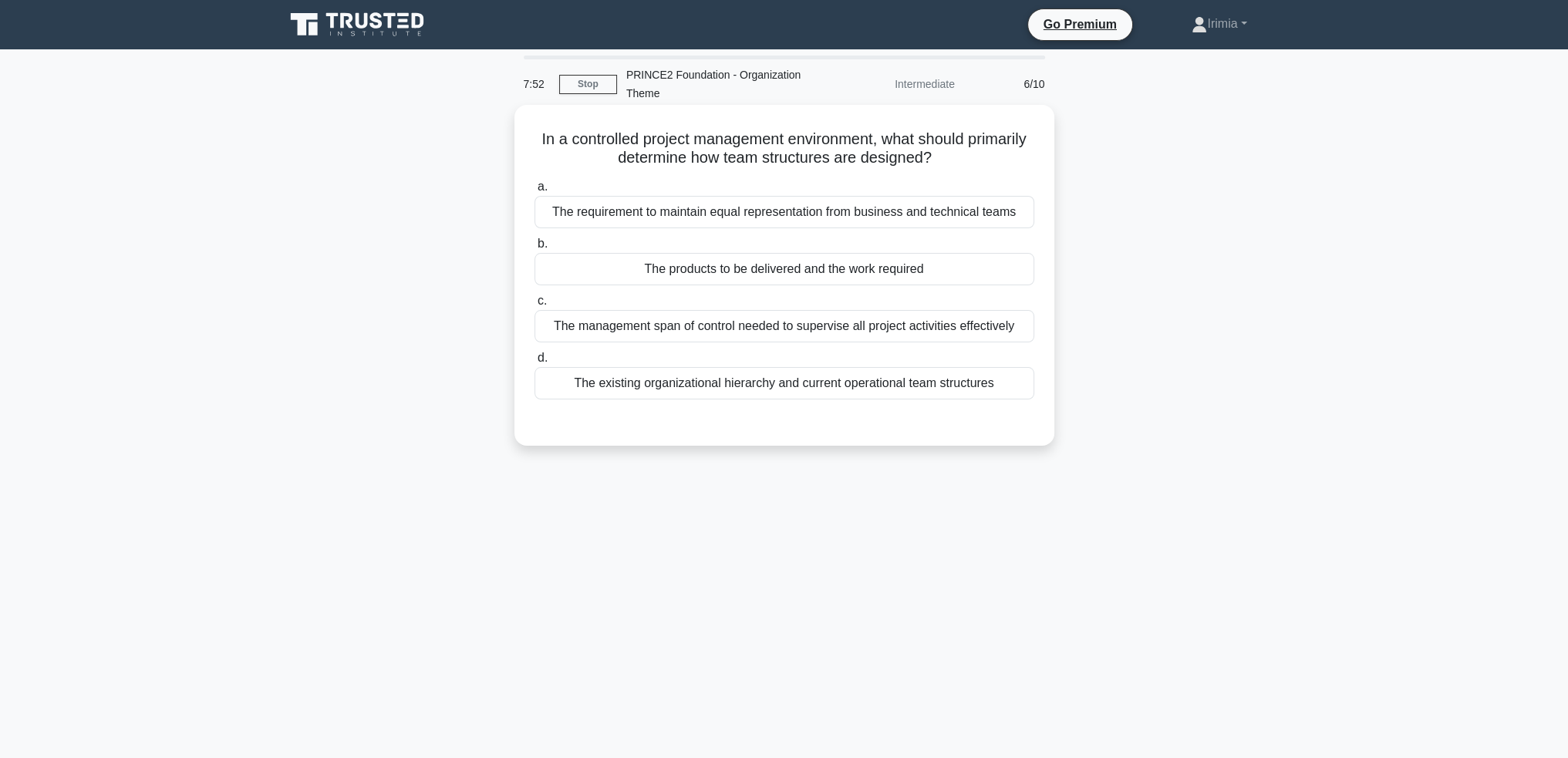
click at [930, 272] on div "The products to be delivered and the work required" at bounding box center [784, 269] width 500 height 32
click at [534, 249] on input "b. The products to be delivered and the work required" at bounding box center [534, 244] width 0 height 10
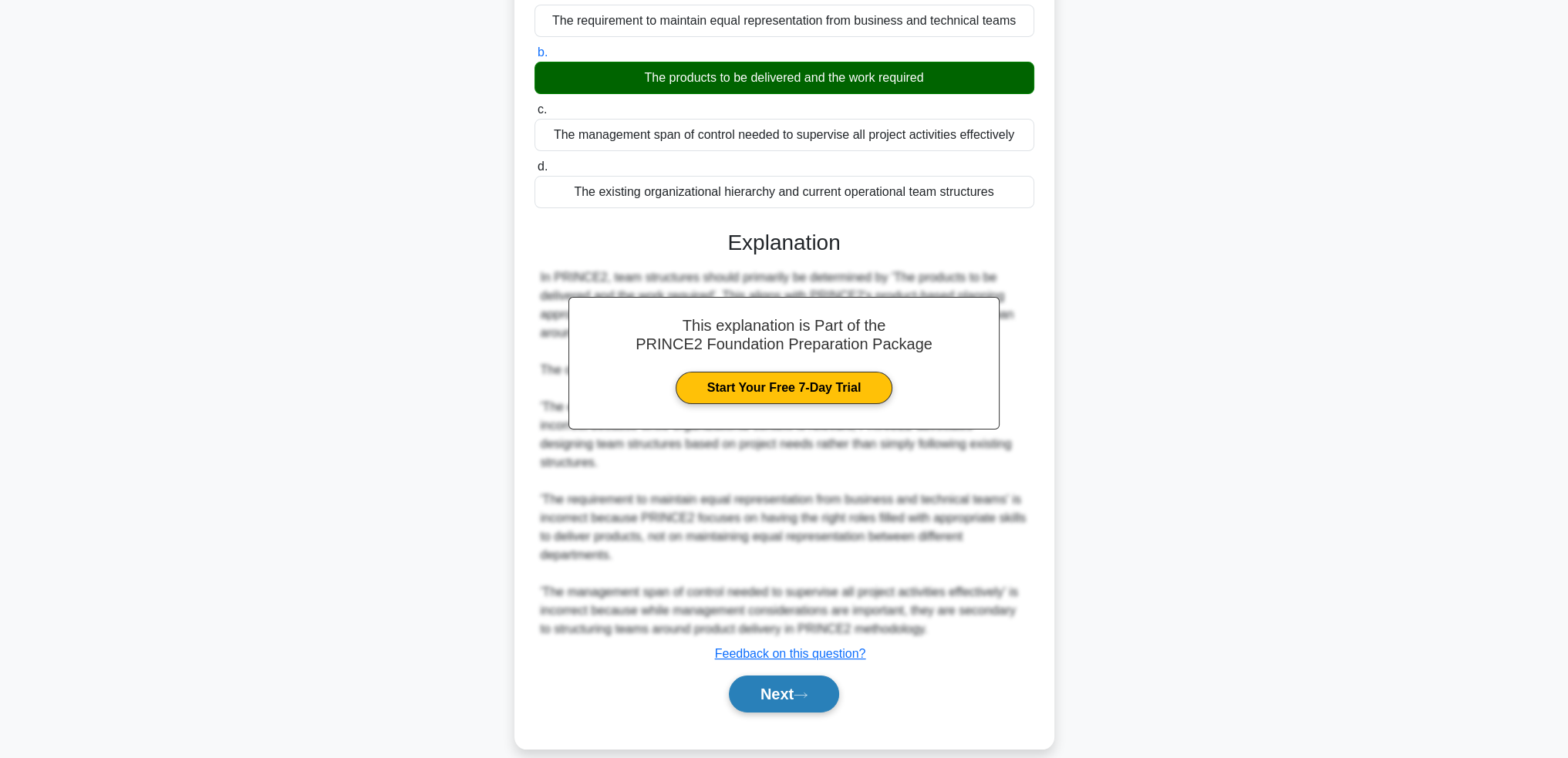
drag, startPoint x: 782, startPoint y: 669, endPoint x: 789, endPoint y: 671, distance: 7.3
click at [782, 676] on button "Next" at bounding box center [784, 694] width 110 height 37
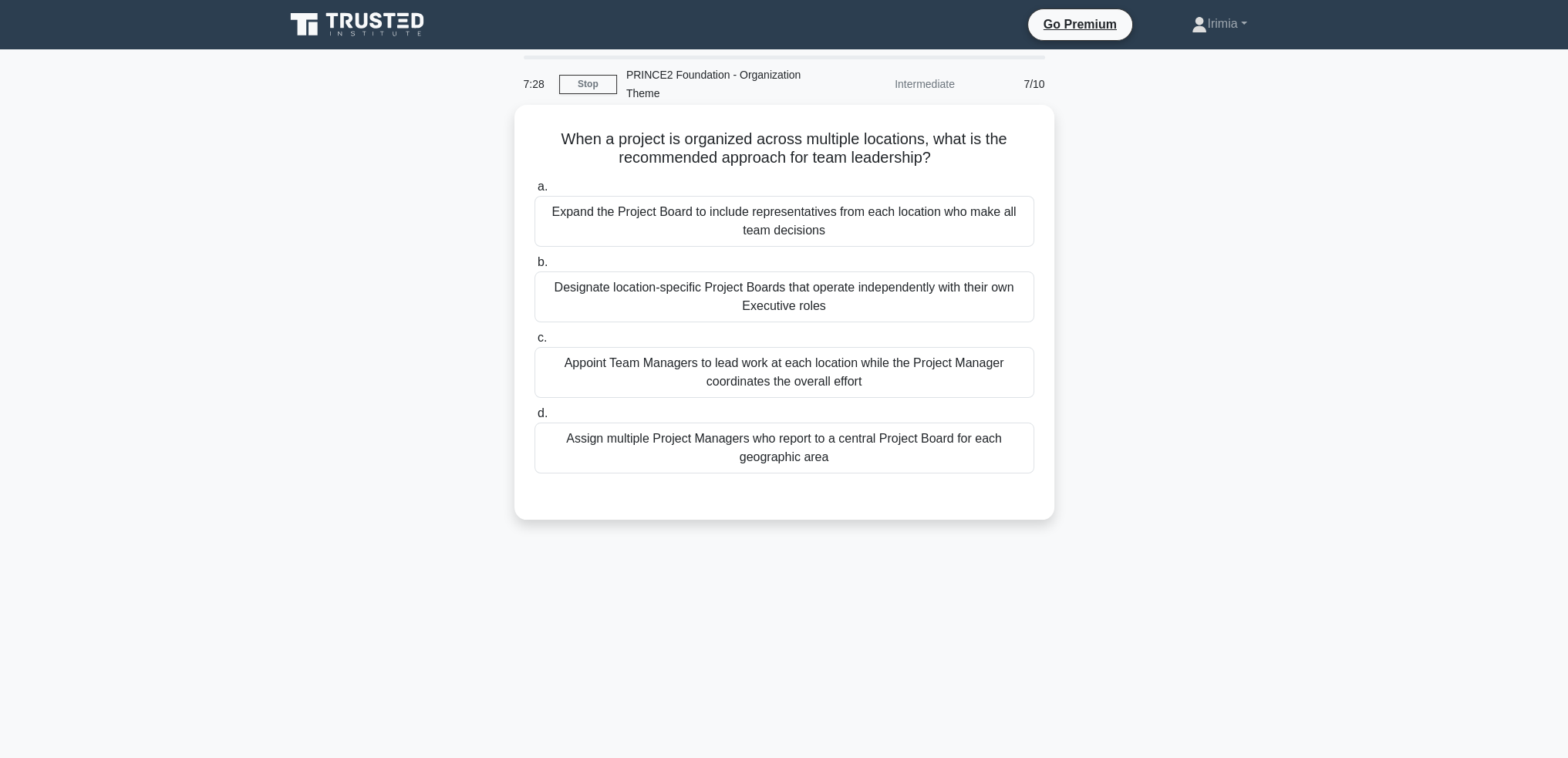
click at [939, 372] on div "Appoint Team Managers to lead work at each location while the Project Manager c…" at bounding box center [784, 372] width 500 height 51
click at [534, 343] on input "c. Appoint Team Managers to lead work at each location while the Project Manage…" at bounding box center [534, 338] width 0 height 10
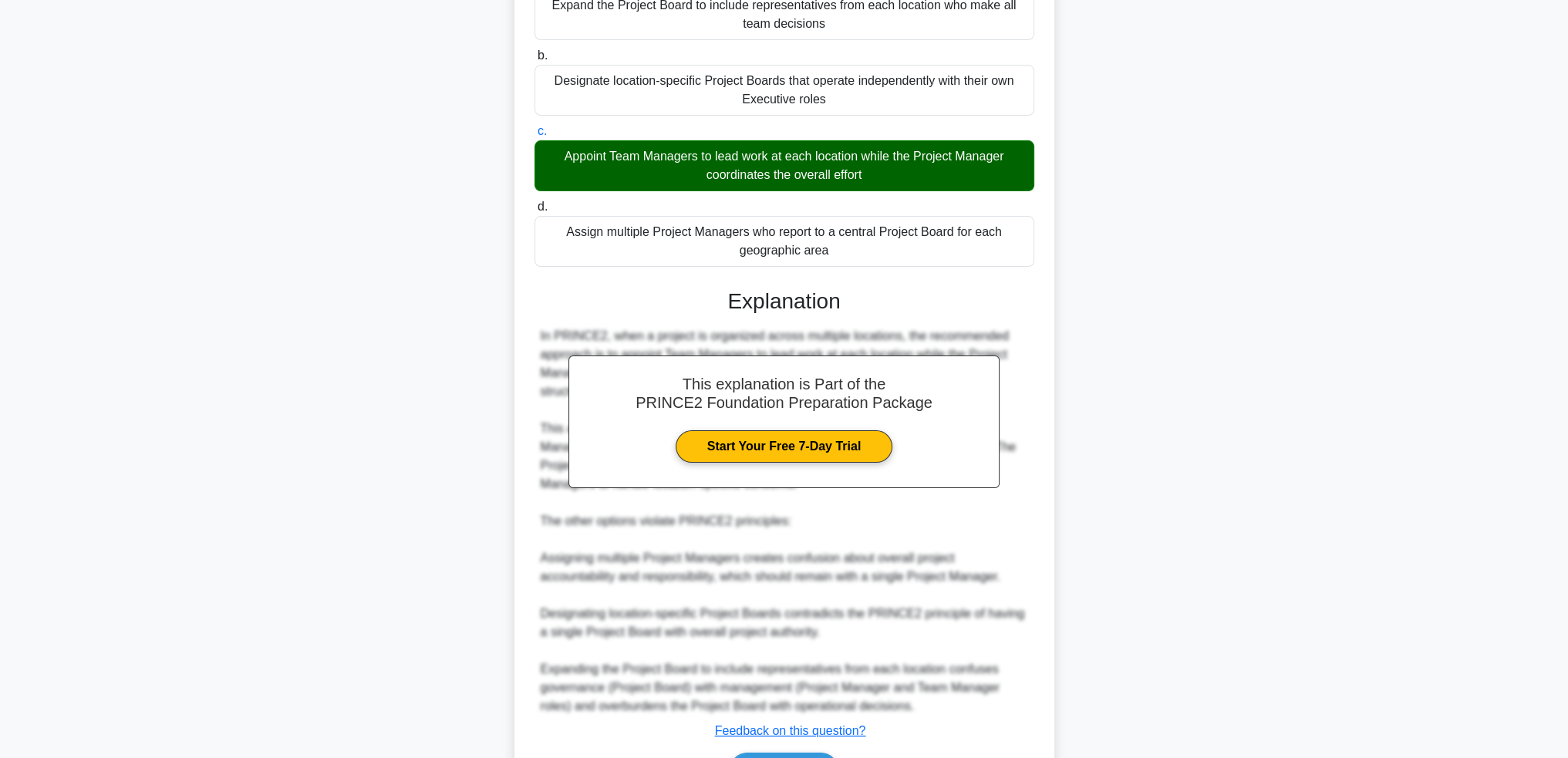
scroll to position [302, 0]
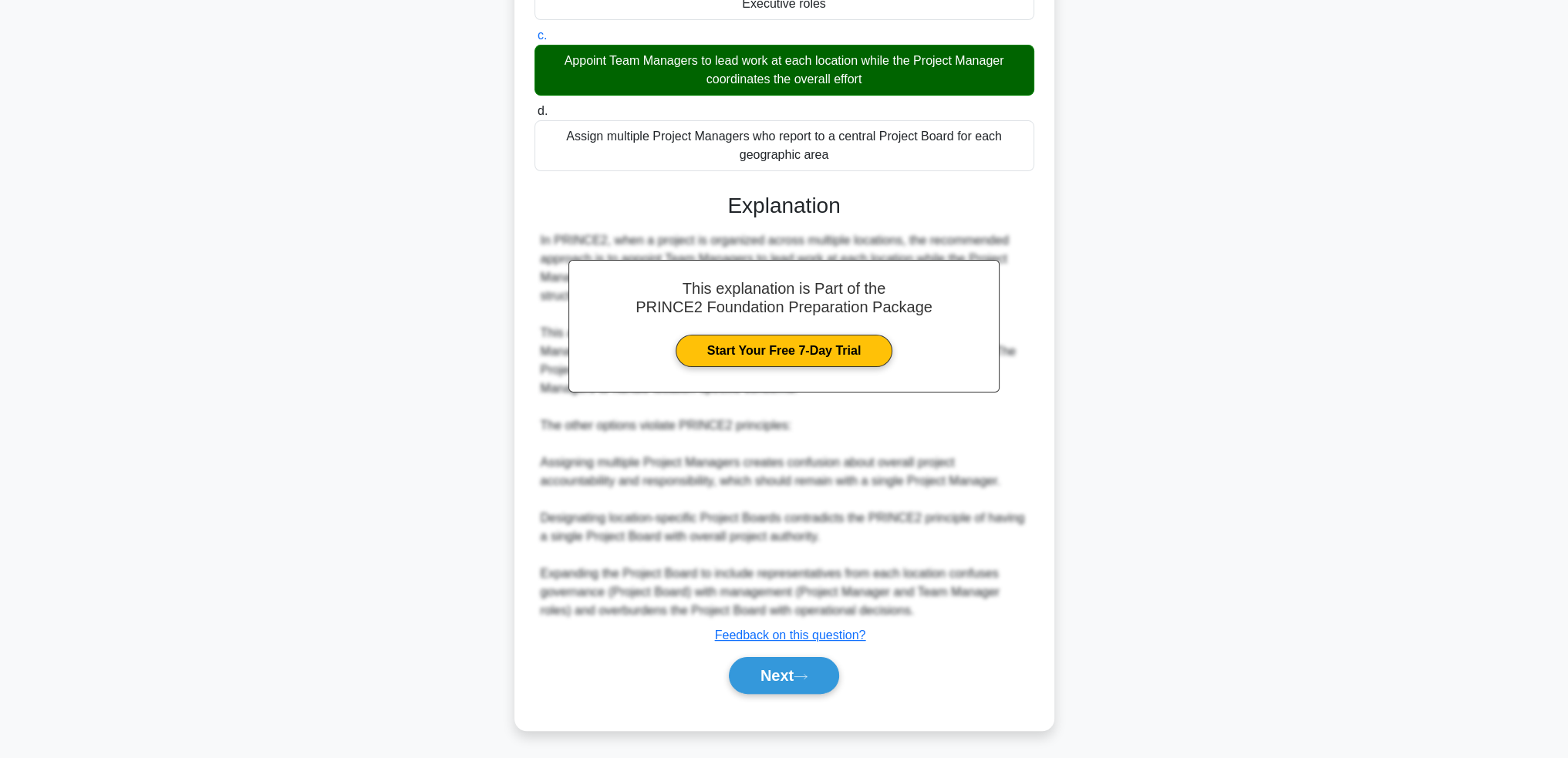
click at [816, 701] on div "a. Expand the Project Board to include representatives from each location who m…" at bounding box center [785, 292] width 503 height 840
click at [807, 672] on icon at bounding box center [801, 676] width 14 height 8
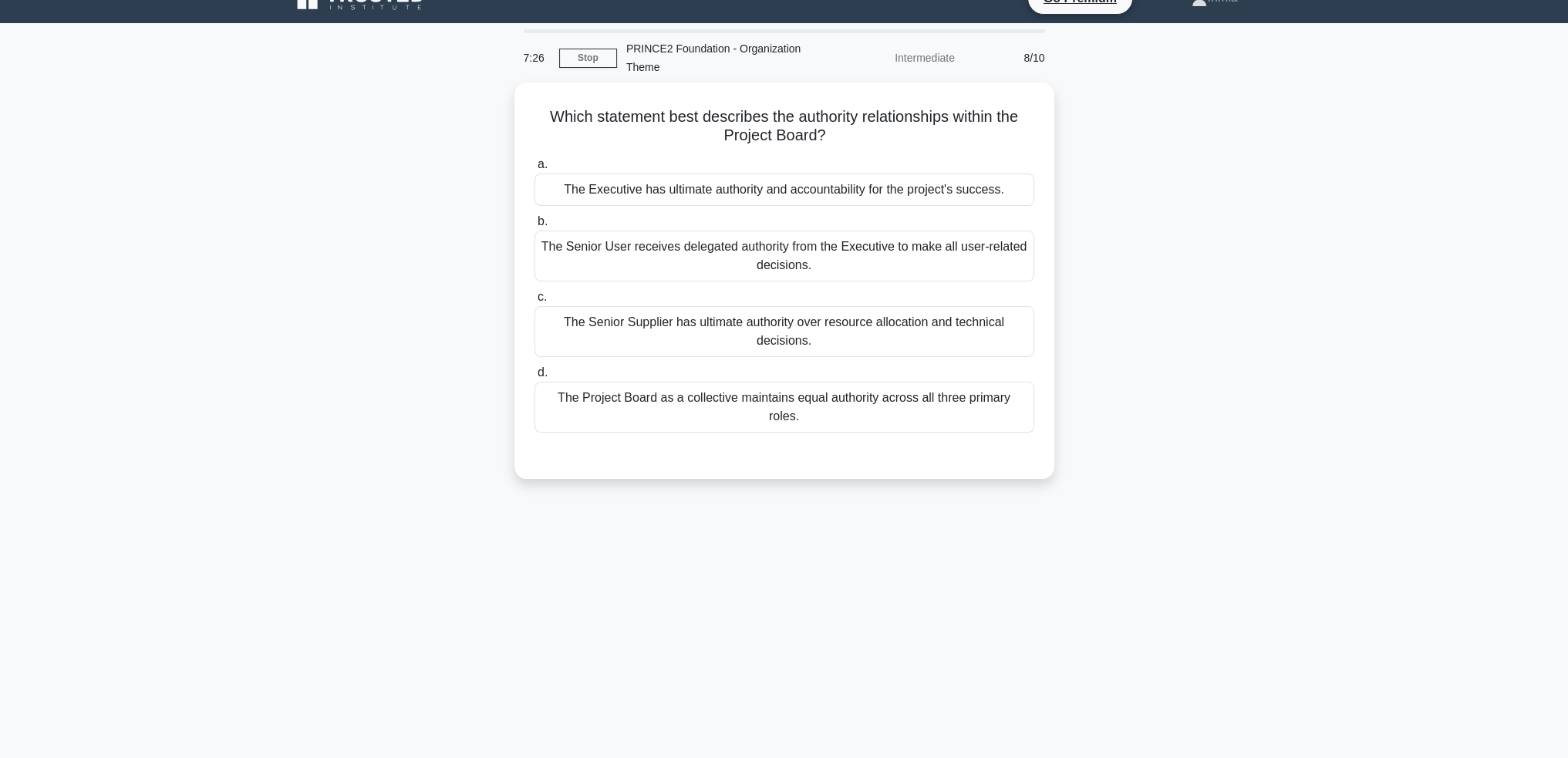
scroll to position [0, 0]
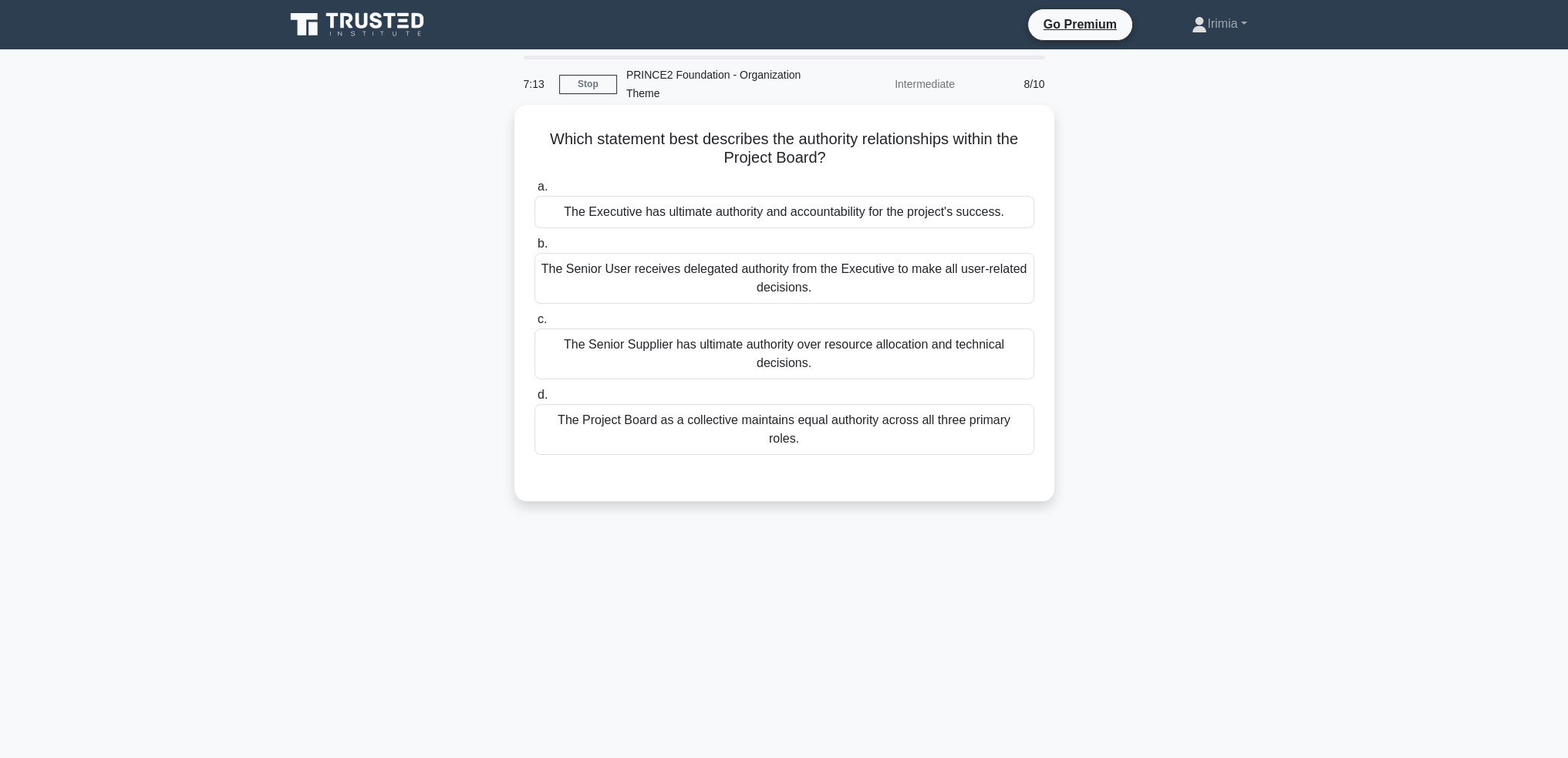
click at [844, 212] on div "The Executive has ultimate authority and accountability for the project's succe…" at bounding box center [784, 212] width 500 height 32
click at [534, 192] on input "a. The Executive has ultimate authority and accountability for the project's su…" at bounding box center [534, 187] width 0 height 10
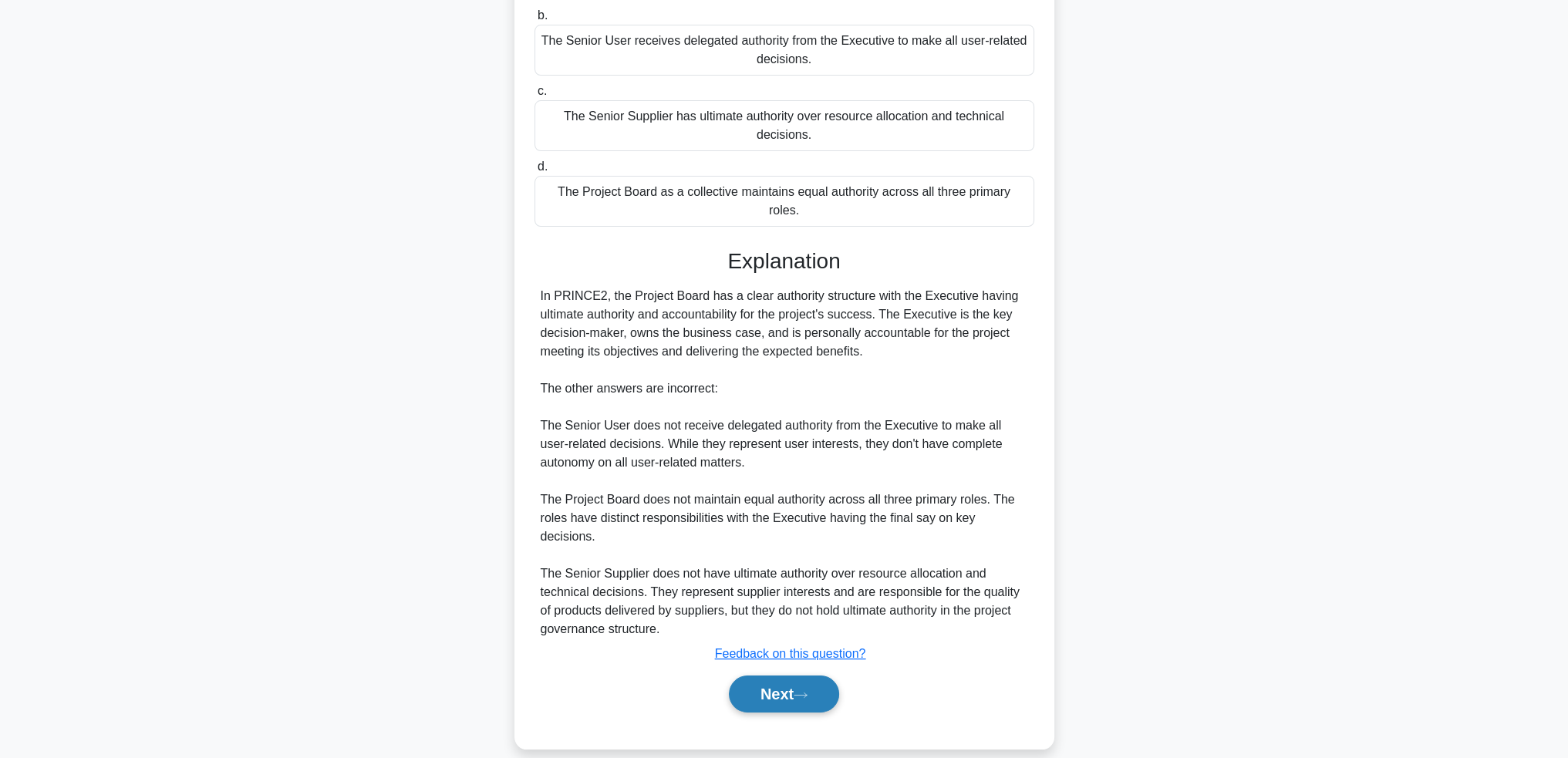
click at [787, 676] on button "Next" at bounding box center [784, 694] width 110 height 37
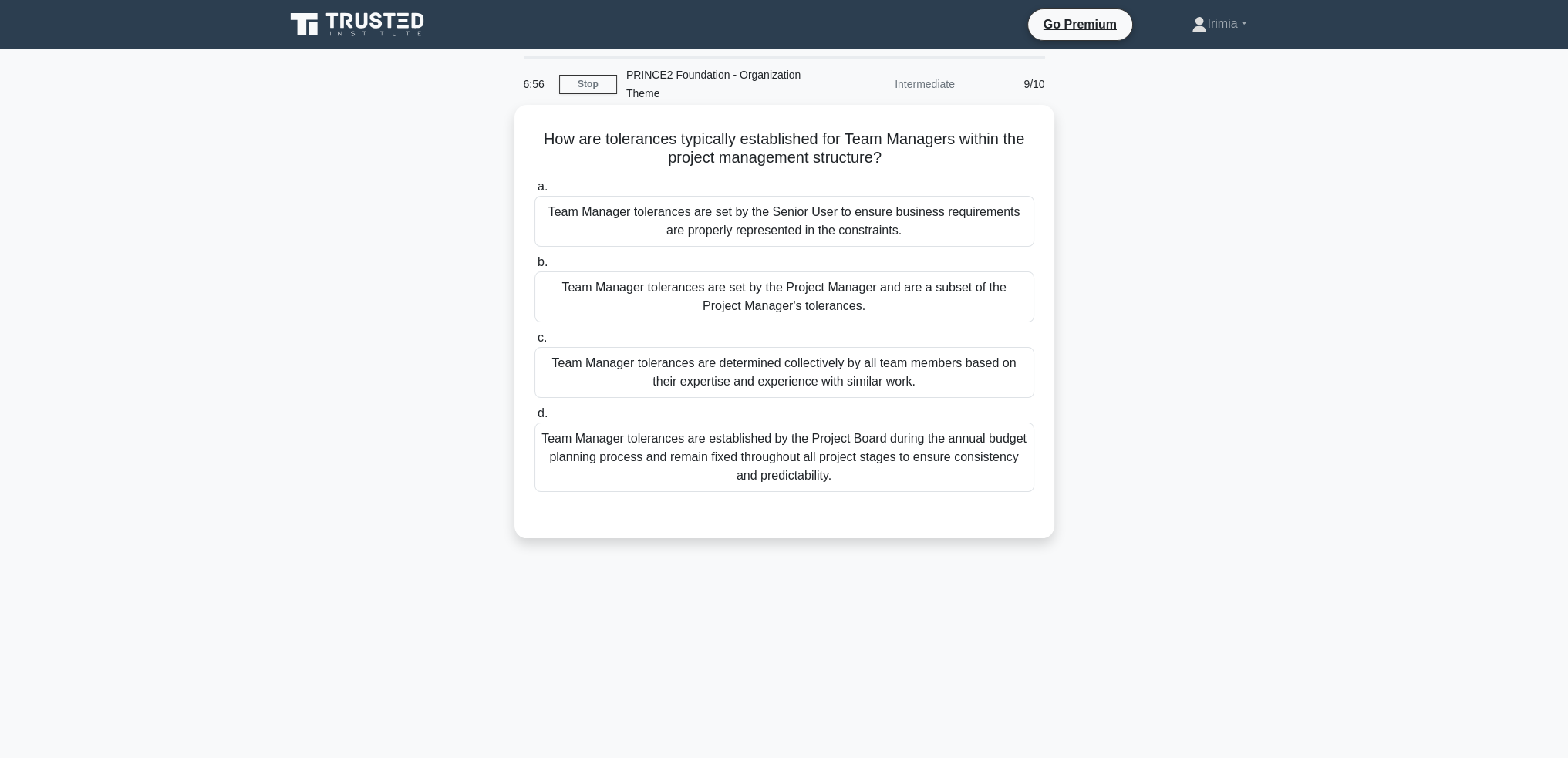
click at [891, 292] on div "Team Manager tolerances are set by the Project Manager and are a subset of the …" at bounding box center [784, 297] width 500 height 51
click at [534, 267] on input "b. Team Manager tolerances are set by the Project Manager and are a subset of t…" at bounding box center [534, 262] width 0 height 10
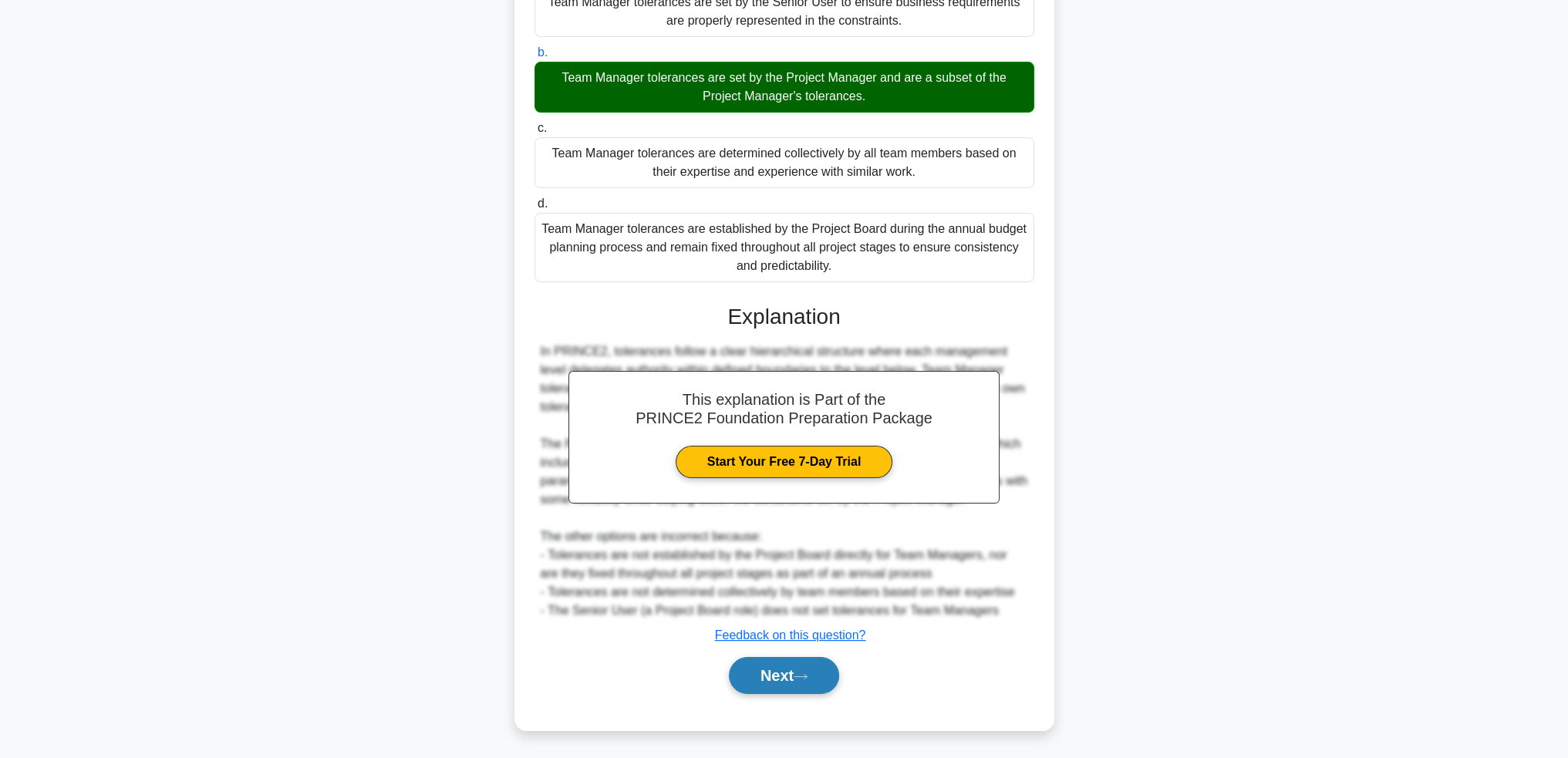
click at [803, 669] on button "Next" at bounding box center [784, 676] width 110 height 37
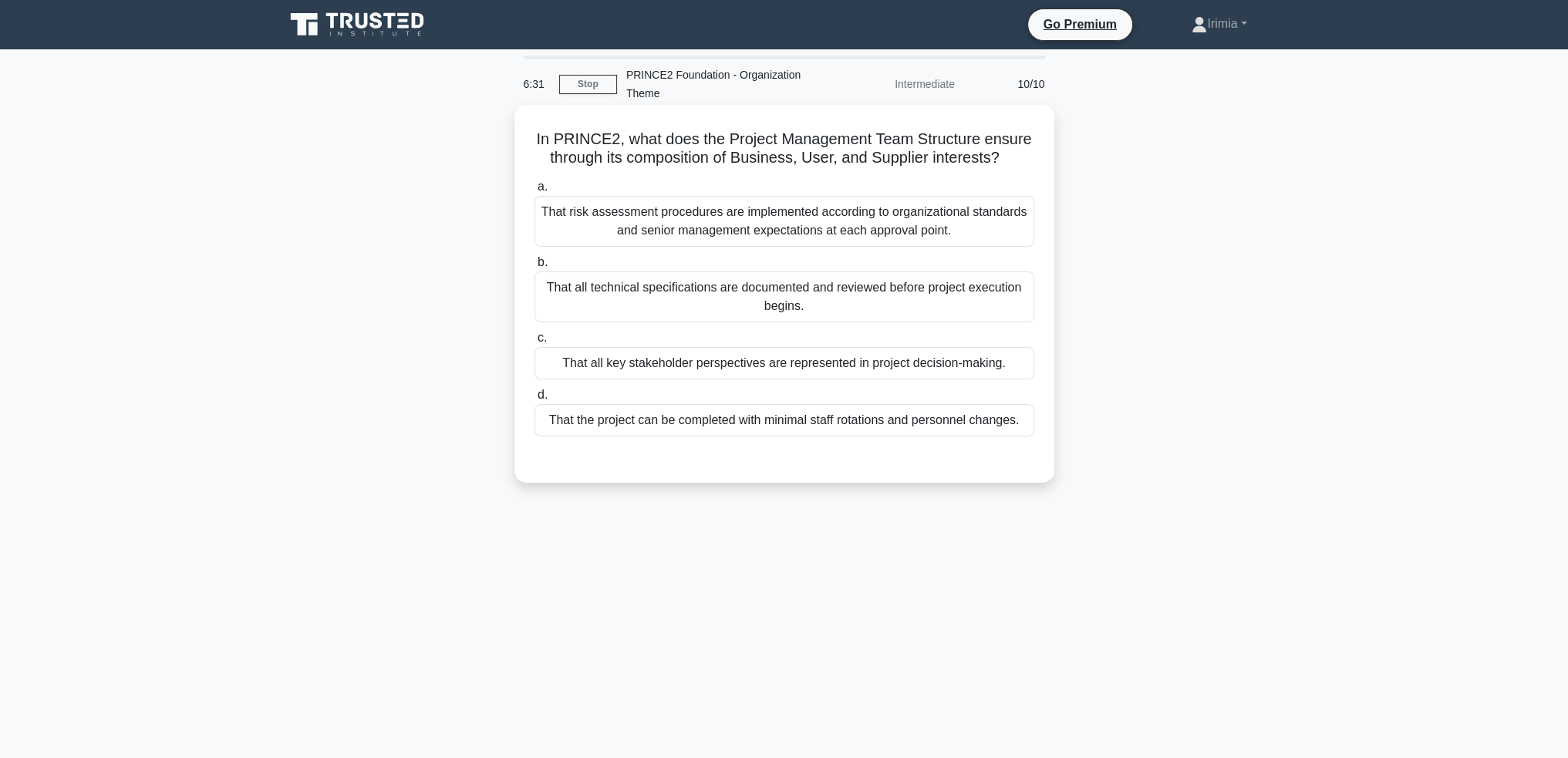
click at [790, 363] on div "That all key stakeholder perspectives are represented in project decision-makin…" at bounding box center [784, 363] width 500 height 32
click at [534, 343] on input "c. That all key stakeholder perspectives are represented in project decision-ma…" at bounding box center [534, 338] width 0 height 10
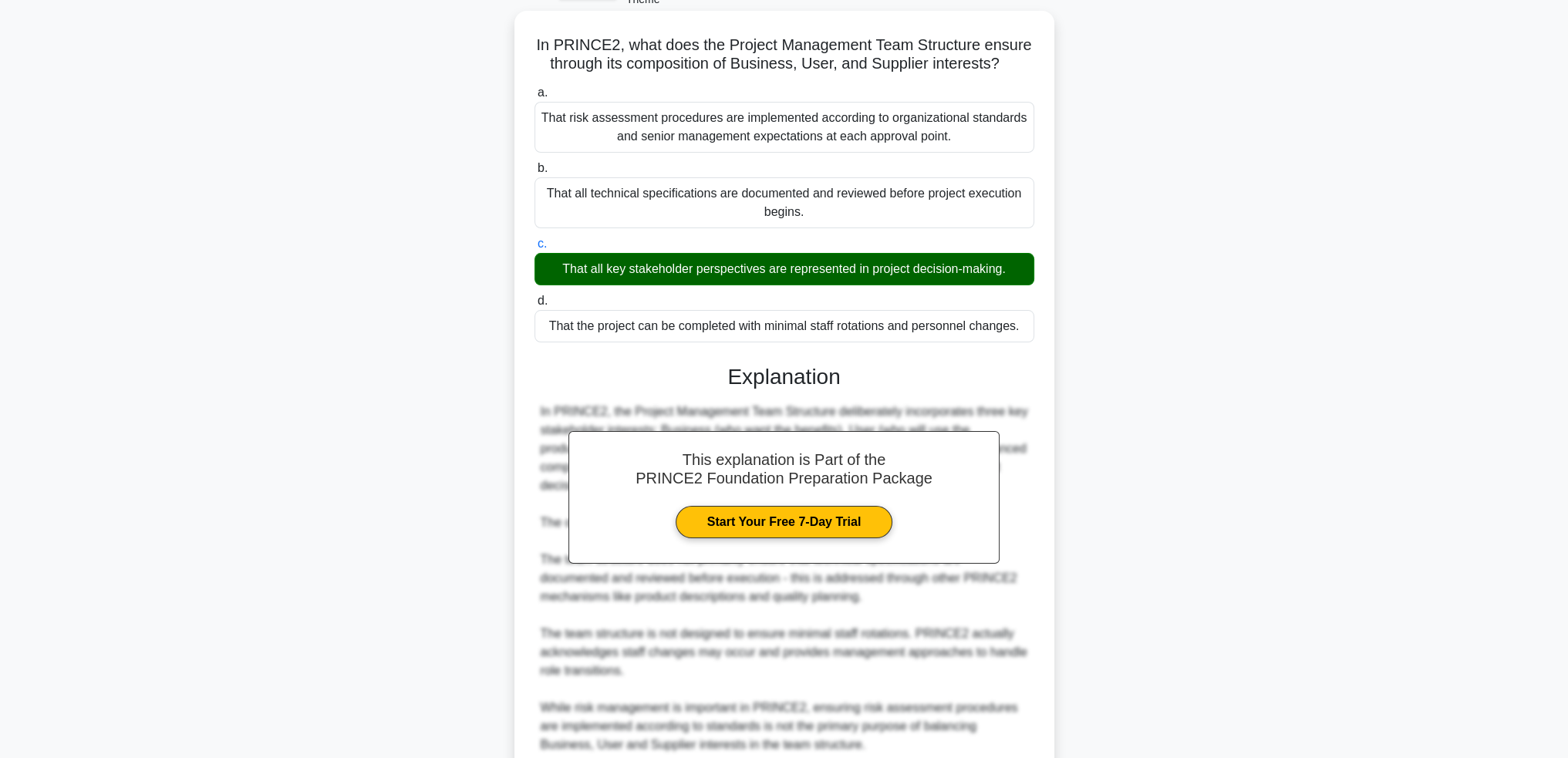
scroll to position [228, 0]
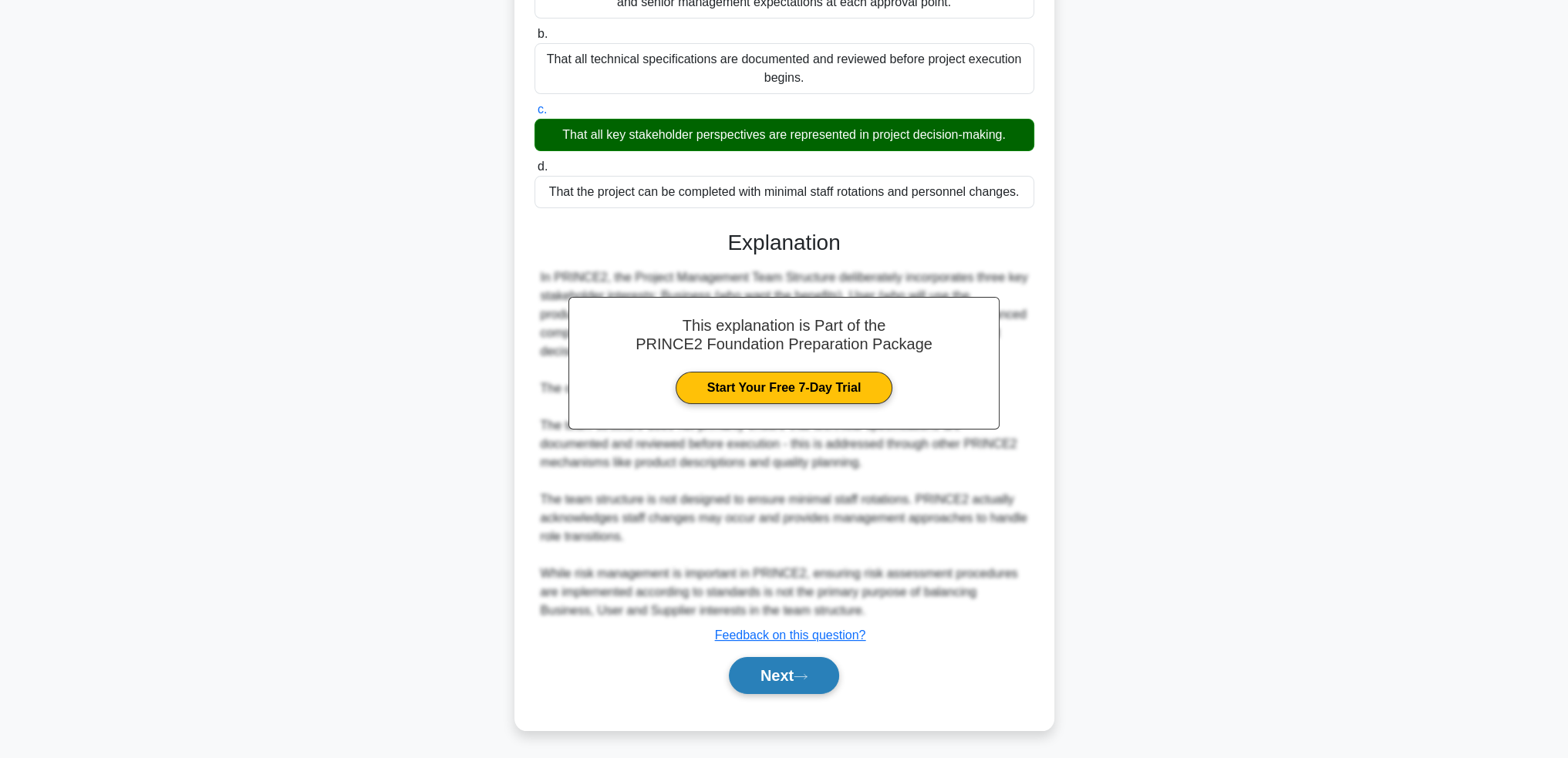
click at [783, 661] on button "Next" at bounding box center [784, 676] width 110 height 37
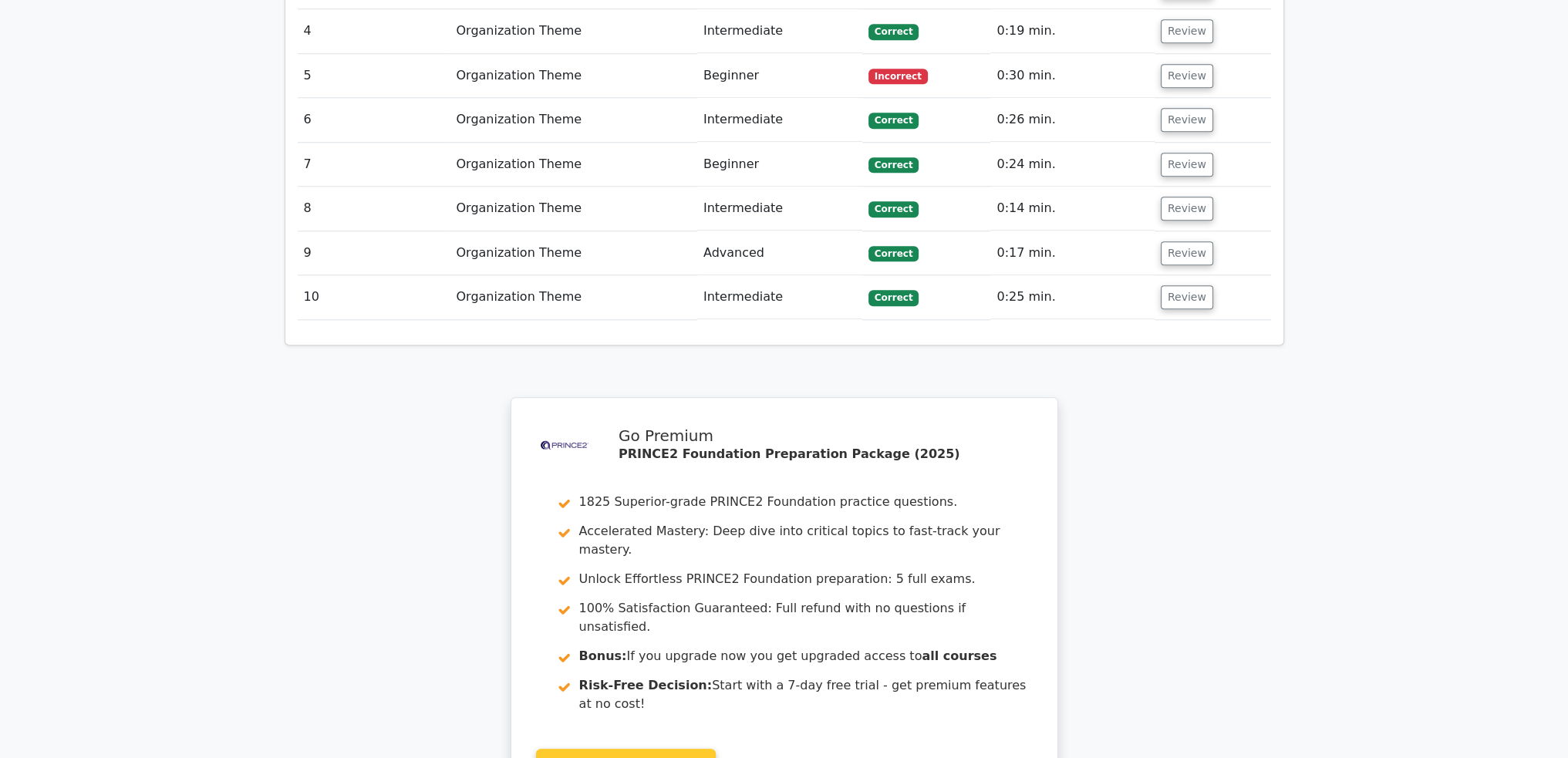
scroll to position [2262, 0]
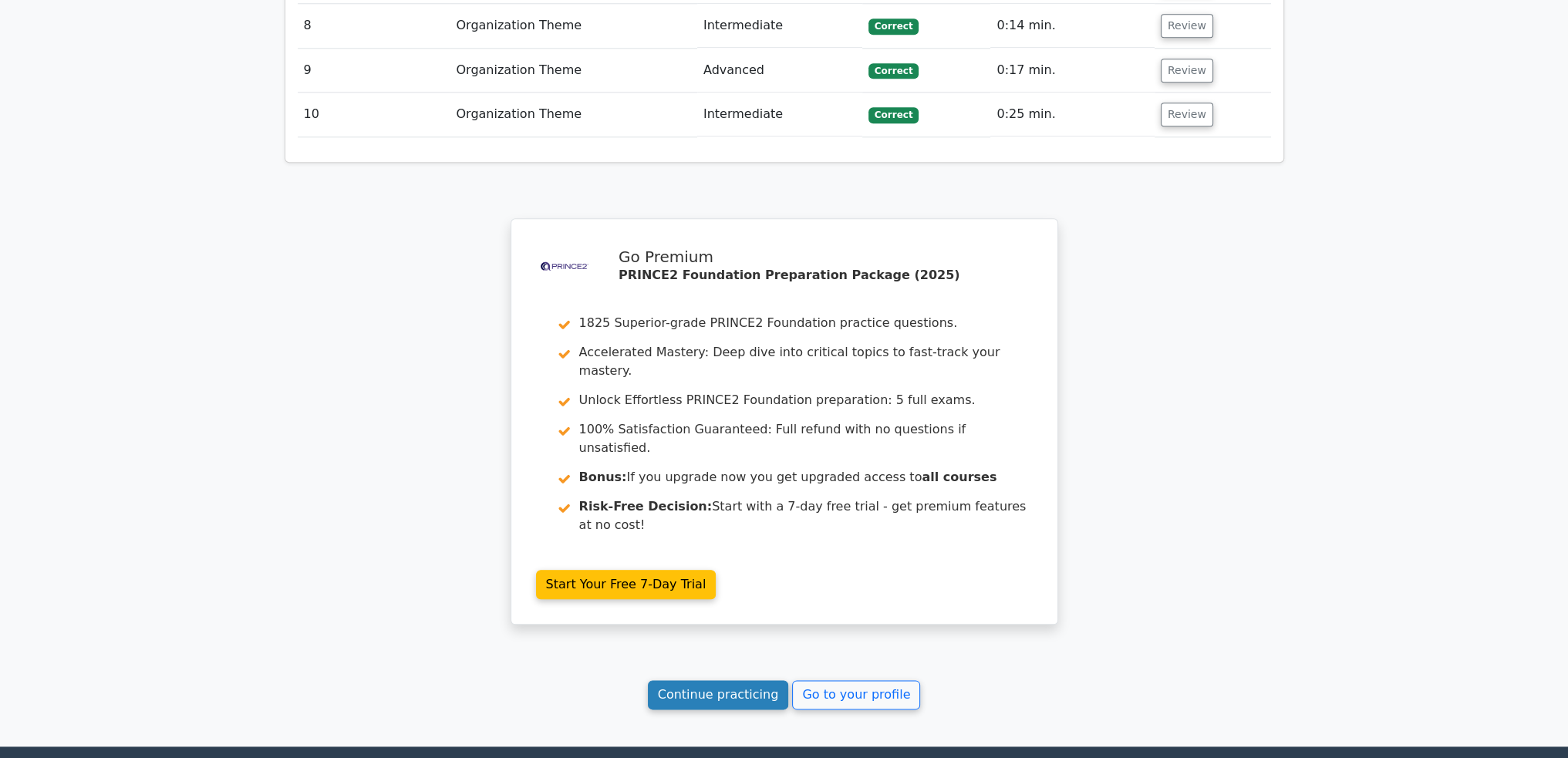
click at [726, 680] on link "Continue practicing" at bounding box center [718, 694] width 141 height 29
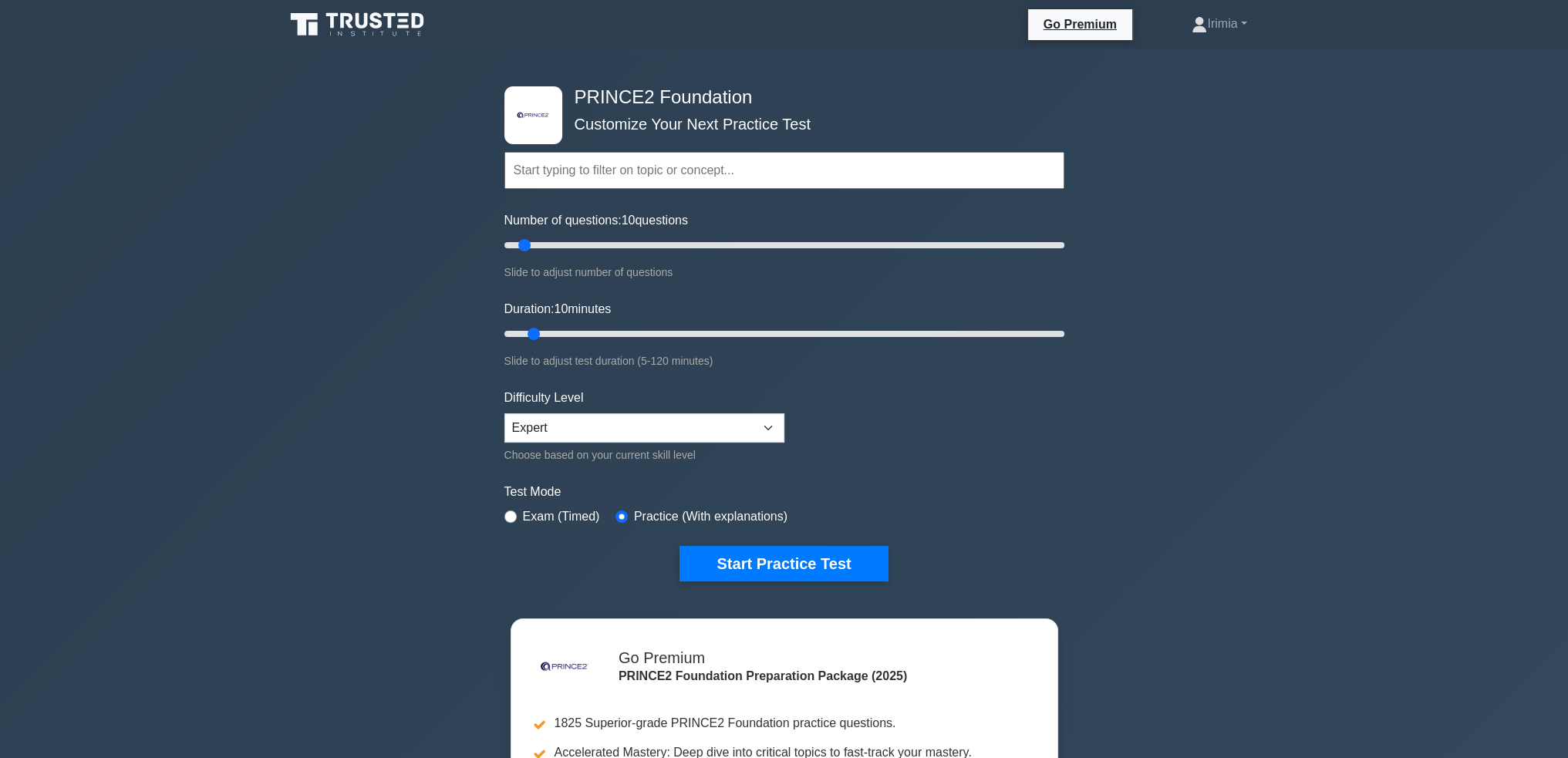
click at [603, 161] on input "text" at bounding box center [784, 170] width 560 height 37
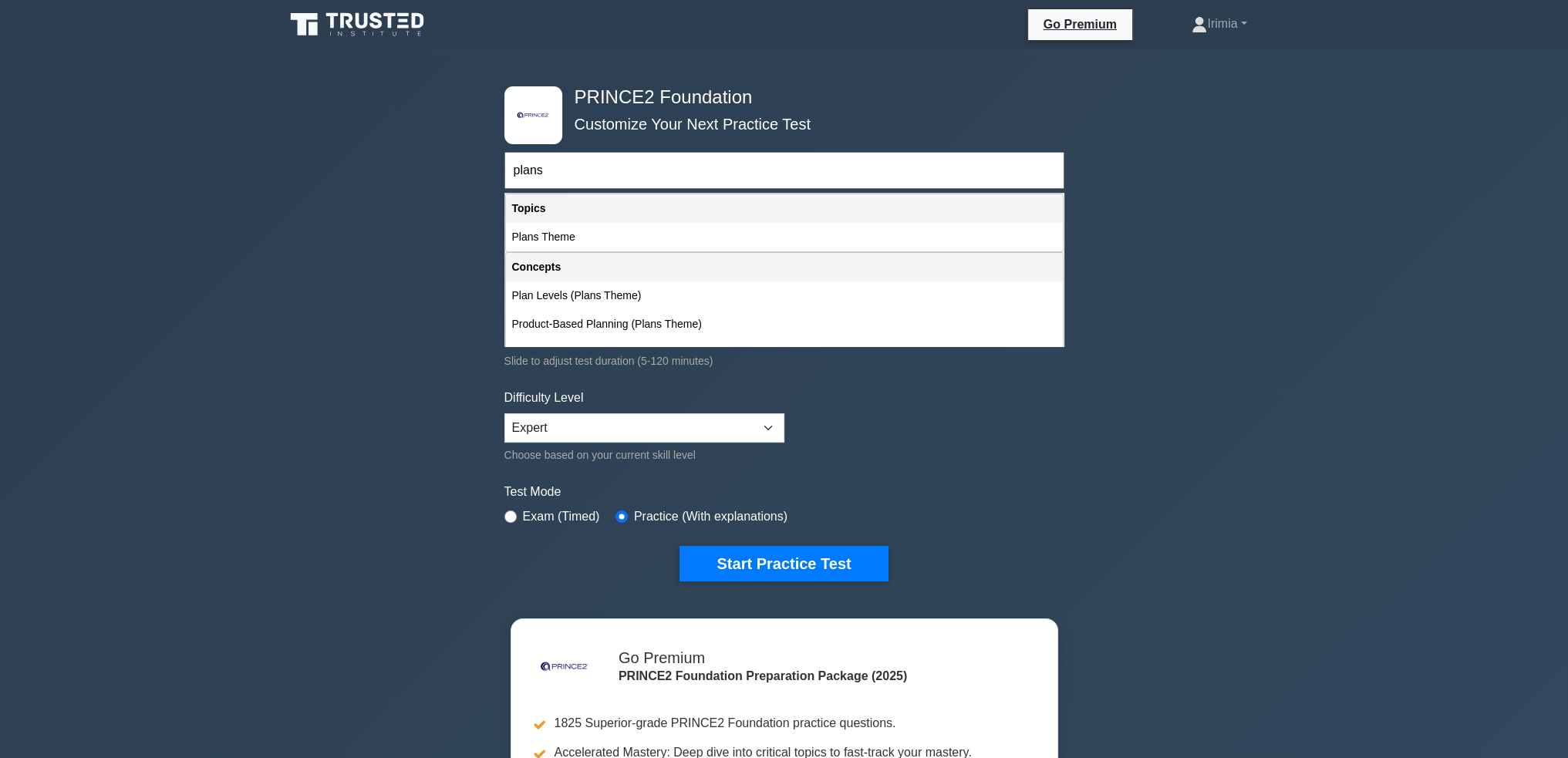
click at [589, 240] on div "Plans Theme" at bounding box center [784, 237] width 557 height 28
type input "Plans Theme"
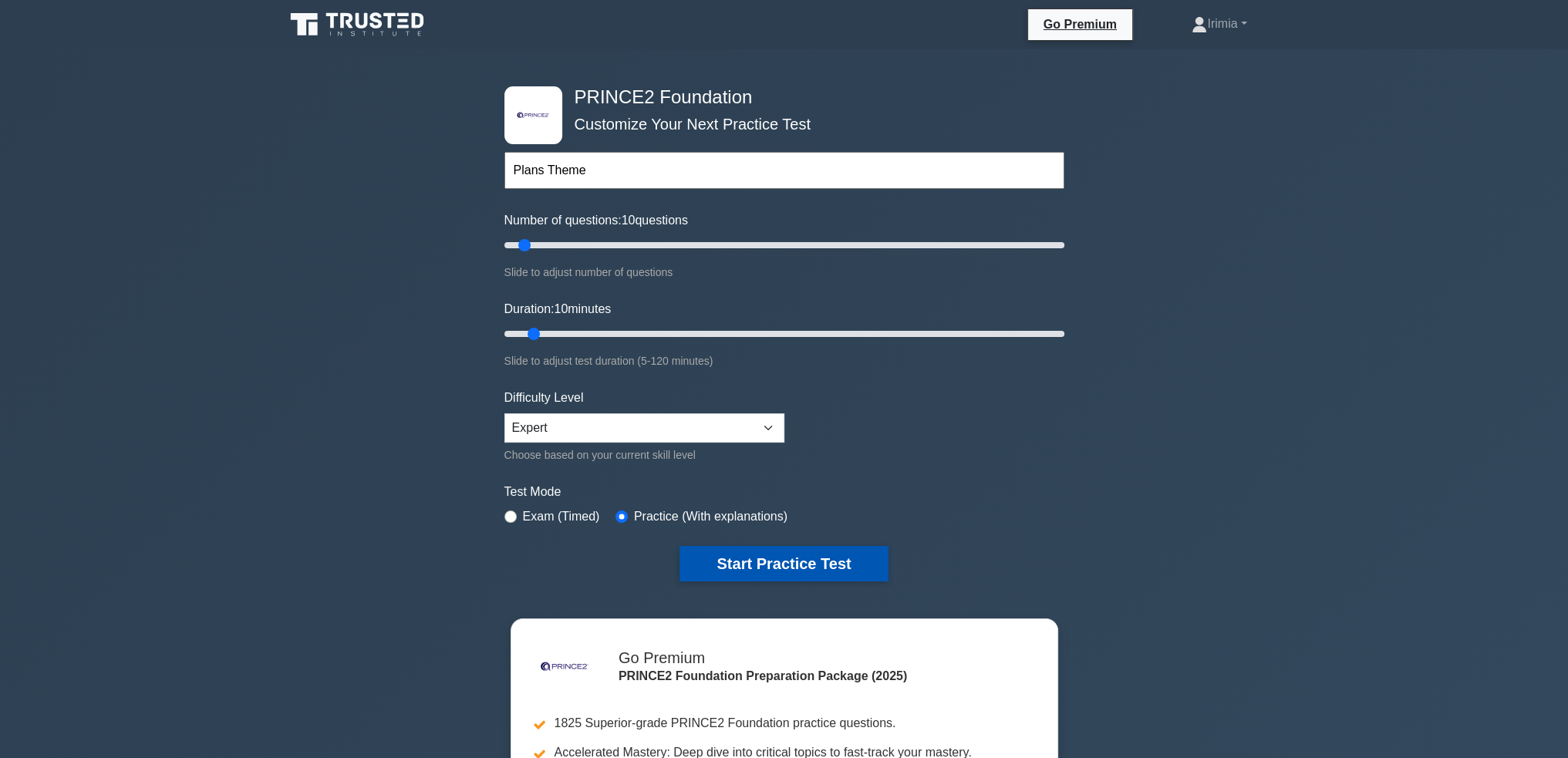
click at [786, 557] on button "Start Practice Test" at bounding box center [784, 563] width 208 height 36
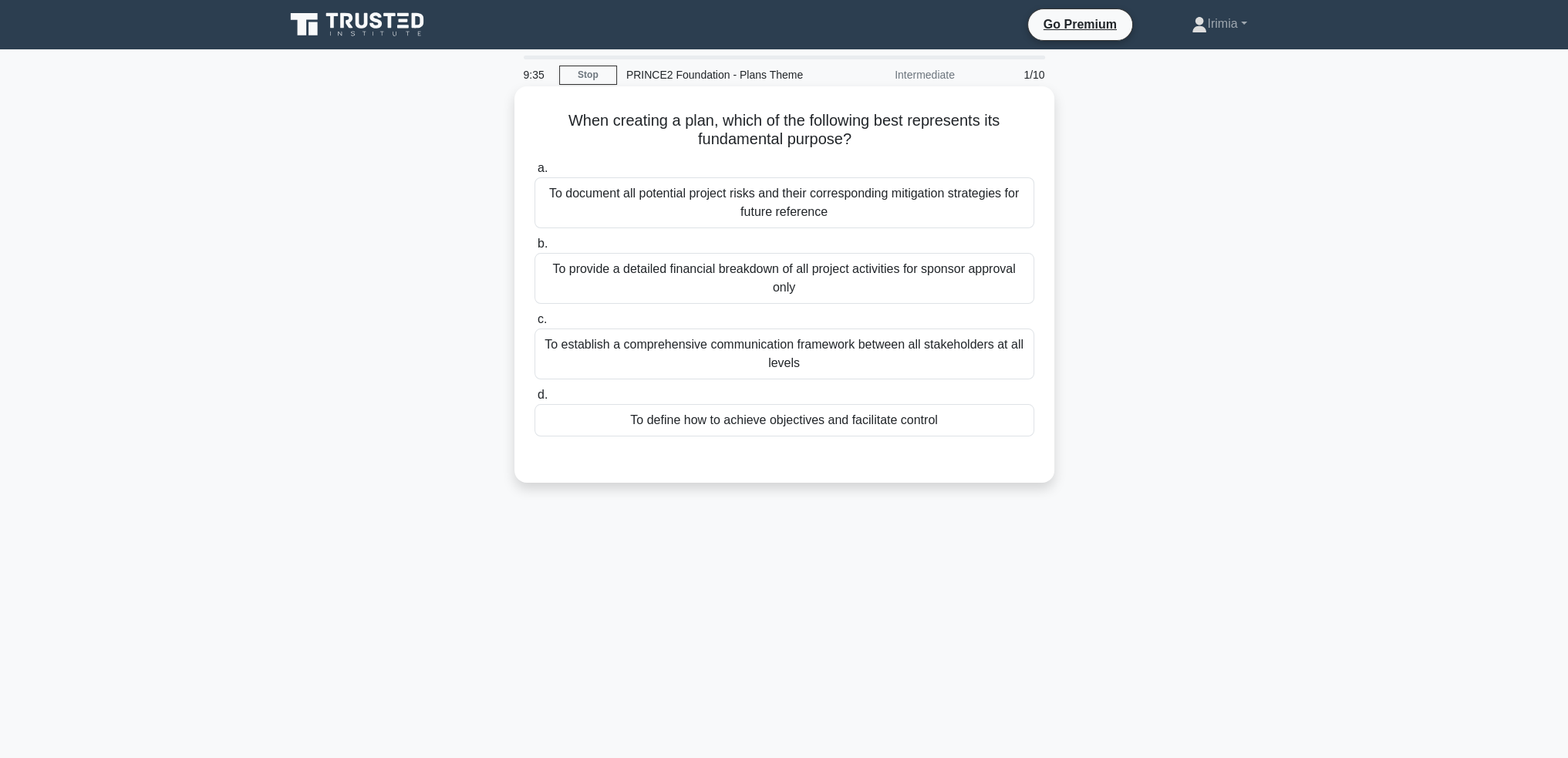
click at [934, 419] on div "To define how to achieve objectives and facilitate control" at bounding box center [784, 420] width 500 height 32
click at [534, 400] on input "d. To define how to achieve objectives and facilitate control" at bounding box center [534, 395] width 0 height 10
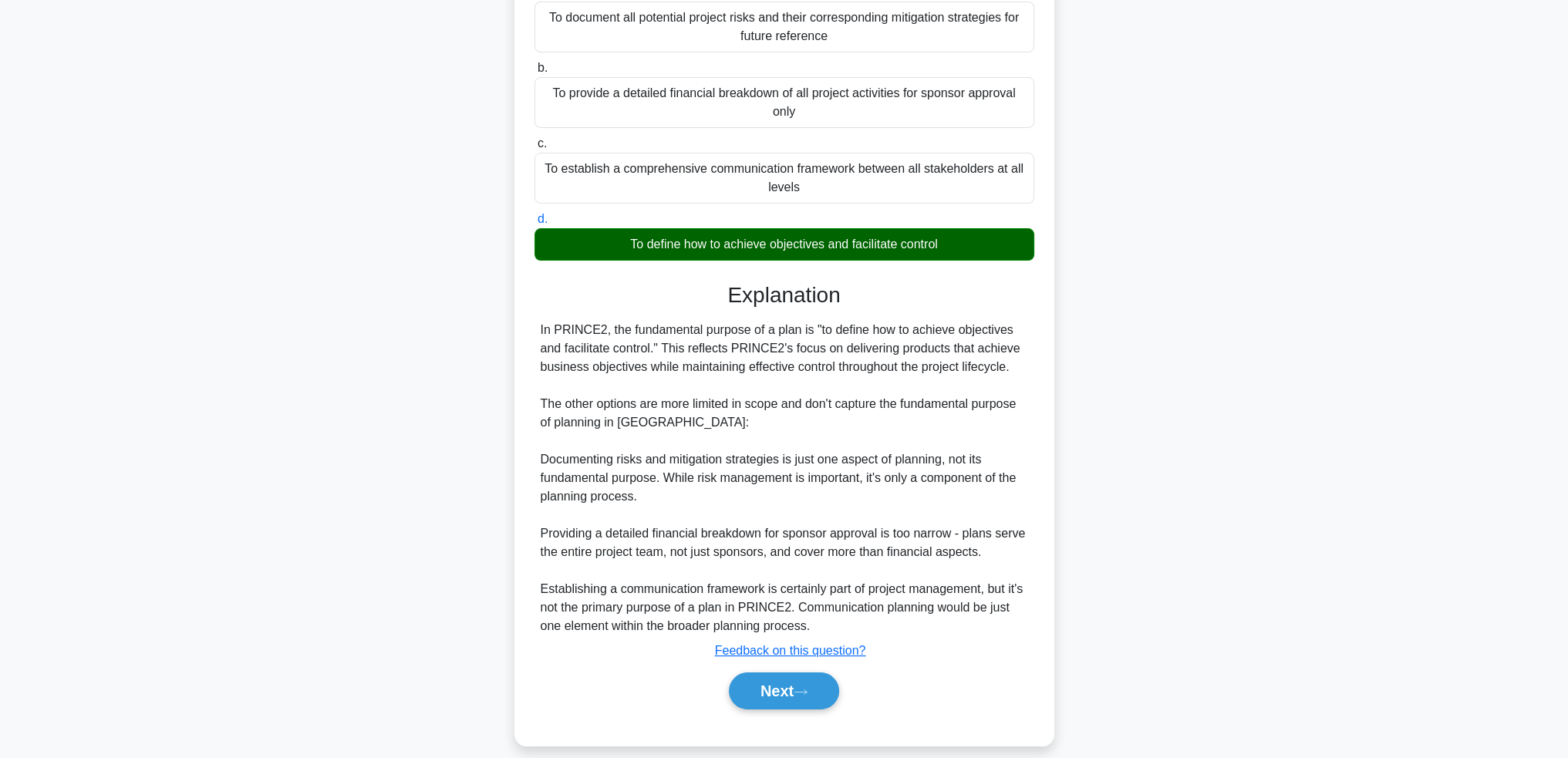
scroll to position [192, 0]
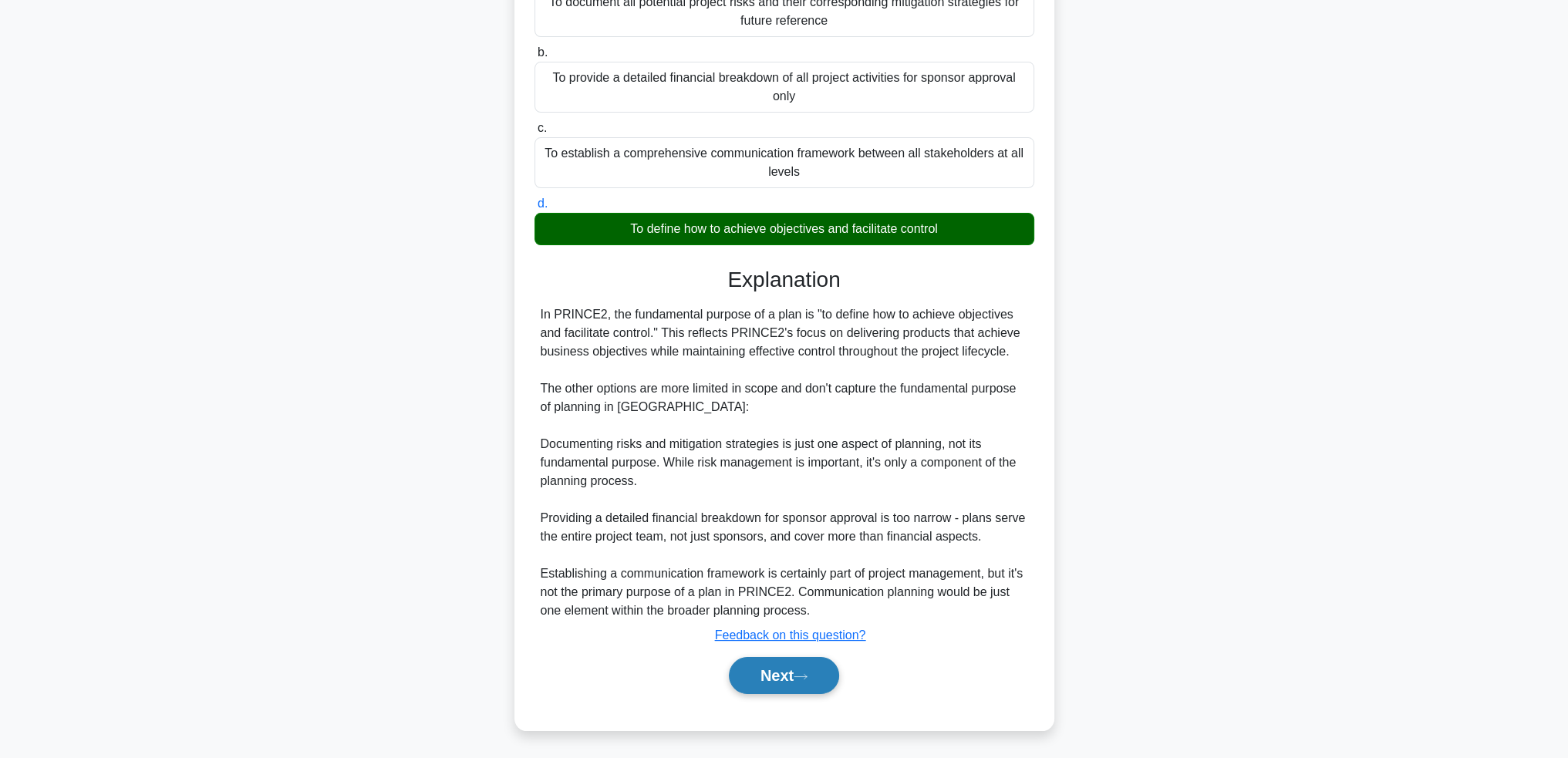
click at [761, 681] on button "Next" at bounding box center [784, 676] width 110 height 37
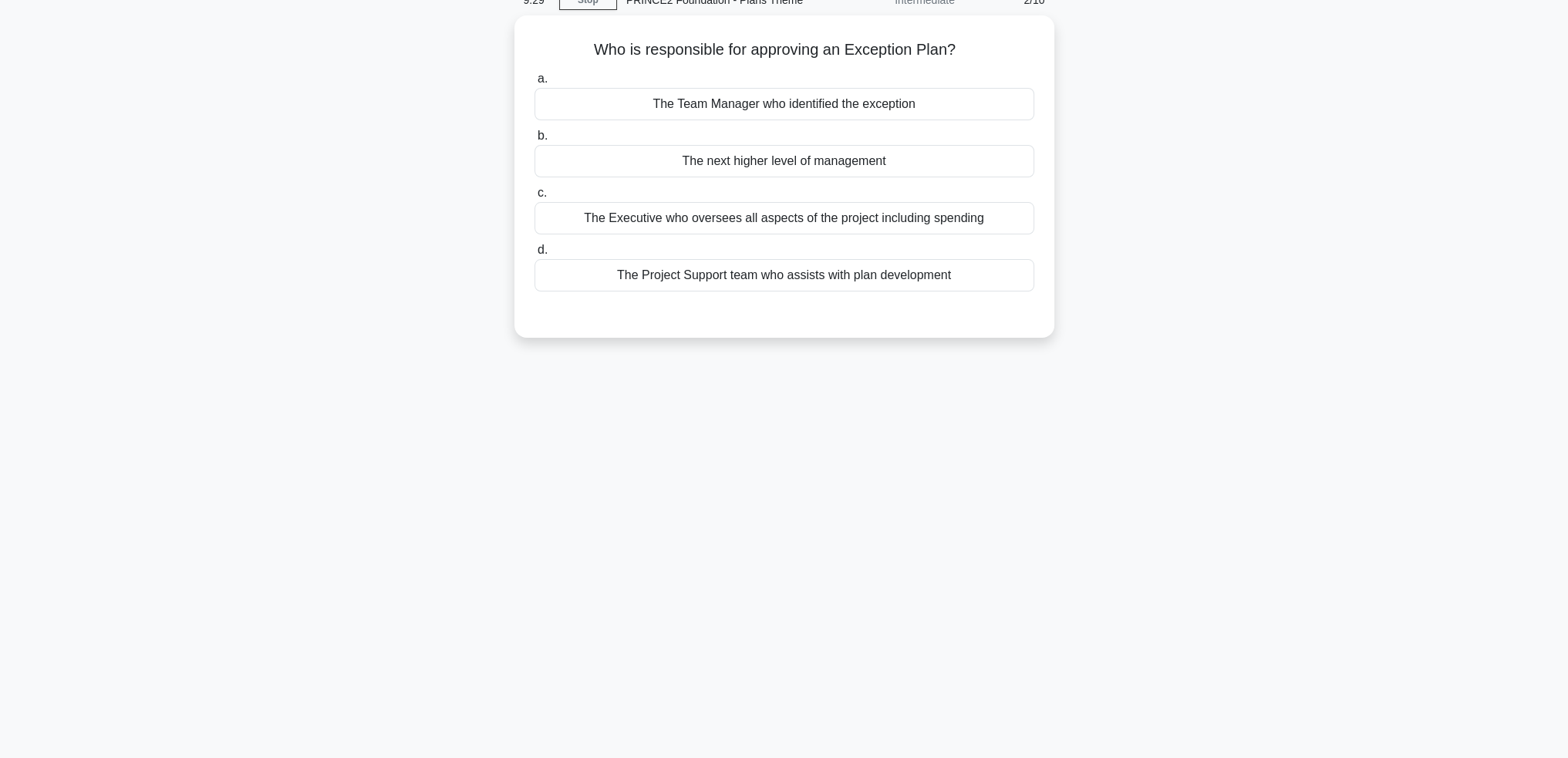
scroll to position [0, 0]
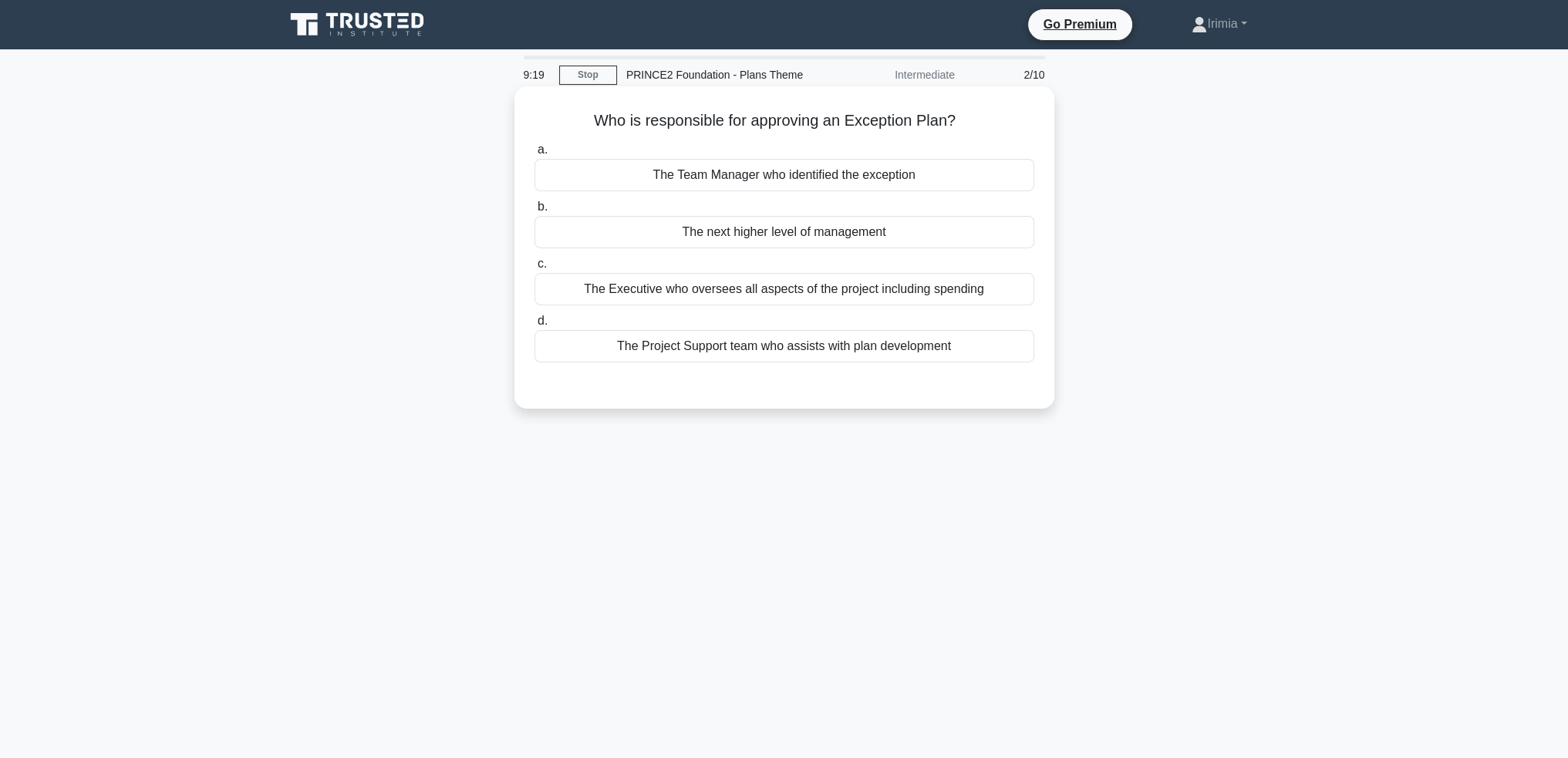
click at [838, 233] on div "The next higher level of management" at bounding box center [784, 232] width 500 height 32
click at [534, 212] on input "b. The next higher level of management" at bounding box center [534, 207] width 0 height 10
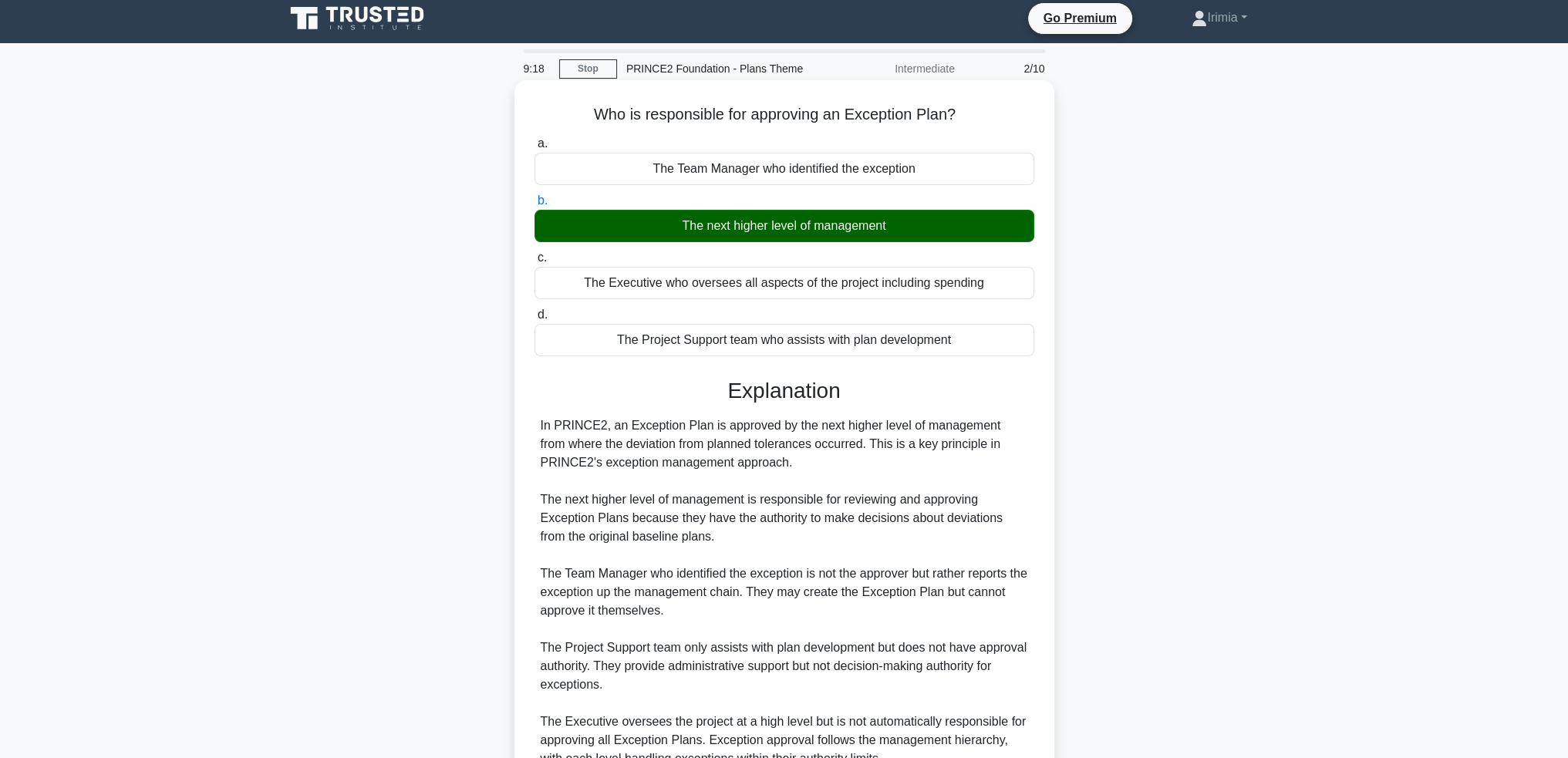
scroll to position [154, 0]
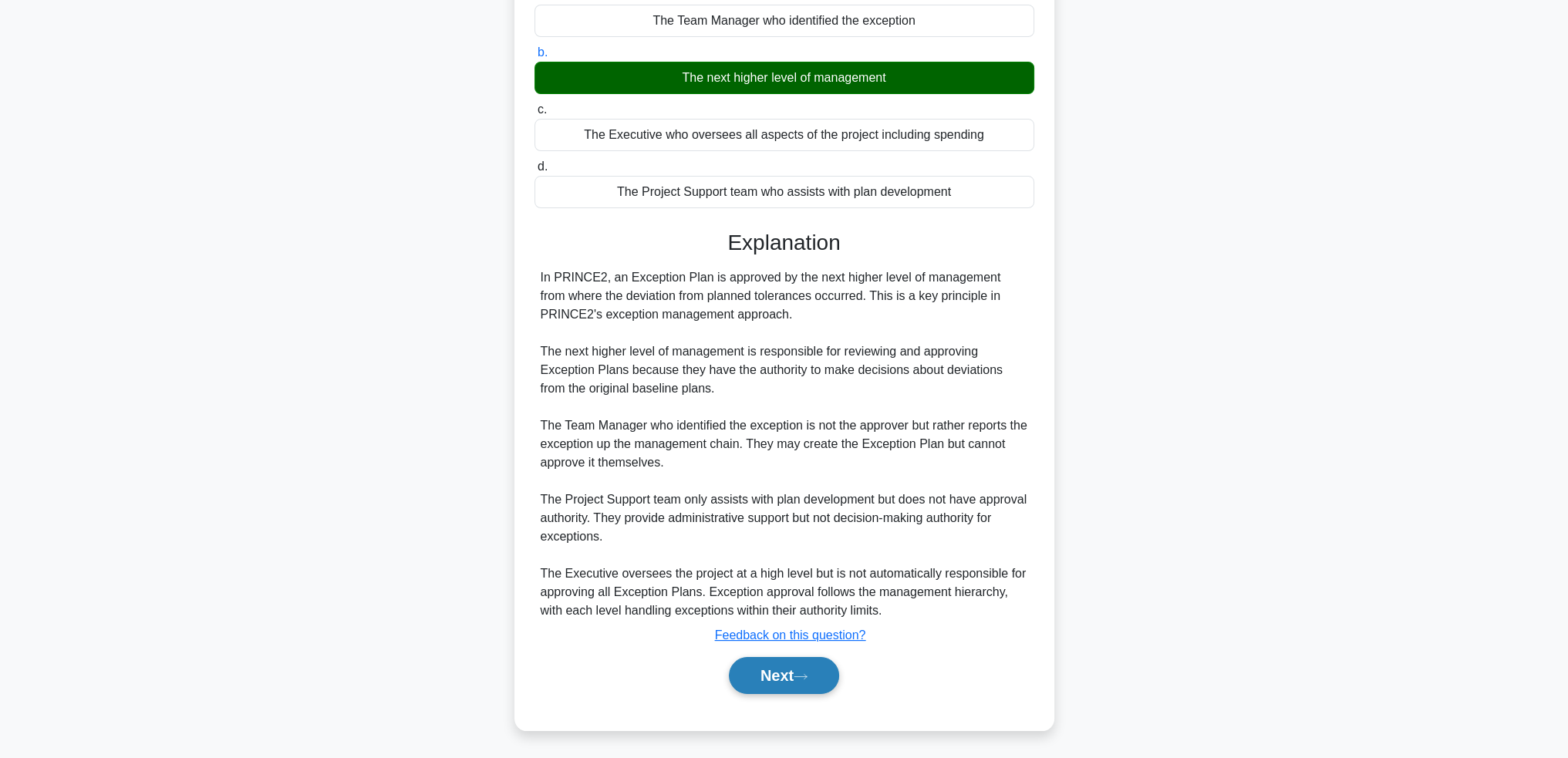
click at [810, 668] on button "Next" at bounding box center [784, 676] width 110 height 37
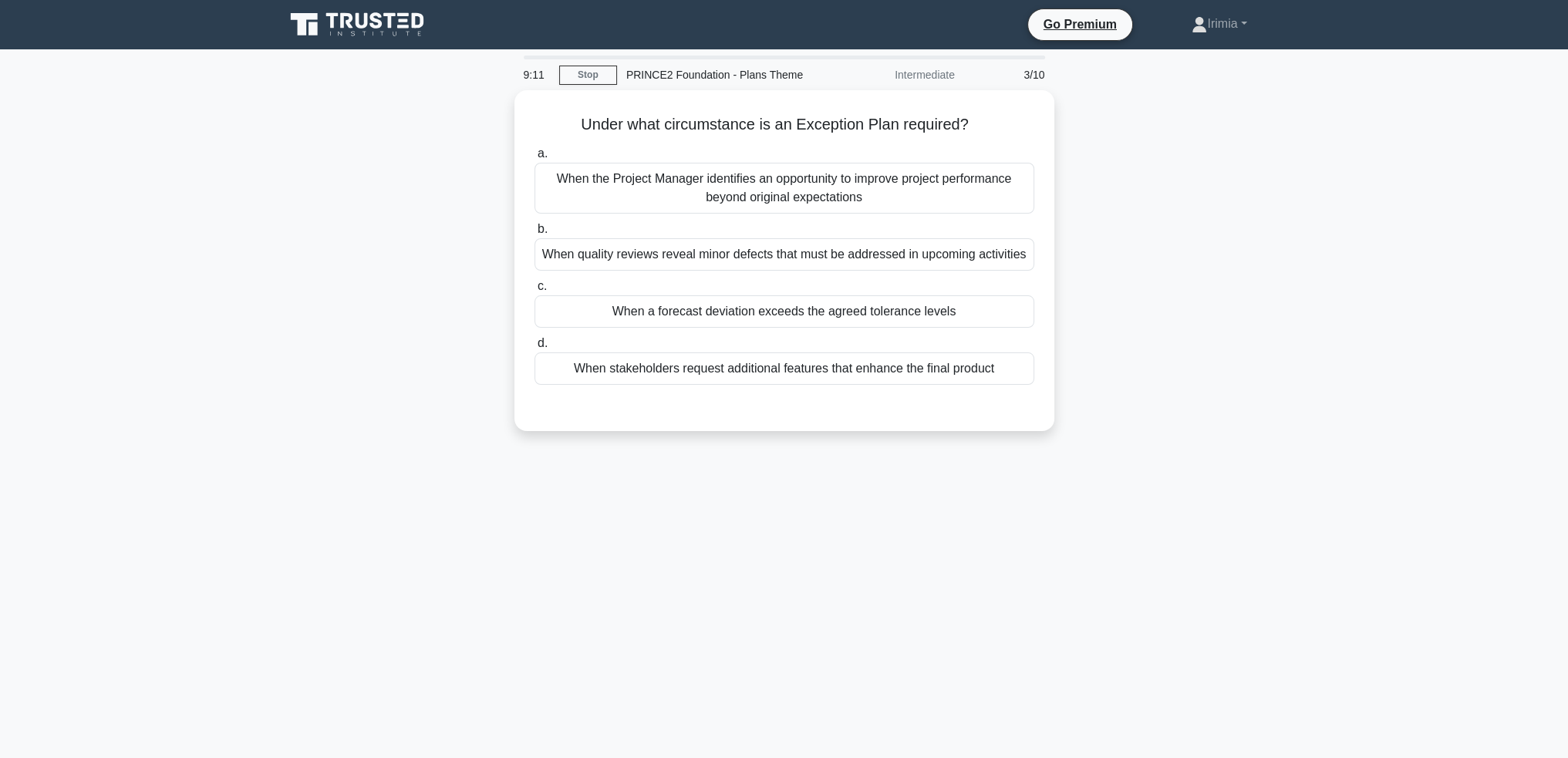
scroll to position [0, 0]
drag, startPoint x: 859, startPoint y: 308, endPoint x: 878, endPoint y: 341, distance: 38.1
click at [858, 308] on div "When a forecast deviation exceeds the agreed tolerance levels" at bounding box center [784, 307] width 500 height 32
click at [534, 287] on input "c. When a forecast deviation exceeds the agreed tolerance levels" at bounding box center [534, 282] width 0 height 10
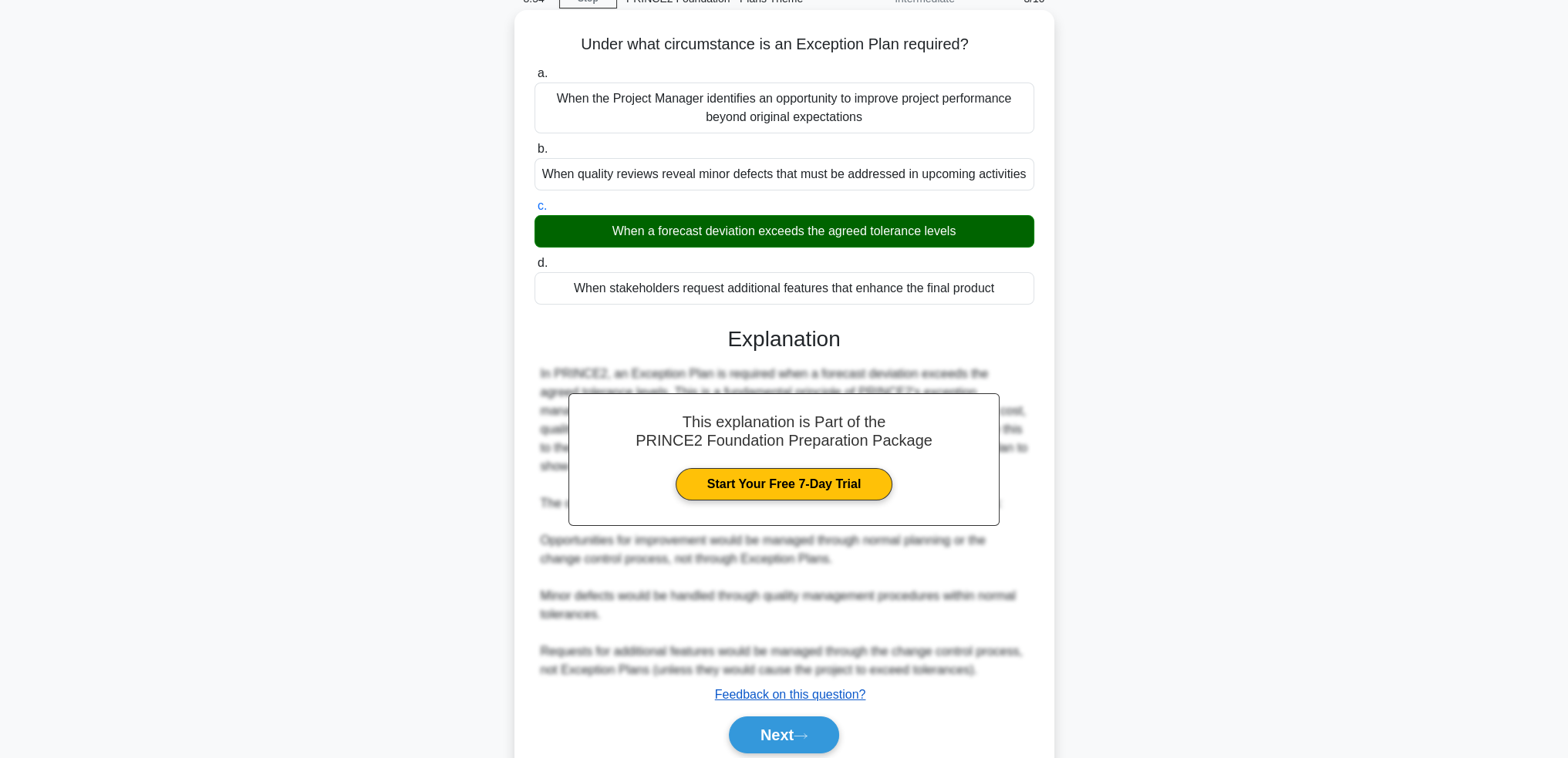
scroll to position [136, 0]
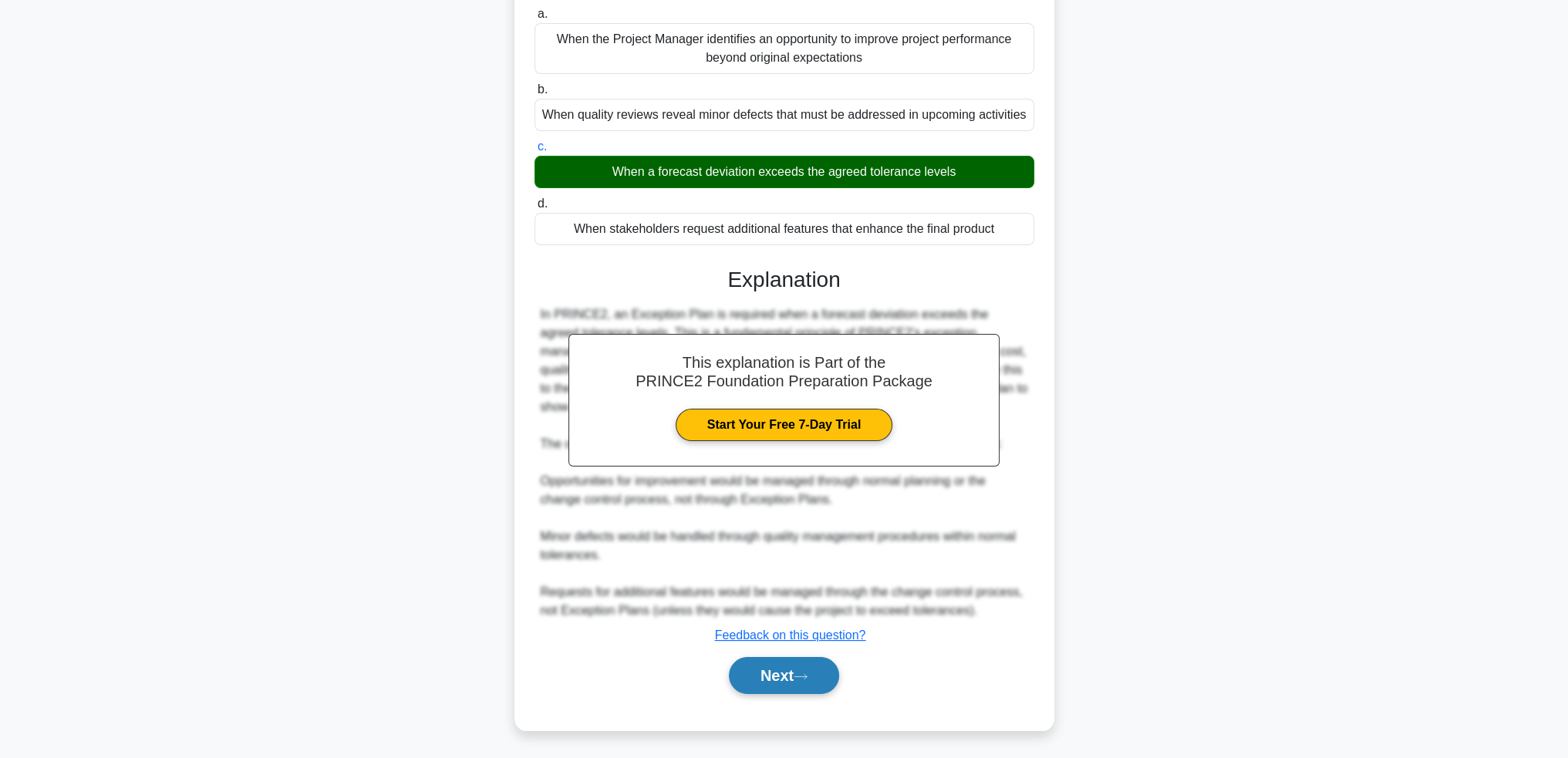
click at [788, 670] on button "Next" at bounding box center [784, 676] width 110 height 37
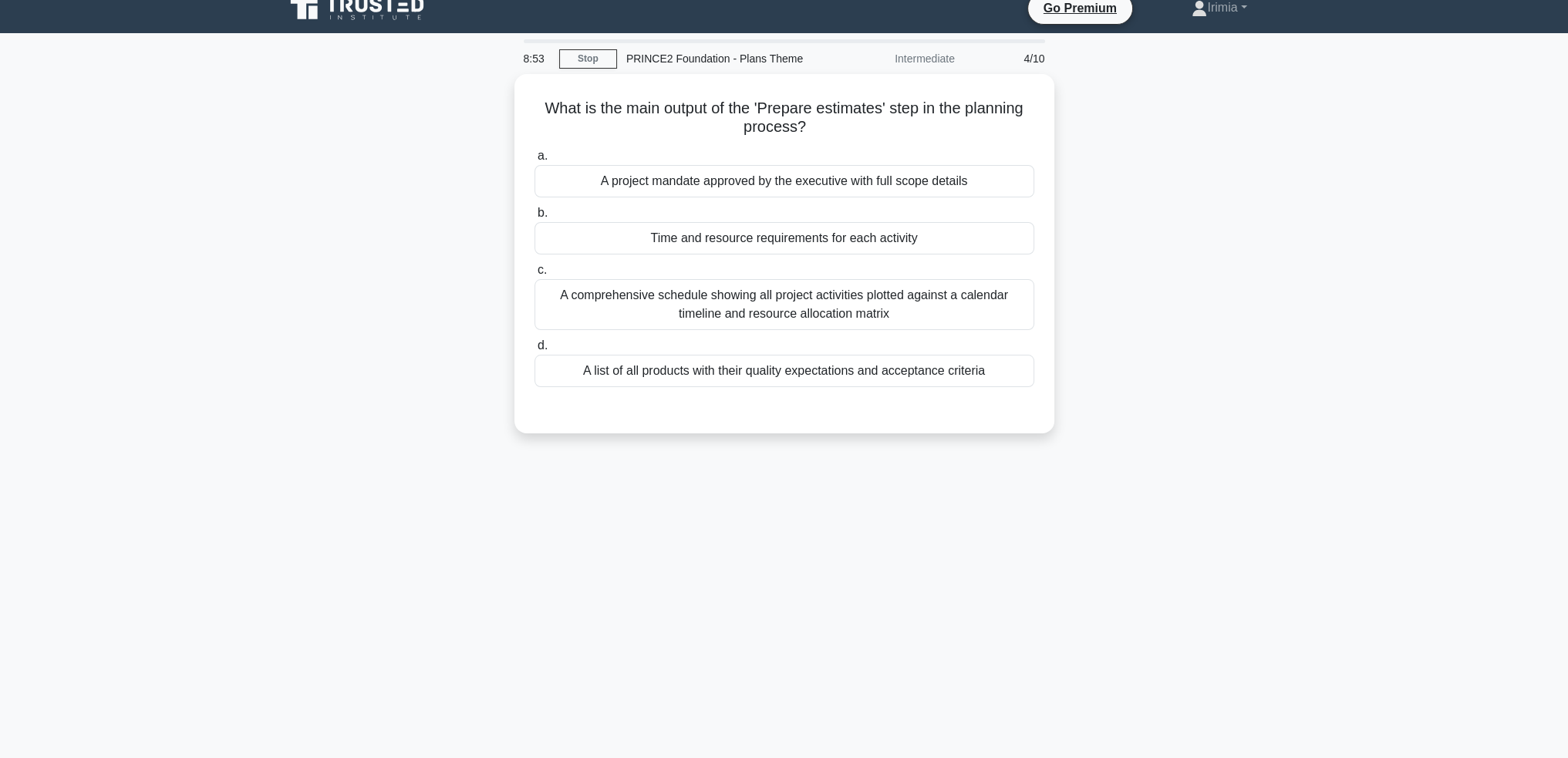
scroll to position [0, 0]
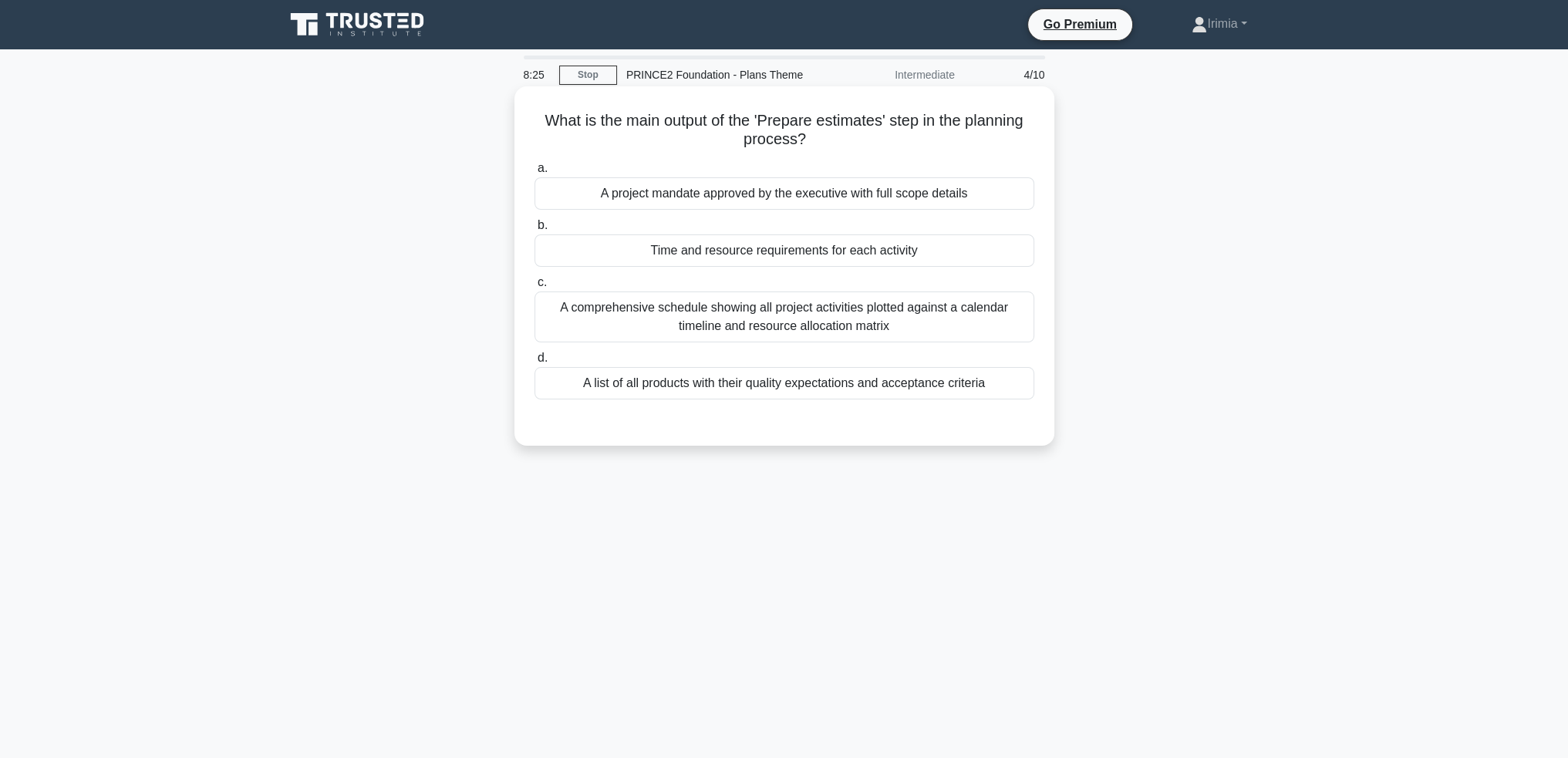
click at [886, 252] on div "Time and resource requirements for each activity" at bounding box center [784, 250] width 500 height 32
click at [534, 231] on input "b. Time and resource requirements for each activity" at bounding box center [534, 226] width 0 height 10
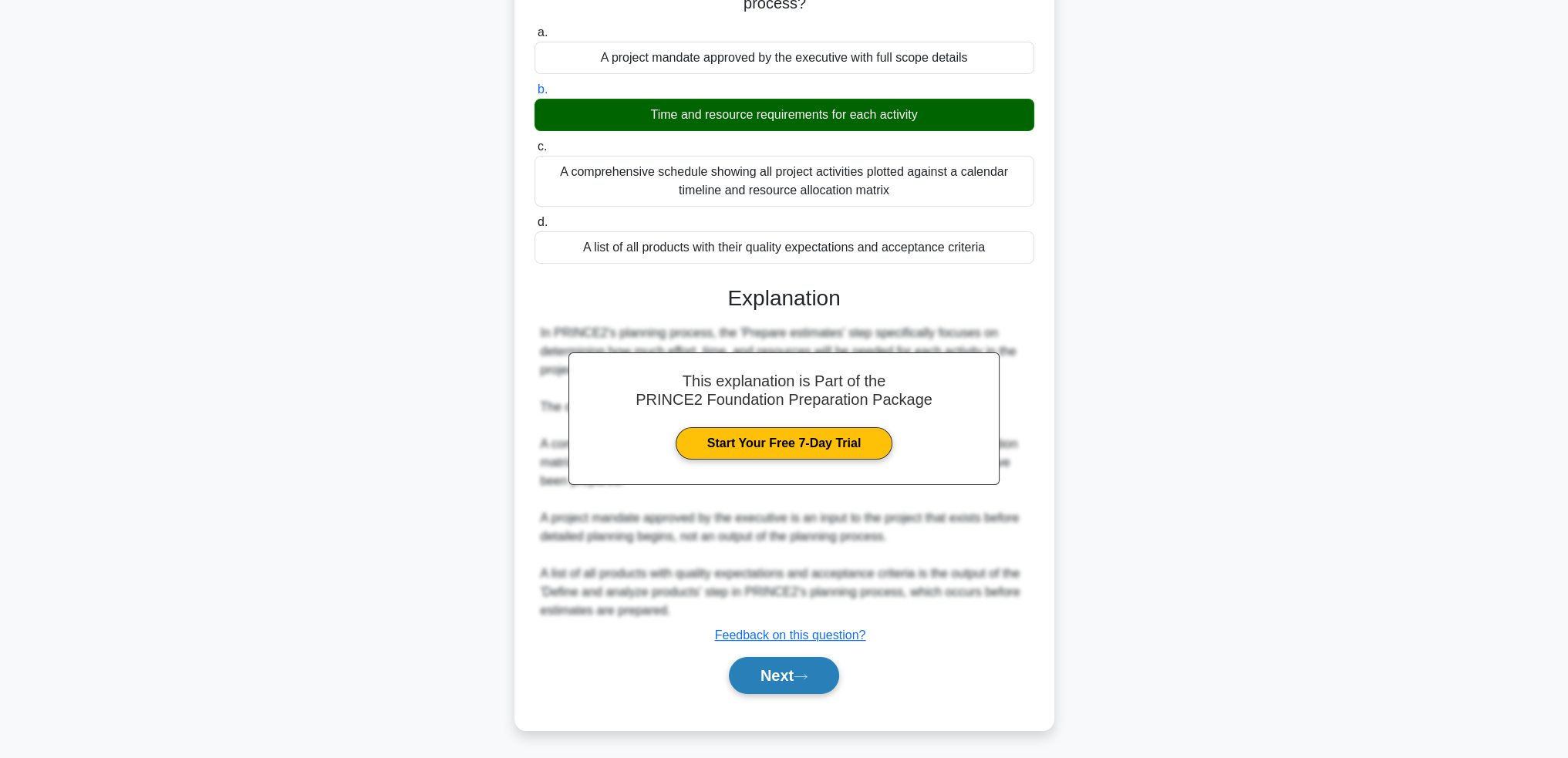
click at [814, 680] on button "Next" at bounding box center [784, 676] width 110 height 37
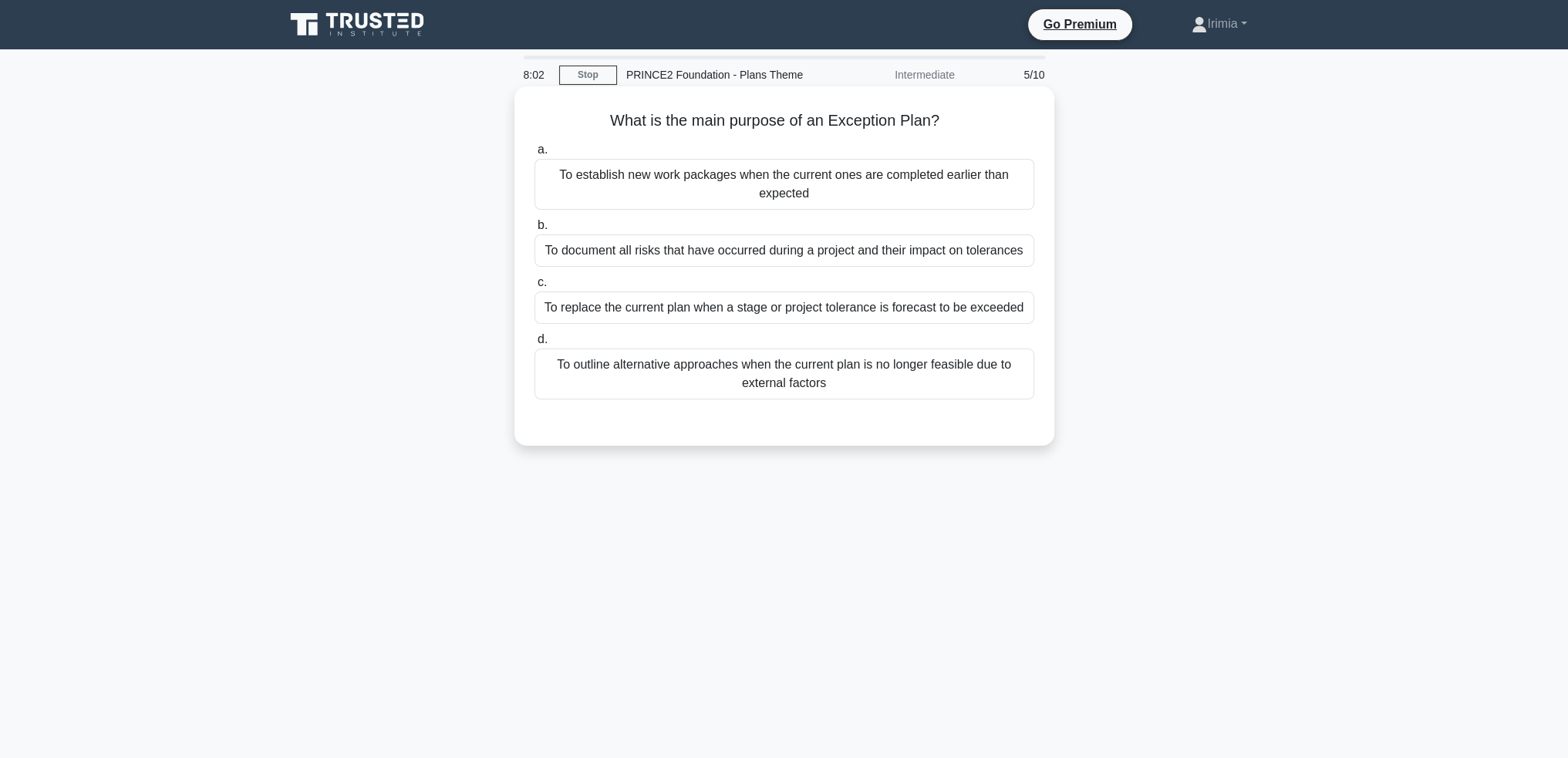
click at [918, 308] on div "To replace the current plan when a stage or project tolerance is forecast to be…" at bounding box center [784, 307] width 500 height 32
click at [534, 287] on input "c. To replace the current plan when a stage or project tolerance is forecast to…" at bounding box center [534, 282] width 0 height 10
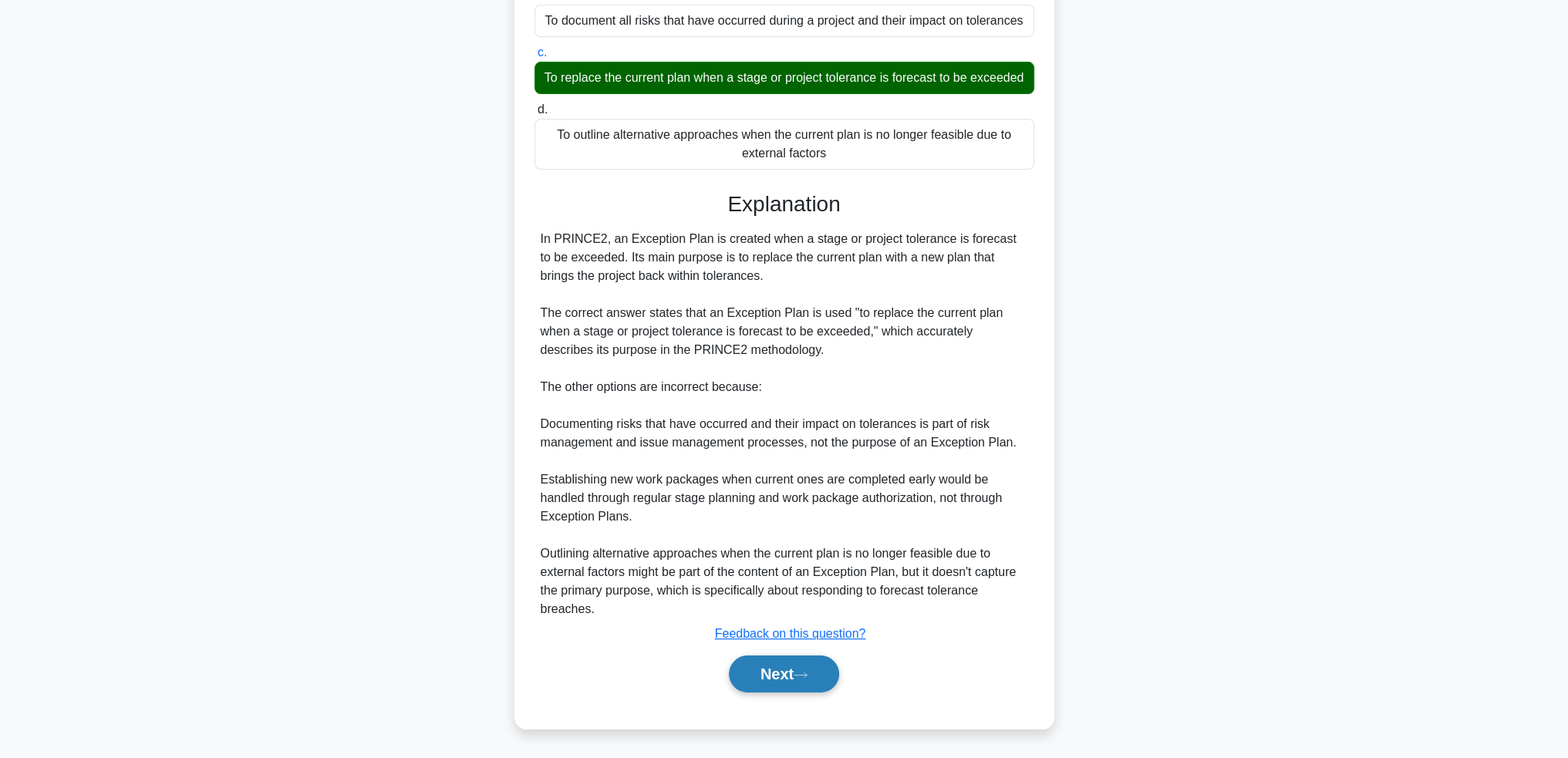
click at [794, 669] on button "Next" at bounding box center [784, 674] width 110 height 37
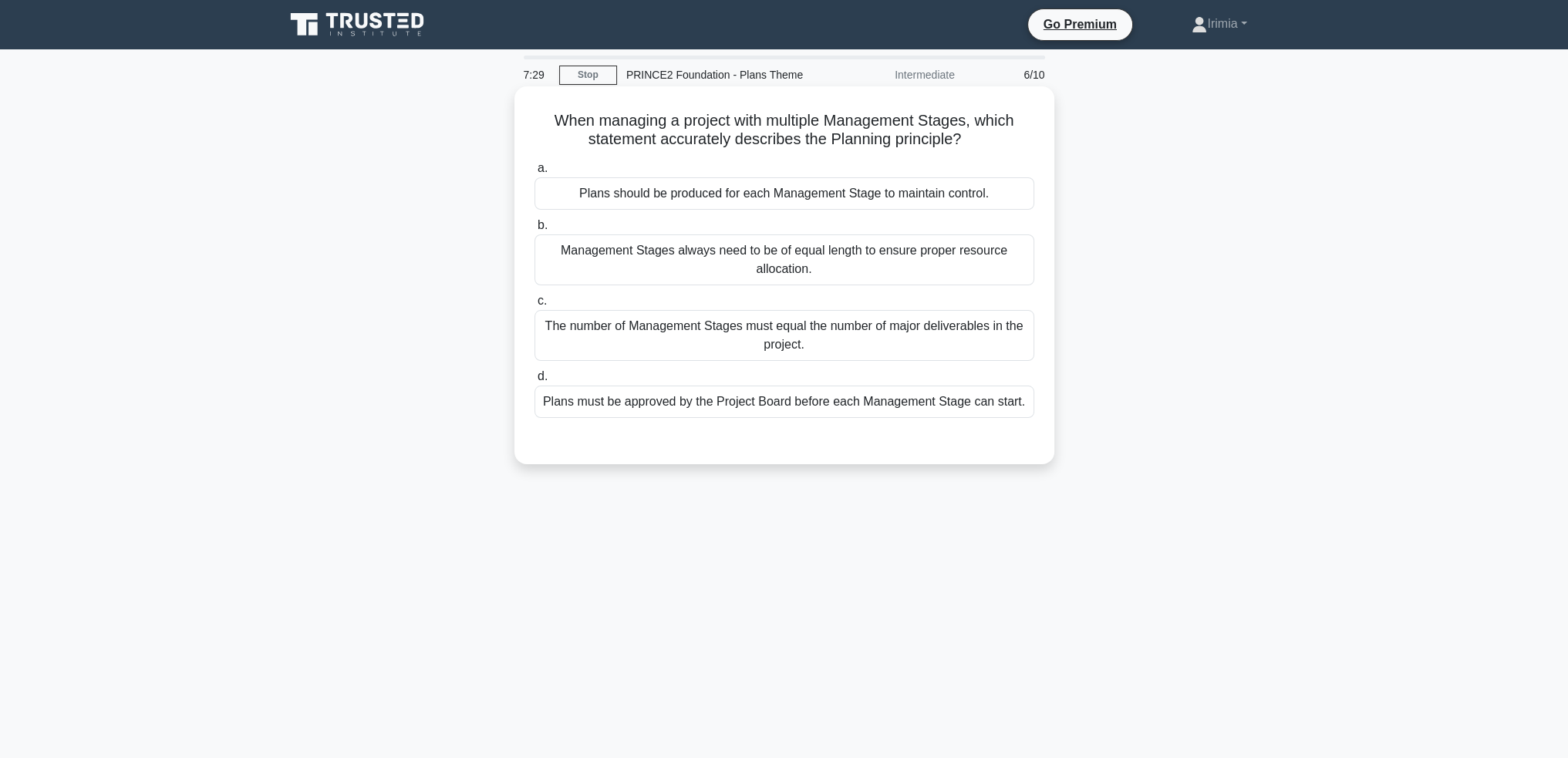
click at [982, 408] on div "Plans must be approved by the Project Board before each Management Stage can st…" at bounding box center [784, 401] width 500 height 32
click at [534, 381] on input "d. Plans must be approved by the Project Board before each Management Stage can…" at bounding box center [534, 377] width 0 height 10
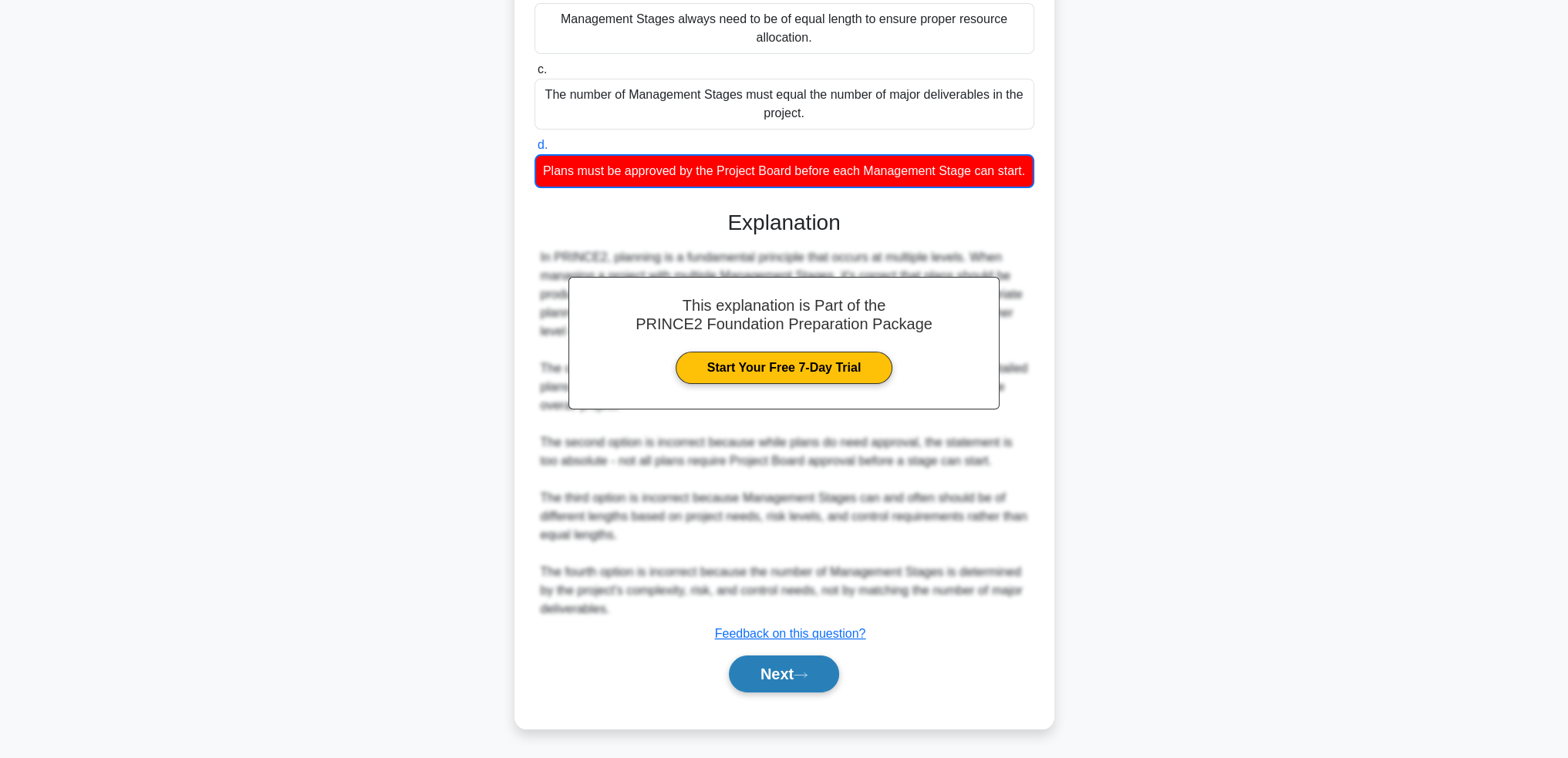
click at [805, 675] on icon at bounding box center [801, 675] width 14 height 8
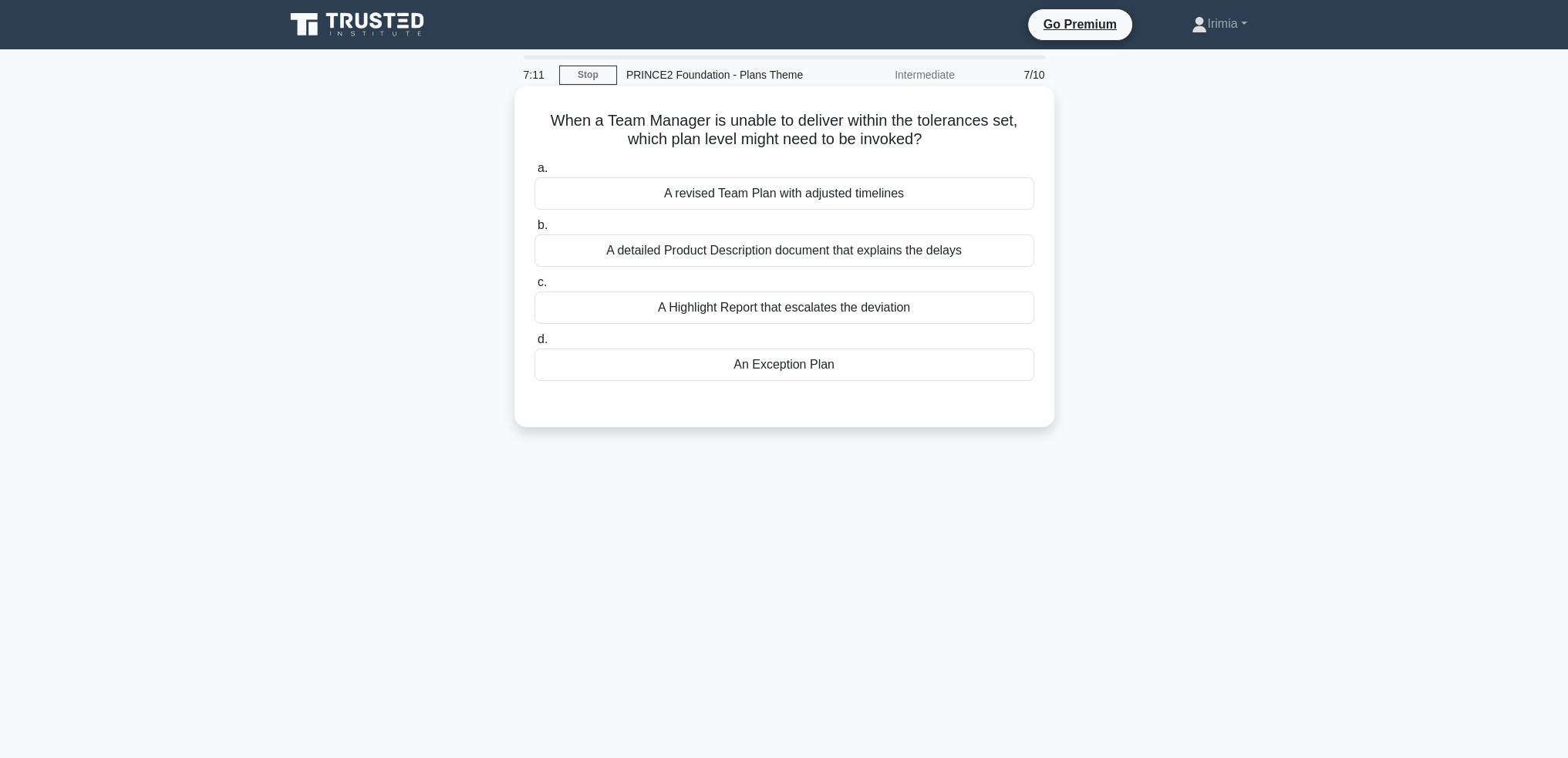
drag, startPoint x: 846, startPoint y: 369, endPoint x: 848, endPoint y: 386, distance: 17.1
click at [846, 369] on div "An Exception Plan" at bounding box center [784, 364] width 500 height 32
click at [534, 345] on input "d. An Exception Plan" at bounding box center [534, 340] width 0 height 10
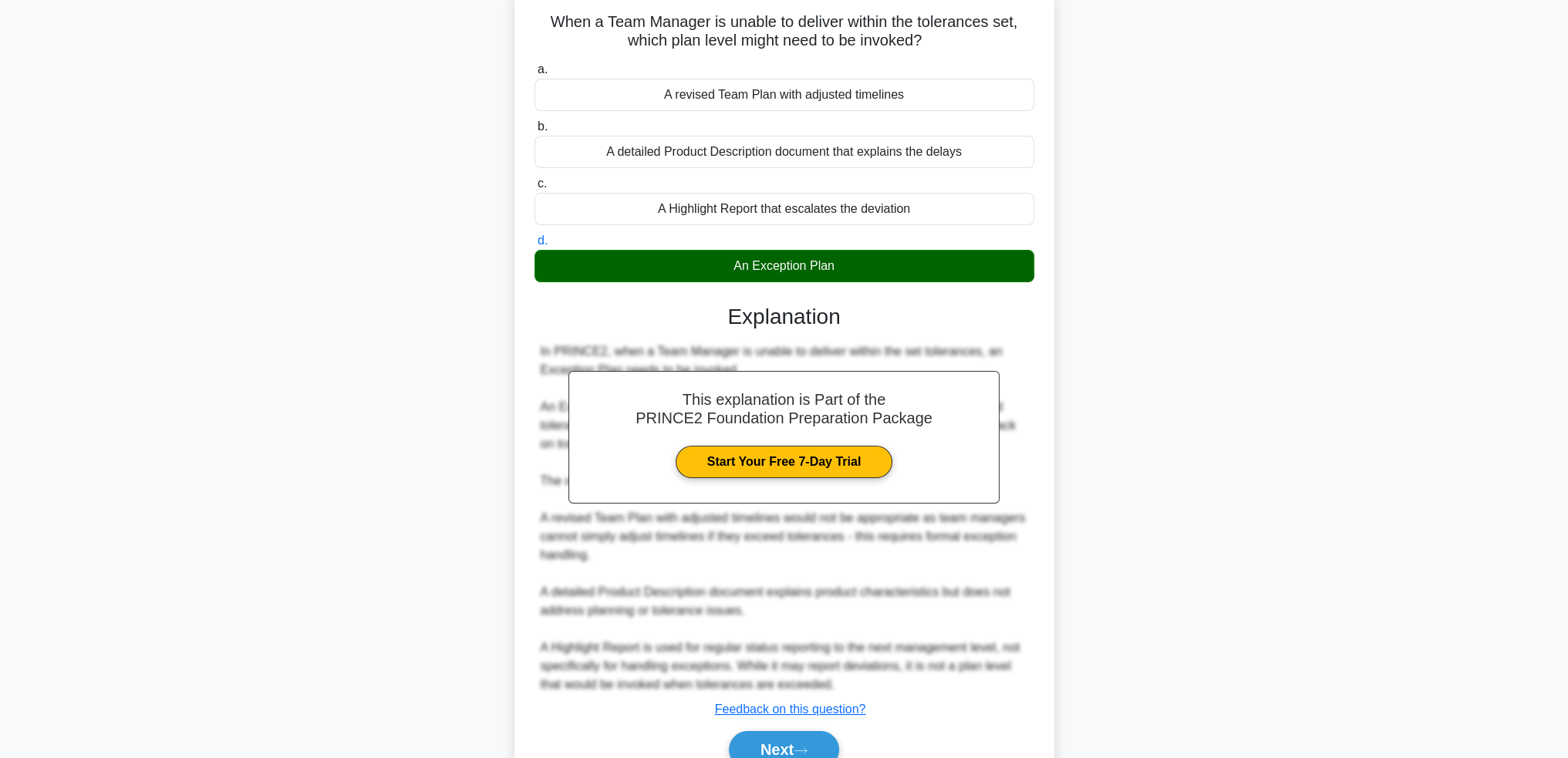
scroll to position [172, 0]
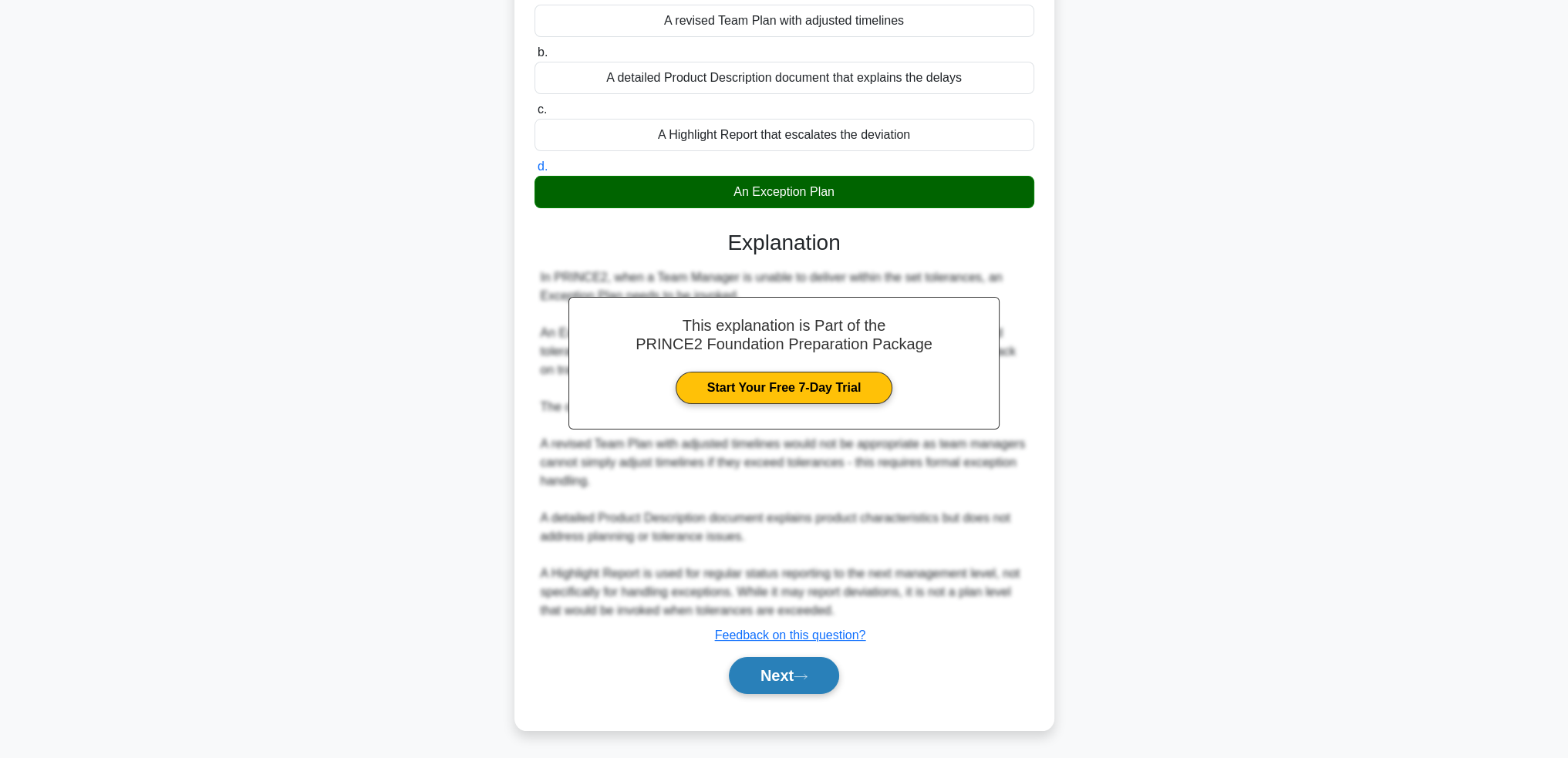
click at [783, 672] on button "Next" at bounding box center [784, 676] width 110 height 37
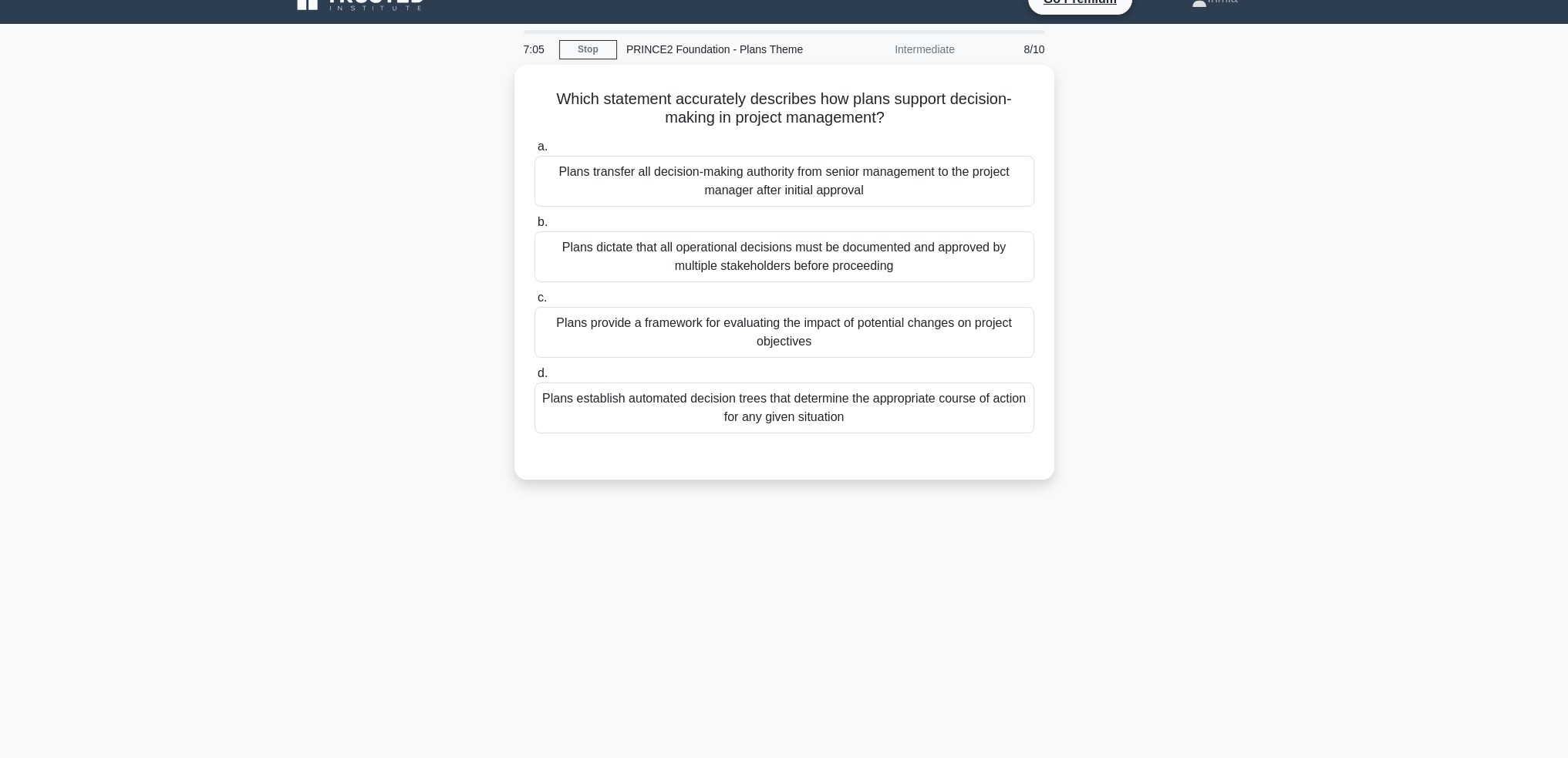
scroll to position [0, 0]
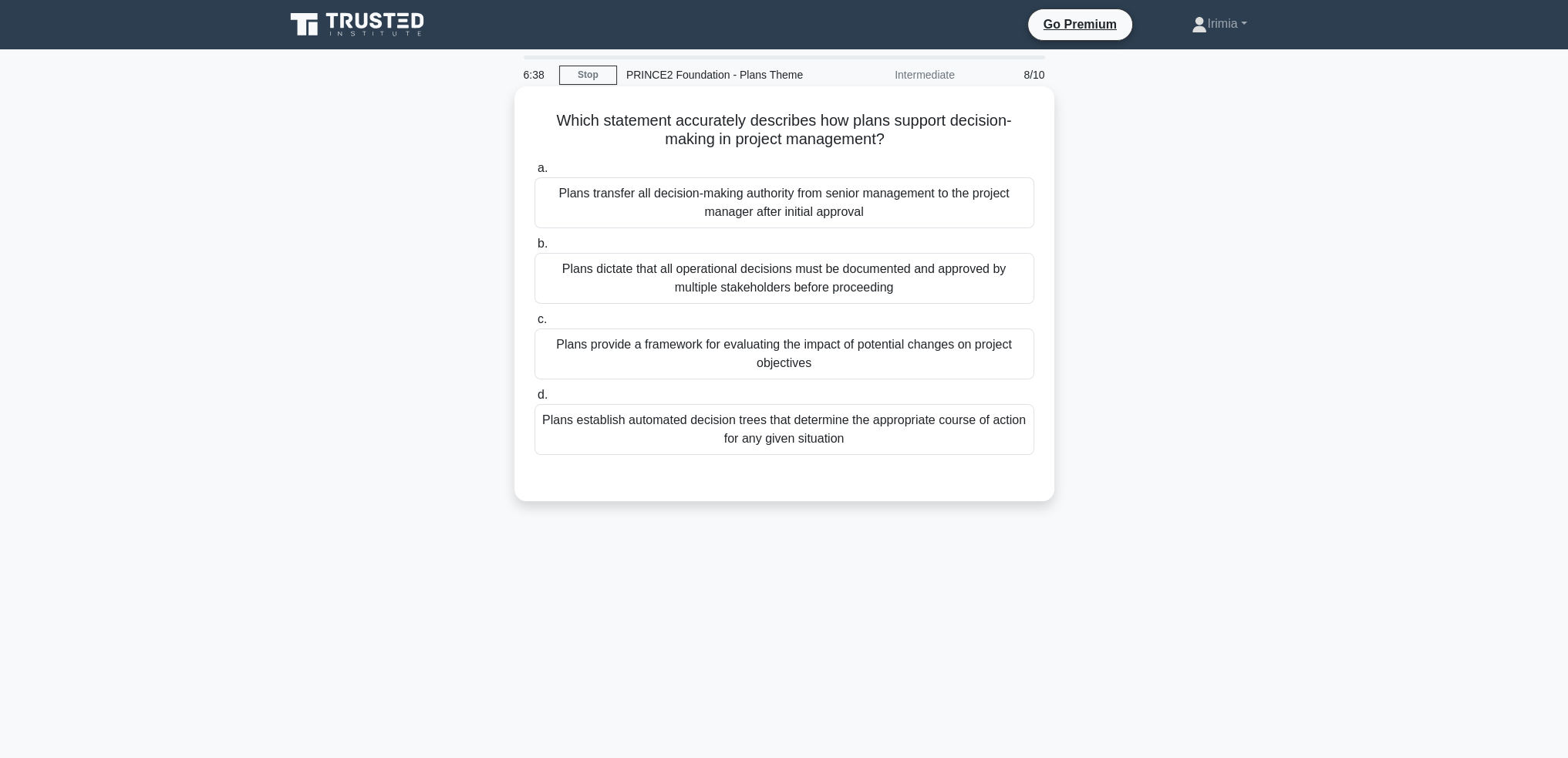
click at [952, 202] on div "Plans transfer all decision-making authority from senior management to the proj…" at bounding box center [784, 202] width 500 height 51
click at [534, 173] on input "a. Plans transfer all decision-making authority from senior management to the p…" at bounding box center [534, 168] width 0 height 10
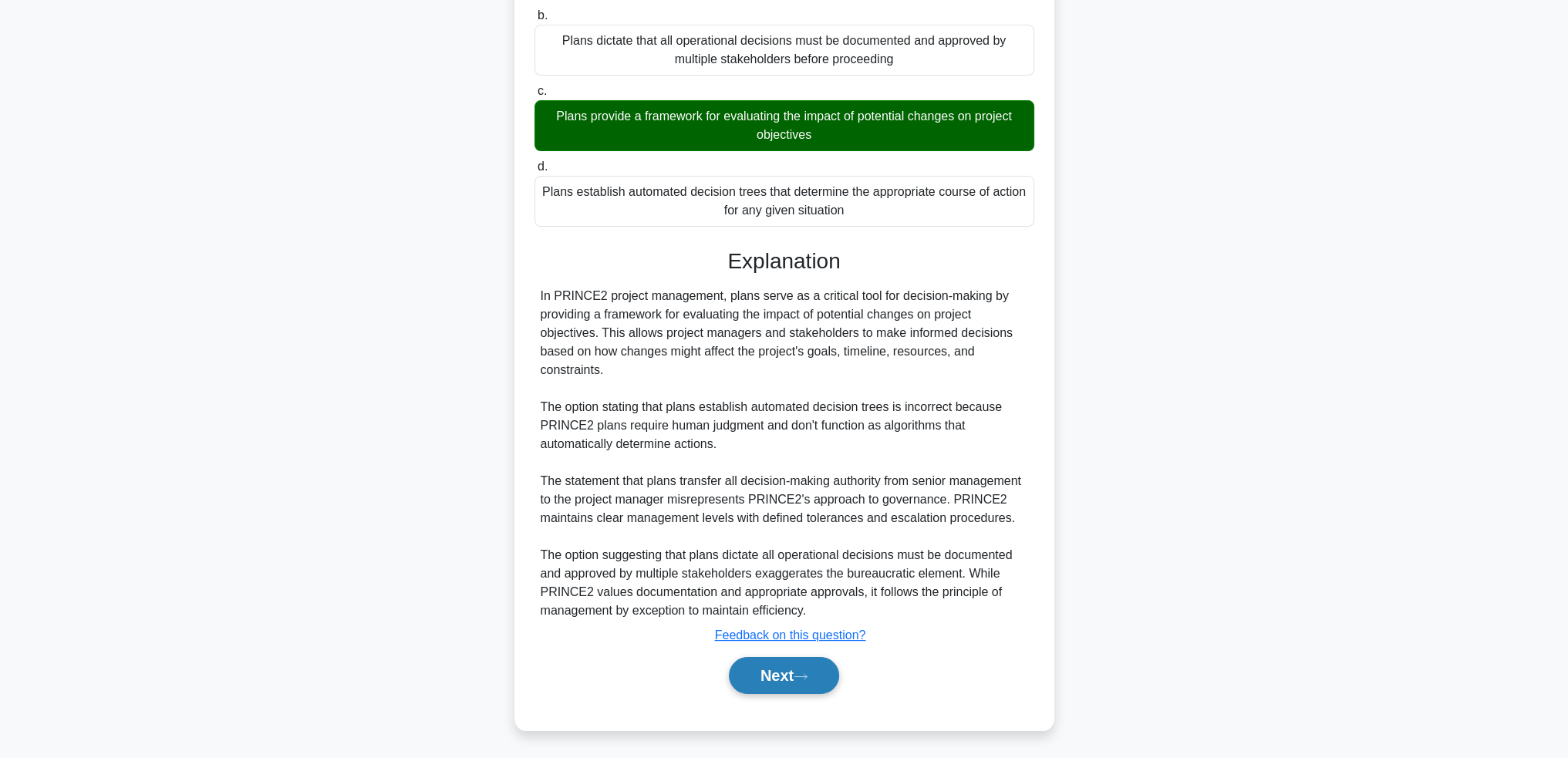
click at [800, 667] on button "Next" at bounding box center [784, 676] width 110 height 37
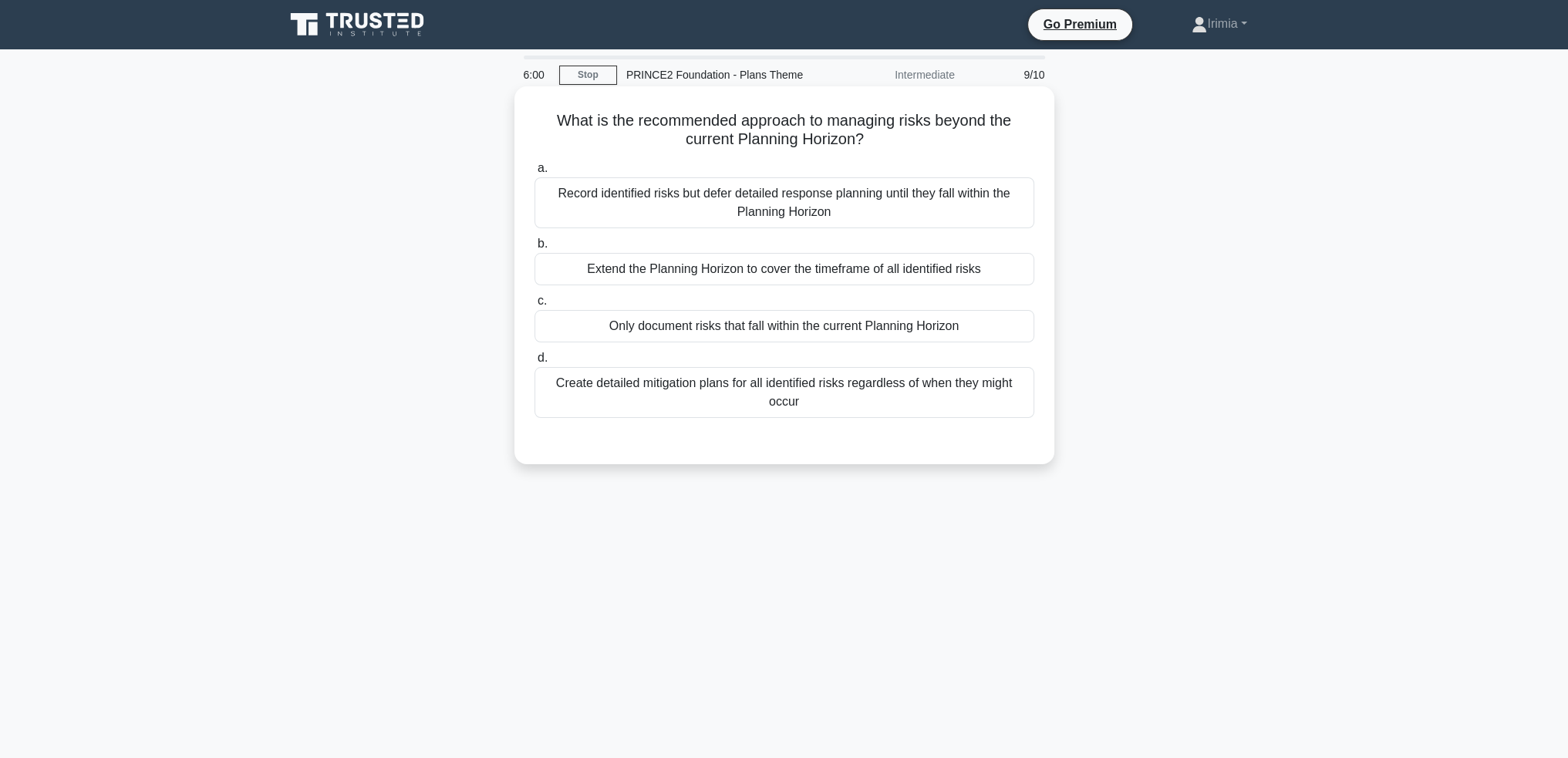
click at [959, 330] on div "Only document risks that fall within the current Planning Horizon" at bounding box center [784, 326] width 500 height 32
click at [534, 306] on input "c. Only document risks that fall within the current Planning Horizon" at bounding box center [534, 301] width 0 height 10
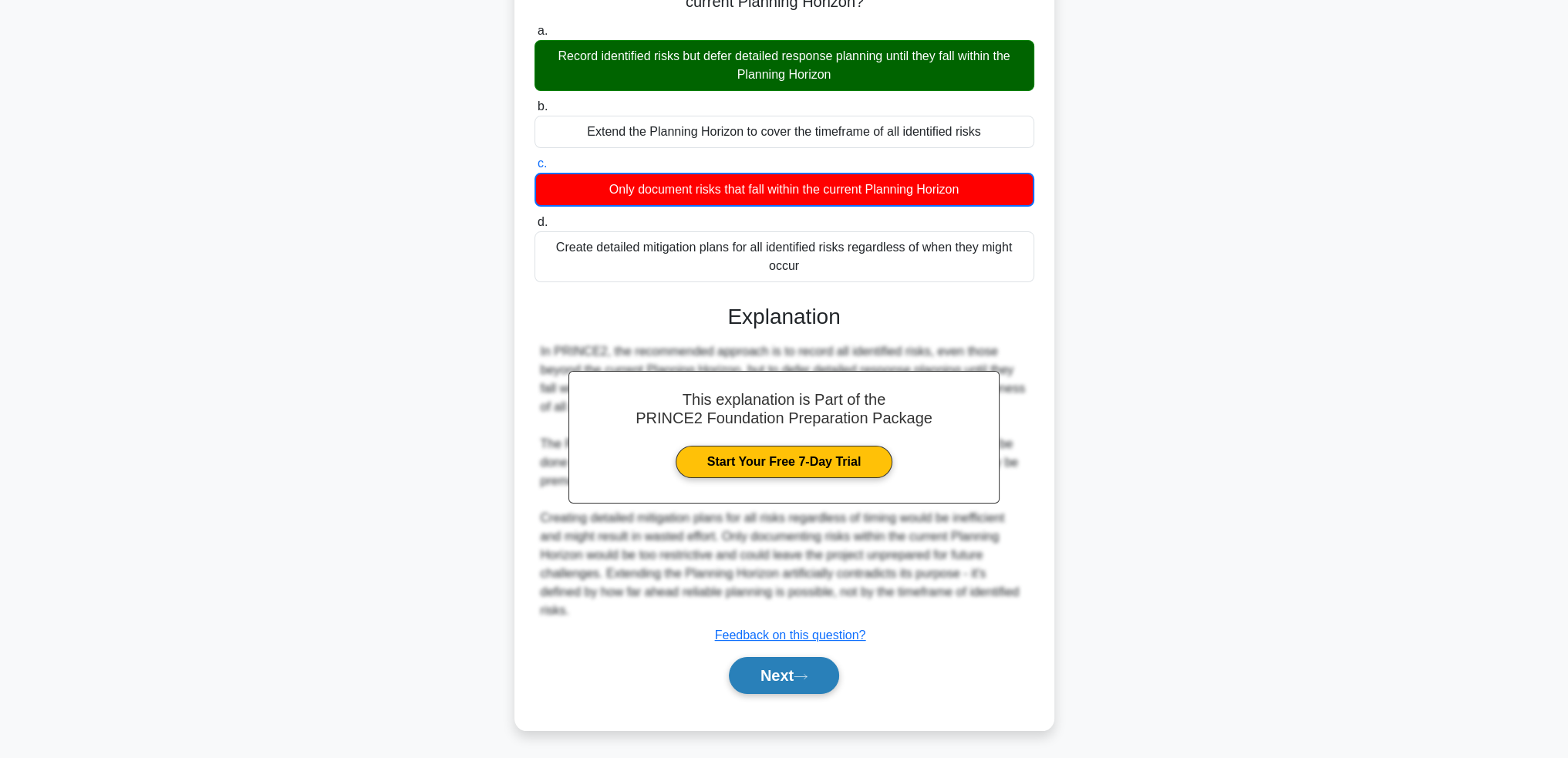
click at [783, 666] on button "Next" at bounding box center [784, 676] width 110 height 37
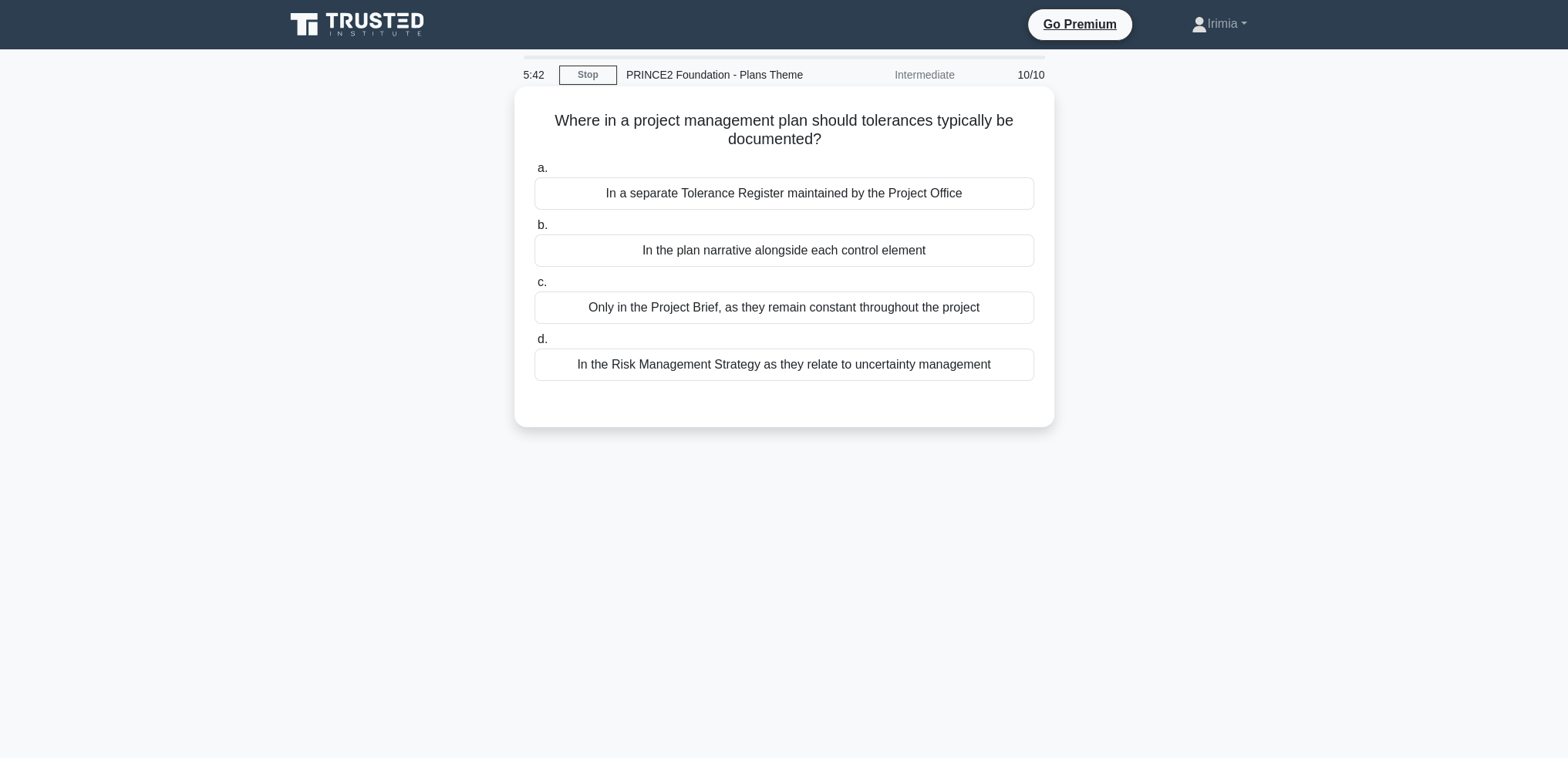
click at [948, 197] on div "In a separate Tolerance Register maintained by the Project Office" at bounding box center [784, 193] width 500 height 32
click at [534, 173] on input "a. In a separate Tolerance Register maintained by the Project Office" at bounding box center [534, 168] width 0 height 10
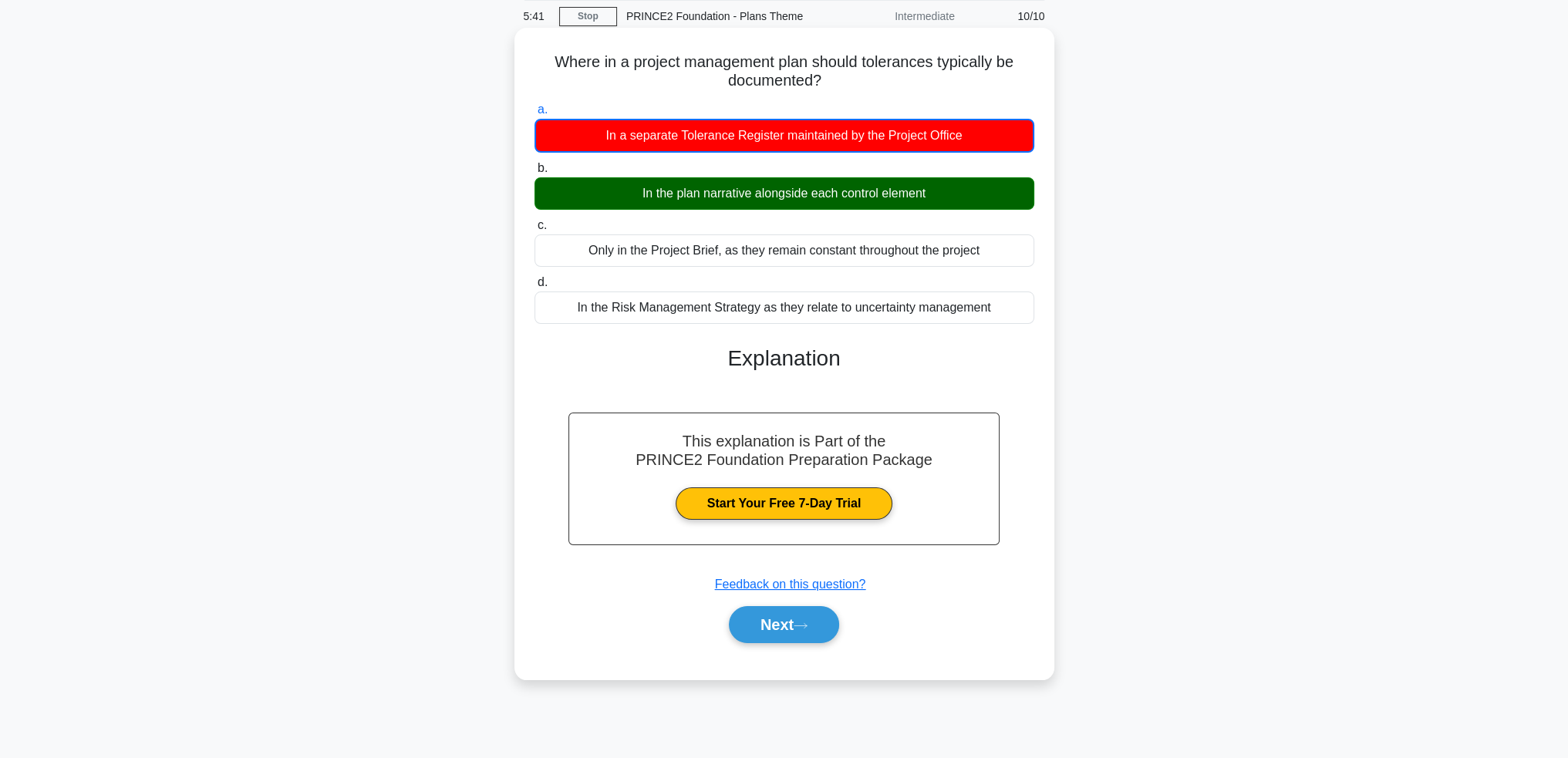
scroll to position [75, 0]
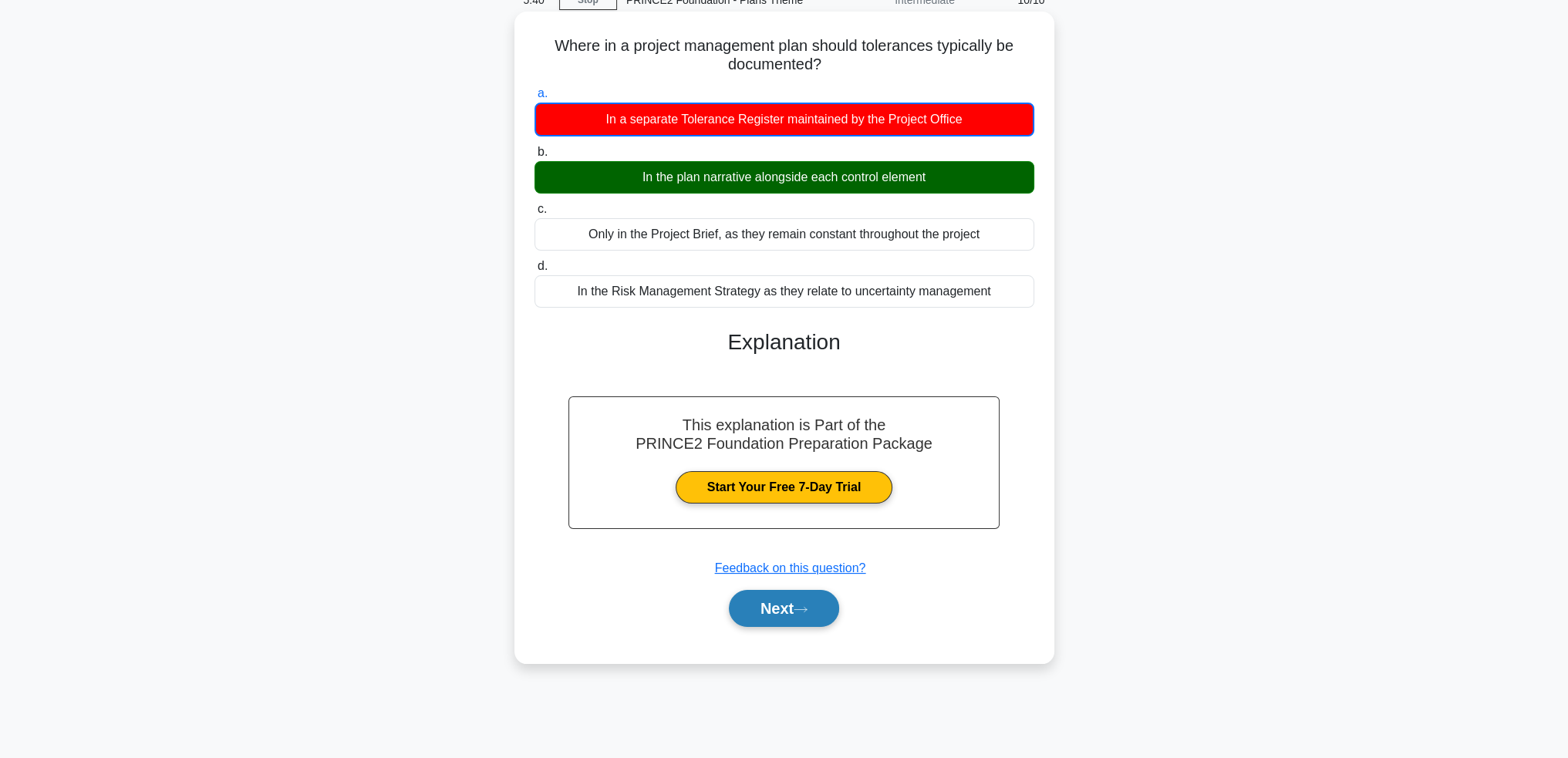
drag, startPoint x: 774, startPoint y: 616, endPoint x: 796, endPoint y: 620, distance: 22.4
click at [774, 616] on button "Next" at bounding box center [784, 608] width 110 height 37
click at [792, 606] on button "Next" at bounding box center [784, 608] width 110 height 37
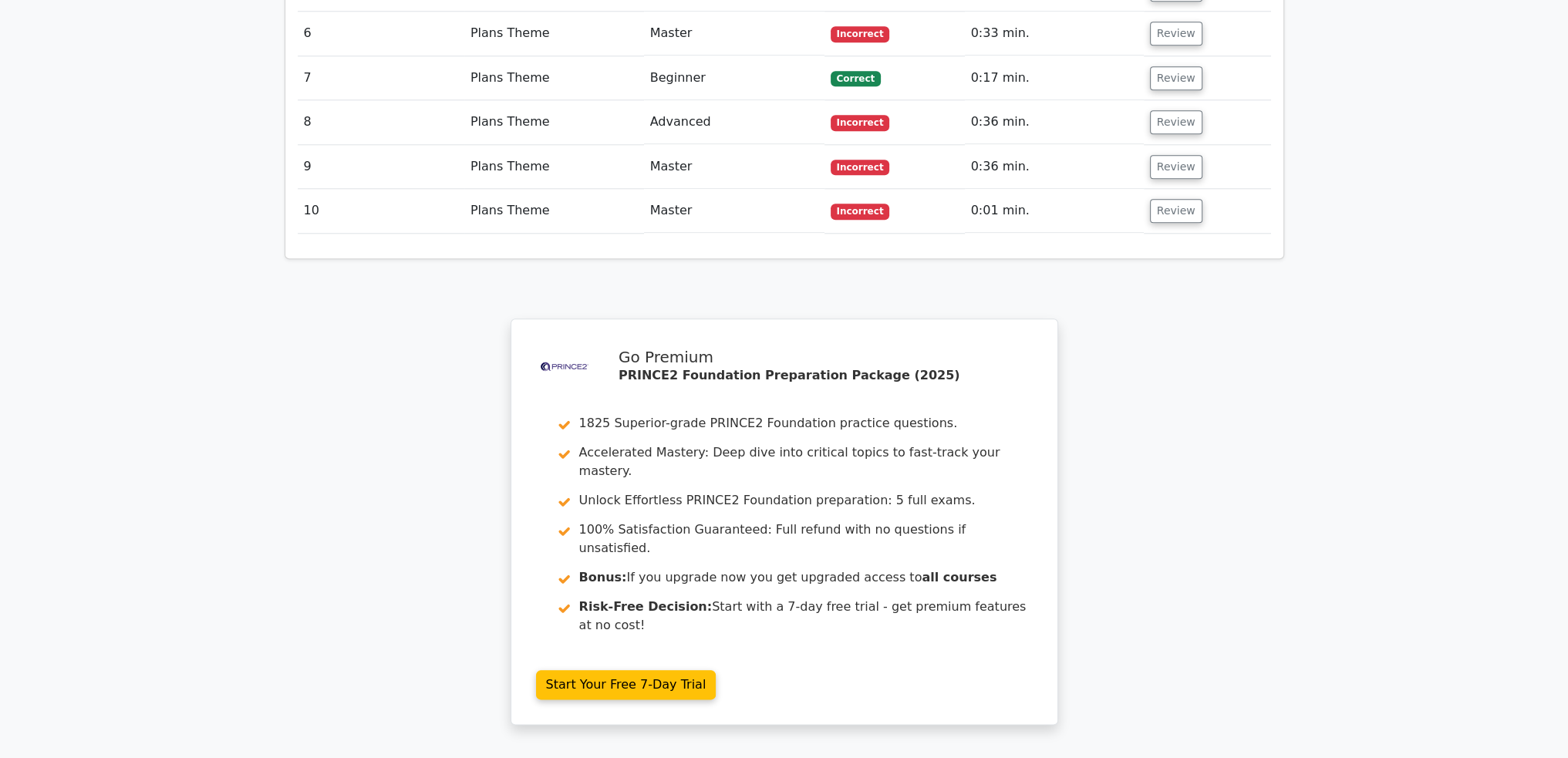
scroll to position [2359, 0]
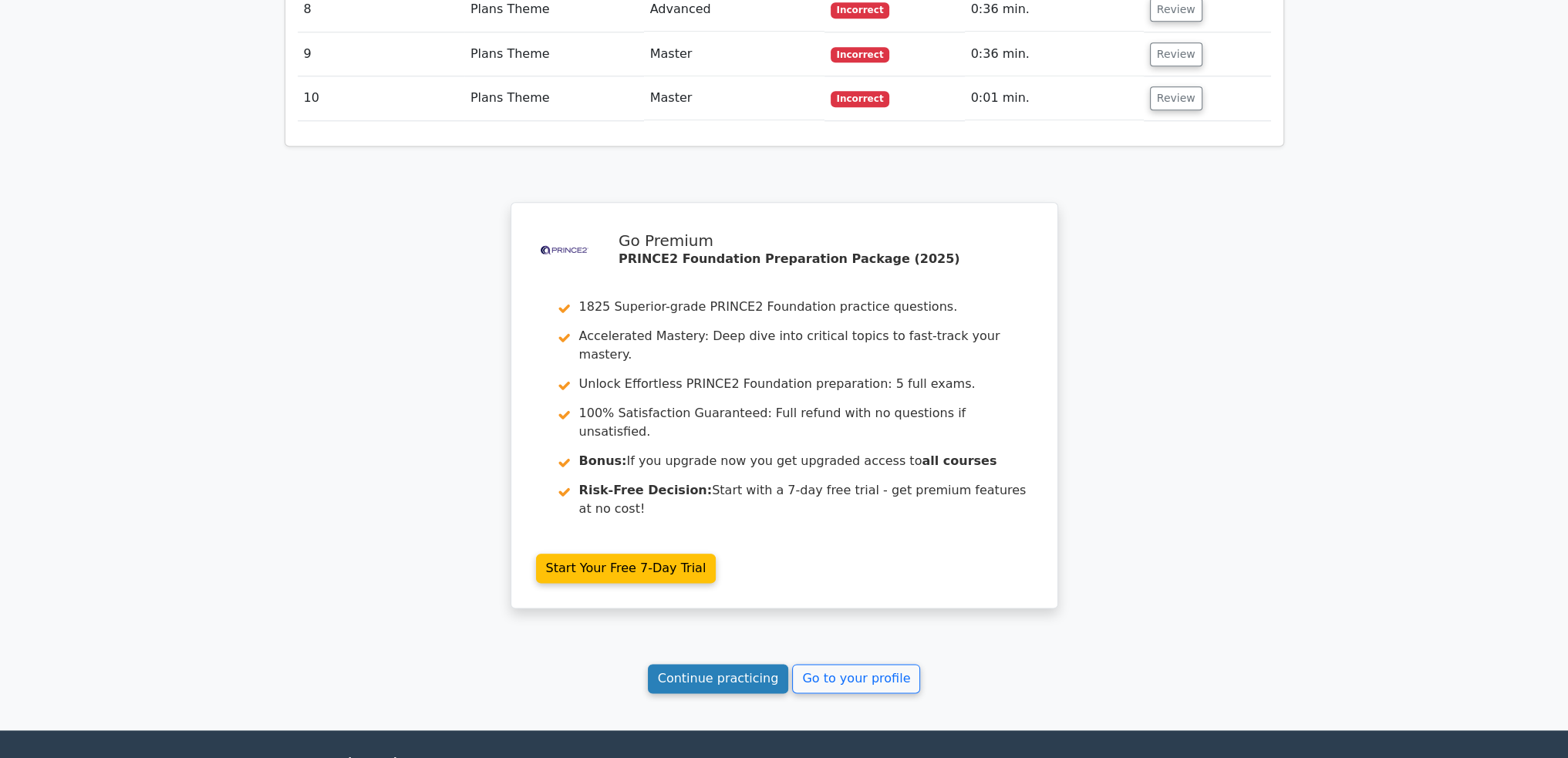
click at [710, 664] on link "Continue practicing" at bounding box center [718, 678] width 141 height 29
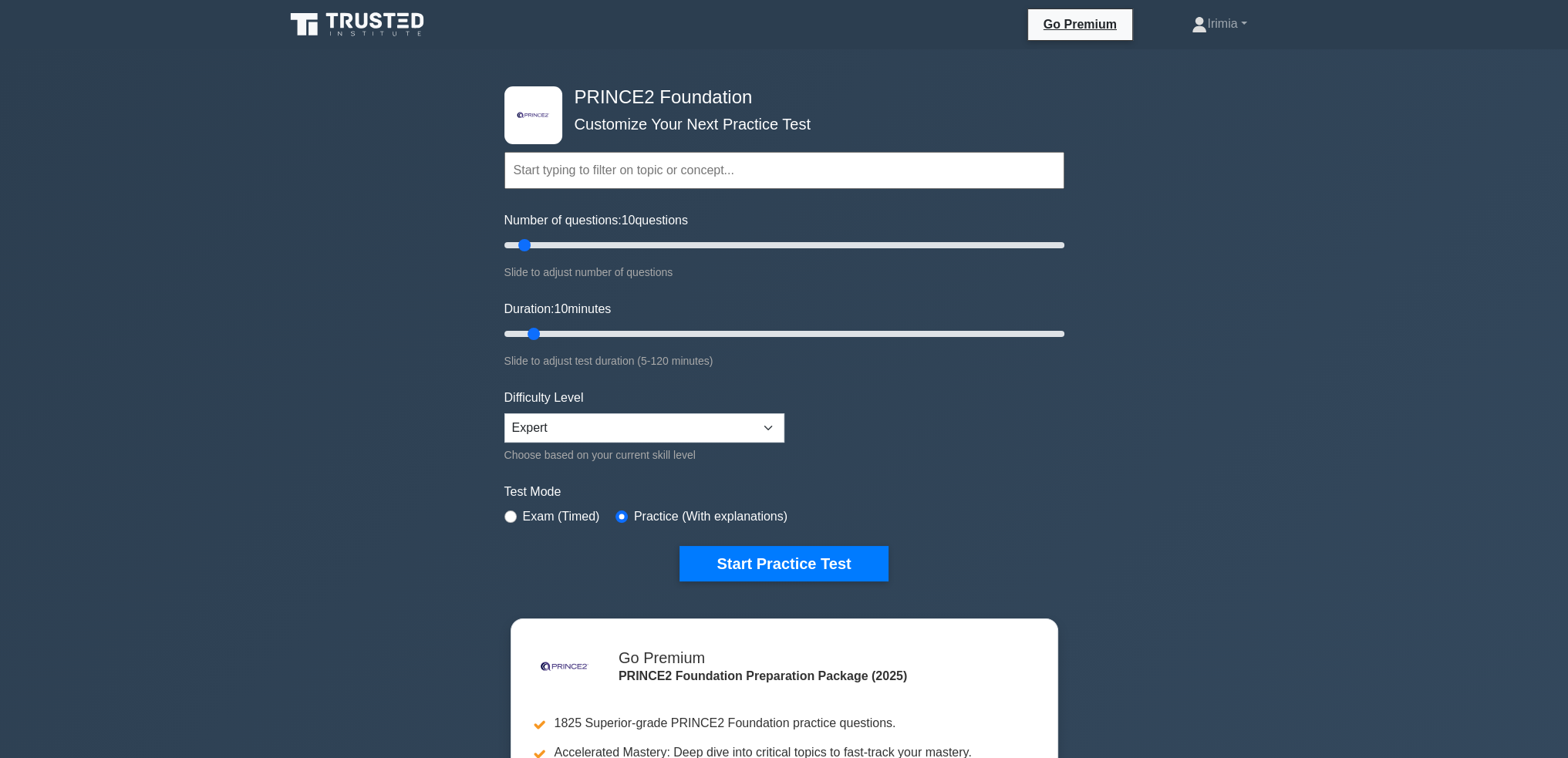
click at [599, 166] on input "text" at bounding box center [784, 170] width 560 height 37
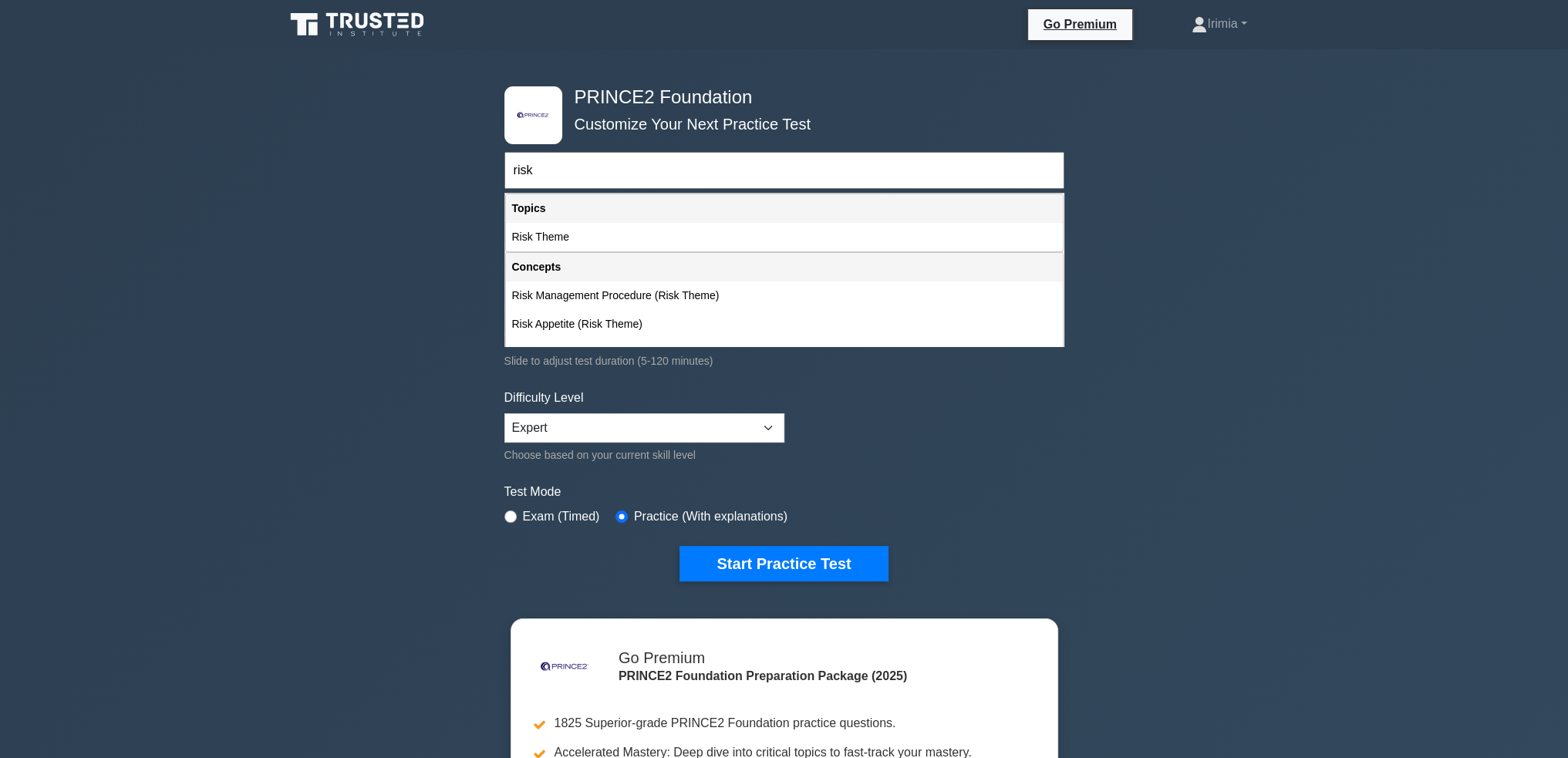
type input "risk"
click at [680, 546] on button "Start Practice Test" at bounding box center [784, 563] width 208 height 36
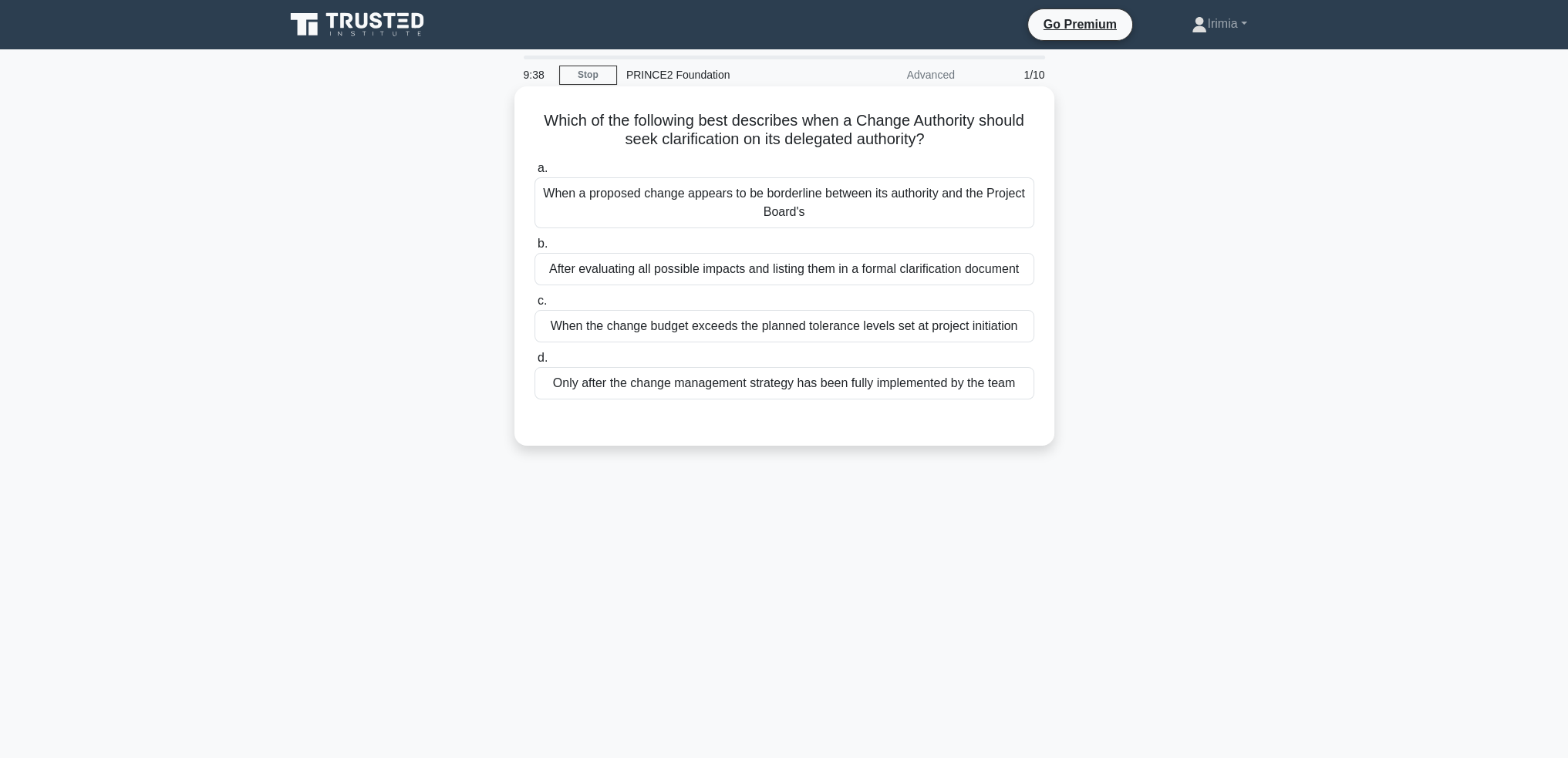
click at [932, 317] on div "When the change budget exceeds the planned tolerance levels set at project init…" at bounding box center [784, 326] width 500 height 32
click at [534, 306] on input "c. When the change budget exceeds the planned tolerance levels set at project i…" at bounding box center [534, 301] width 0 height 10
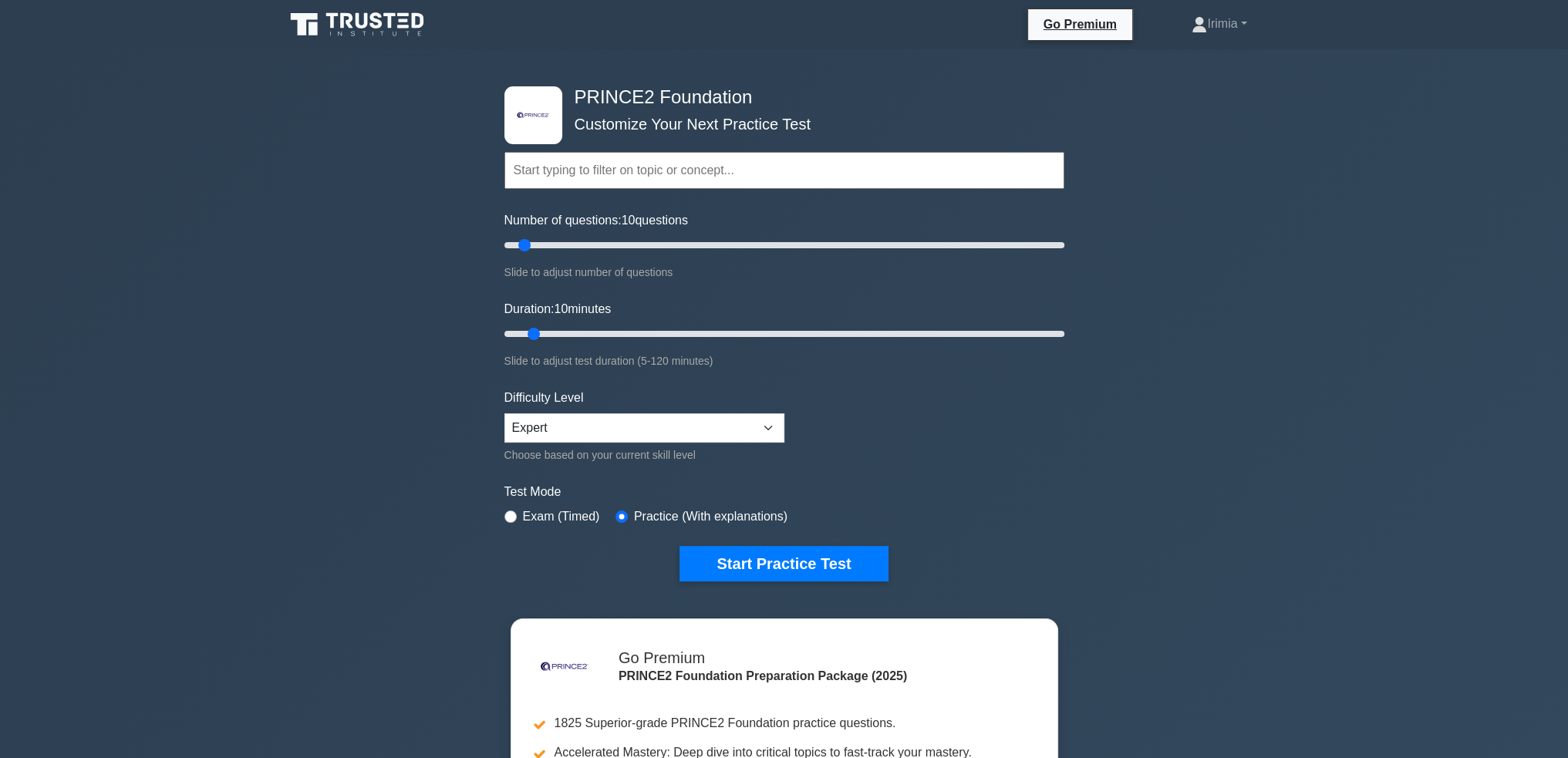
click at [1061, 419] on form "Topics Introduction to PRINCE2 PRINCE2 Principles Organization Theme Business C…" at bounding box center [784, 343] width 560 height 476
